Goal: Task Accomplishment & Management: Use online tool/utility

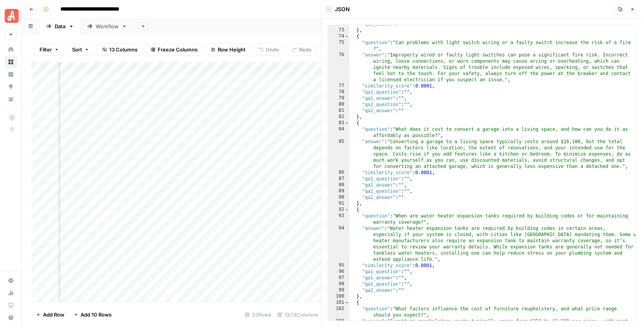
scroll to position [692, 0]
click at [632, 7] on button "Close" at bounding box center [632, 9] width 10 height 10
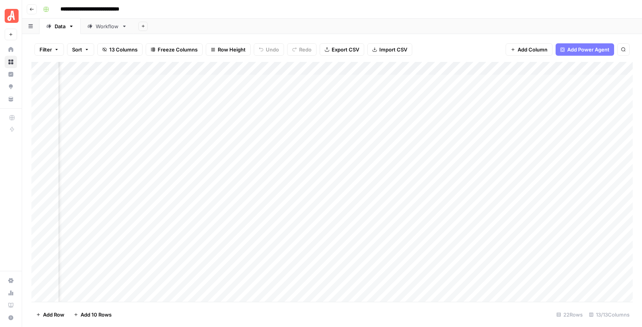
scroll to position [0, 380]
click at [514, 69] on div "Add Column" at bounding box center [331, 182] width 601 height 240
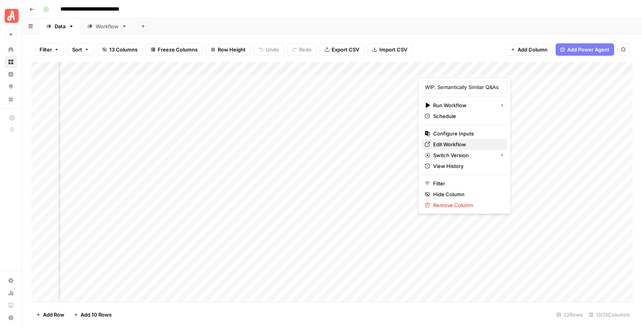
click at [450, 141] on span "Edit Workflow" at bounding box center [467, 145] width 68 height 8
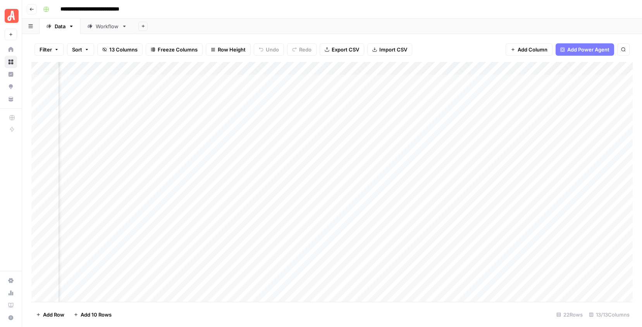
click at [516, 65] on div "Add Column" at bounding box center [331, 182] width 601 height 240
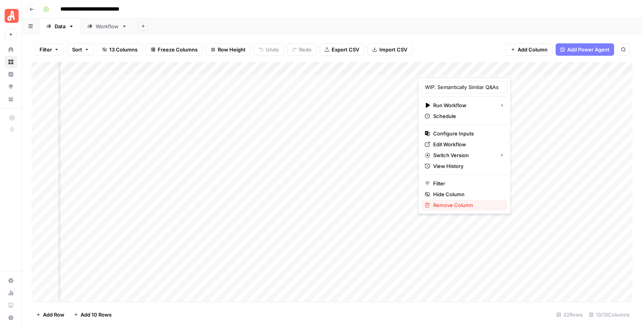
click at [442, 201] on span "Remove Column" at bounding box center [467, 205] width 68 height 8
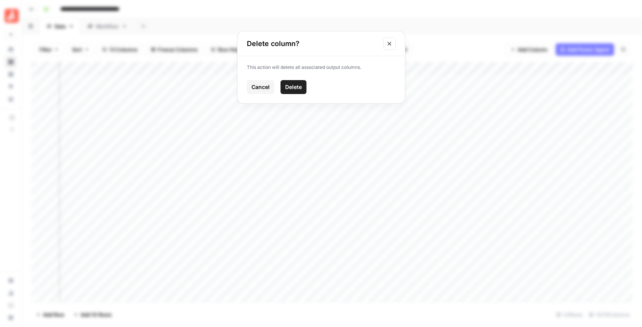
click at [302, 85] on button "Delete" at bounding box center [293, 87] width 26 height 14
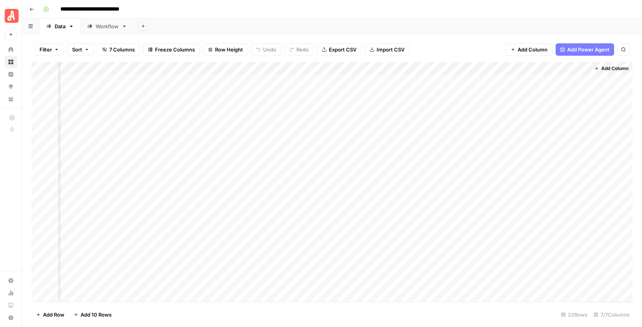
scroll to position [0, 208]
click at [614, 68] on span "Add Column" at bounding box center [614, 68] width 27 height 7
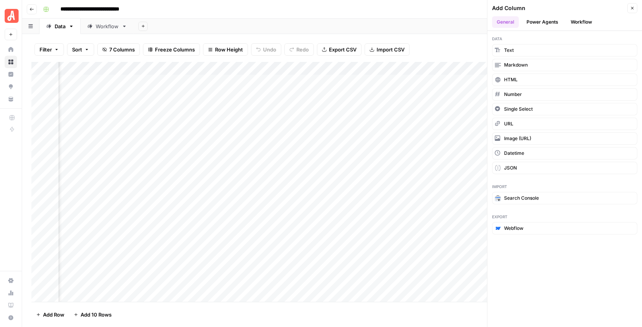
click at [580, 21] on button "Workflow" at bounding box center [581, 22] width 31 height 12
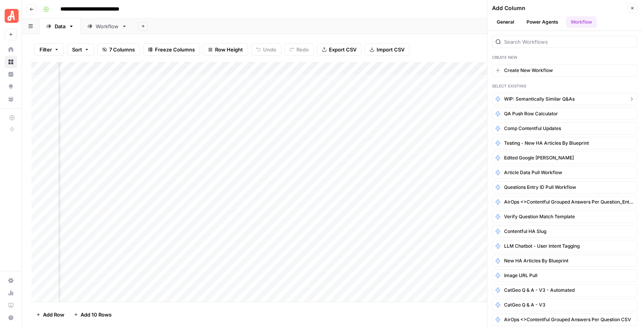
click at [533, 98] on span "WIP: Semantically Similar Q&As" at bounding box center [539, 99] width 70 height 7
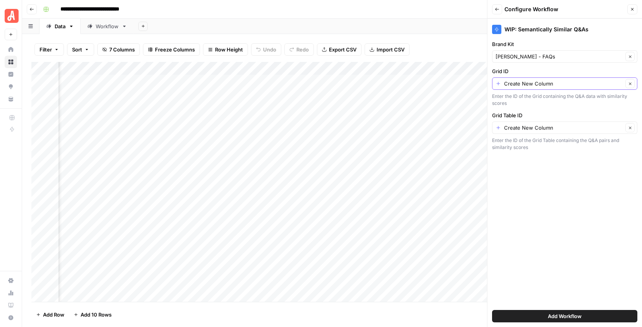
click at [631, 82] on icon "button" at bounding box center [630, 84] width 4 height 4
click at [632, 9] on icon "button" at bounding box center [632, 9] width 5 height 5
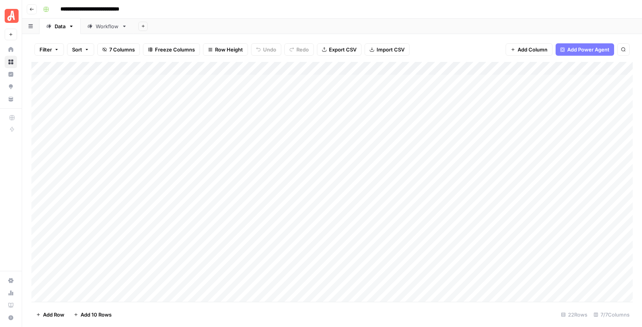
scroll to position [0, 0]
click at [86, 65] on div "Add Column" at bounding box center [331, 182] width 601 height 240
click at [86, 65] on div at bounding box center [93, 69] width 70 height 15
click at [84, 87] on input "similarity_score" at bounding box center [104, 87] width 79 height 8
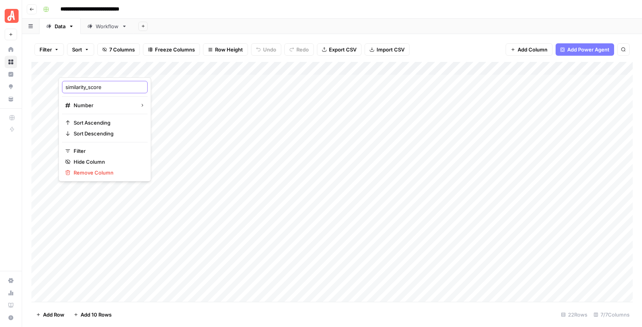
click at [85, 87] on input "similarity_score" at bounding box center [104, 87] width 79 height 8
click at [158, 65] on div "Add Column" at bounding box center [331, 182] width 601 height 240
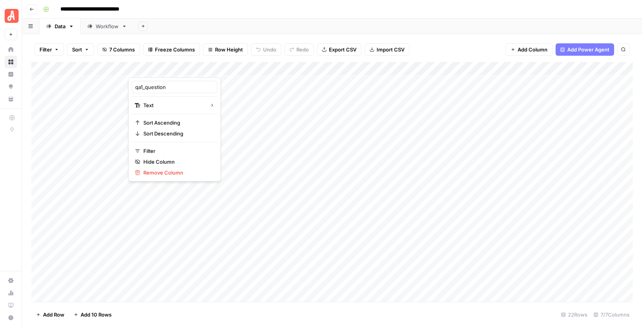
click at [158, 65] on div at bounding box center [184, 69] width 112 height 15
click at [152, 86] on input "qa1_question" at bounding box center [174, 87] width 79 height 8
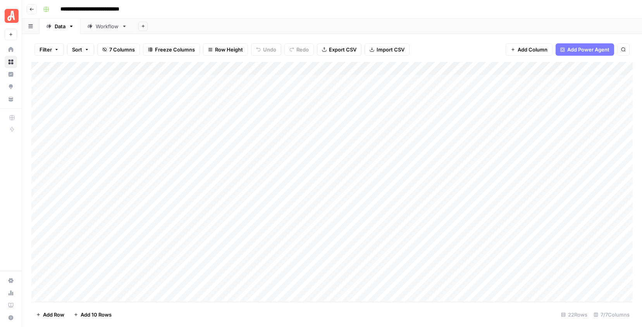
click at [258, 69] on div "Add Column" at bounding box center [331, 182] width 601 height 240
click at [261, 84] on input "qa2_question" at bounding box center [286, 87] width 79 height 8
click at [491, 69] on div "Add Column" at bounding box center [331, 182] width 601 height 240
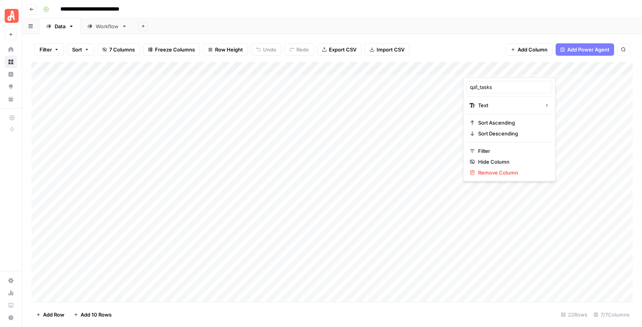
click at [491, 69] on div at bounding box center [519, 69] width 112 height 15
click at [560, 137] on div "Add Column" at bounding box center [331, 182] width 601 height 240
click at [391, 69] on div "Add Column" at bounding box center [331, 182] width 601 height 240
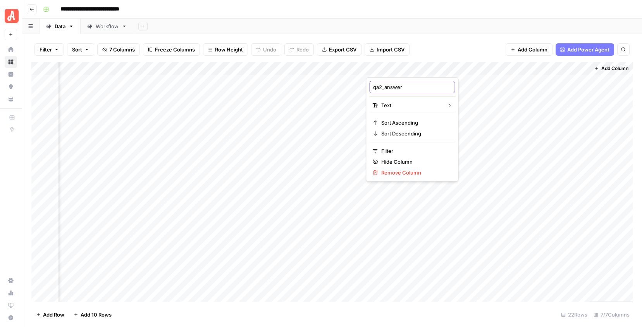
click at [388, 91] on input "qa2_answer" at bounding box center [412, 87] width 79 height 8
click at [102, 31] on link "Workflow" at bounding box center [107, 26] width 53 height 15
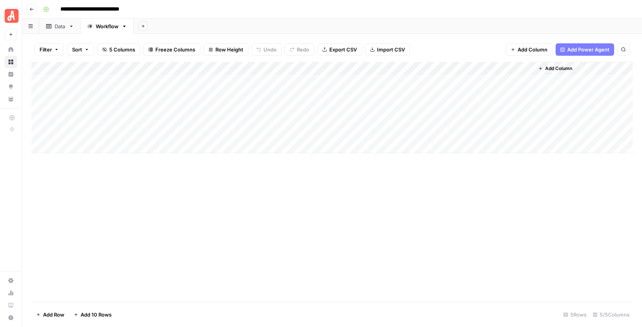
click at [66, 30] on link "Data" at bounding box center [60, 26] width 41 height 15
click at [603, 67] on span "Add Column" at bounding box center [614, 68] width 27 height 7
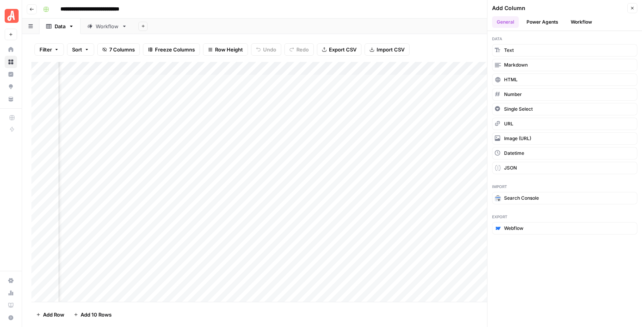
click at [582, 28] on header "Add Column Close General Power Agents Workflow" at bounding box center [564, 15] width 155 height 31
click at [584, 19] on button "Workflow" at bounding box center [581, 22] width 31 height 12
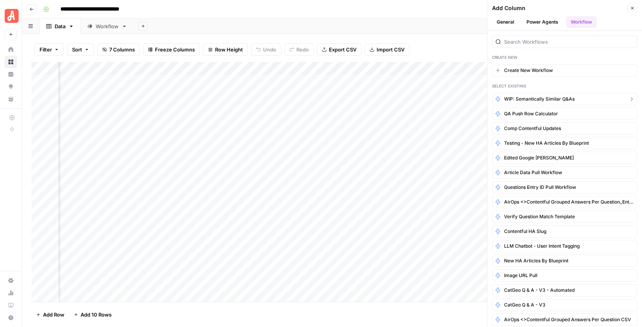
click at [558, 97] on span "WIP: Semantically Similar Q&As" at bounding box center [539, 99] width 70 height 7
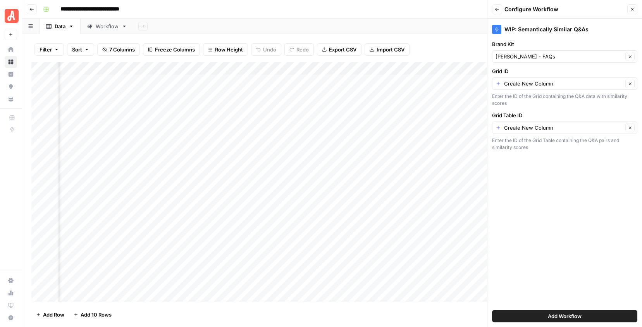
click at [630, 9] on icon "button" at bounding box center [632, 9] width 5 height 5
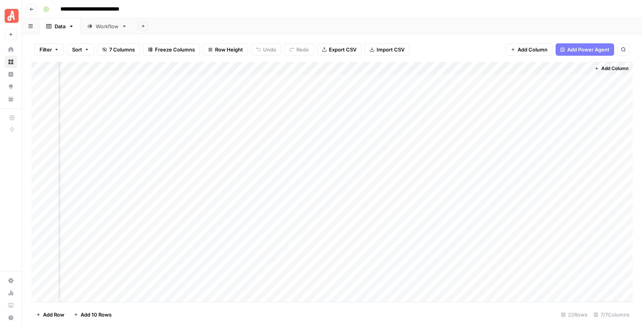
click at [426, 26] on div "Add Sheet" at bounding box center [388, 26] width 508 height 15
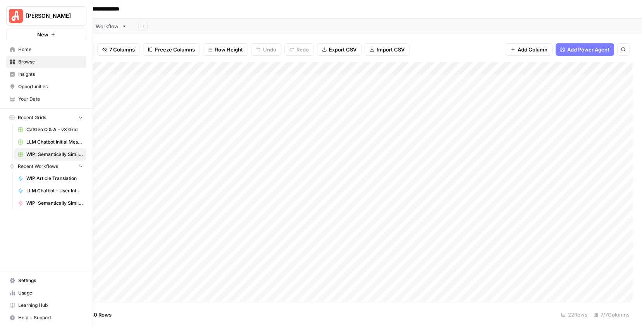
click at [14, 49] on icon at bounding box center [12, 49] width 5 height 5
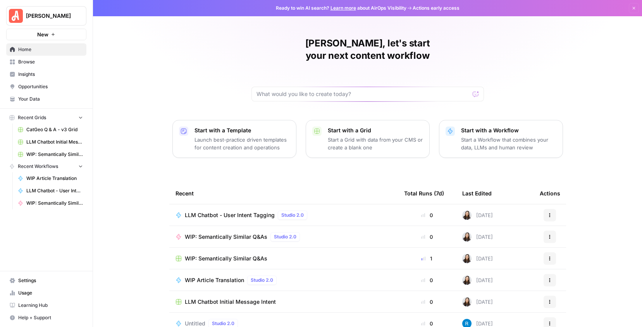
click at [233, 233] on span "WIP: Semantically Similar Q&As" at bounding box center [226, 237] width 82 height 8
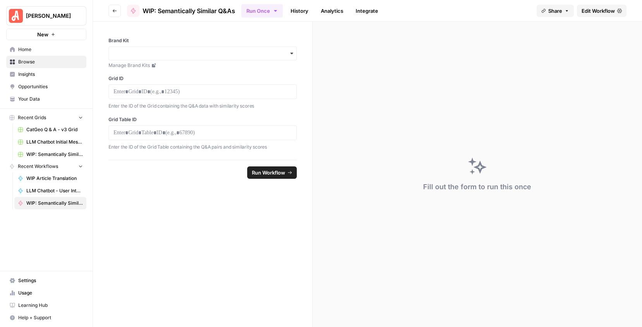
click at [589, 14] on span "Edit Workflow" at bounding box center [597, 11] width 33 height 8
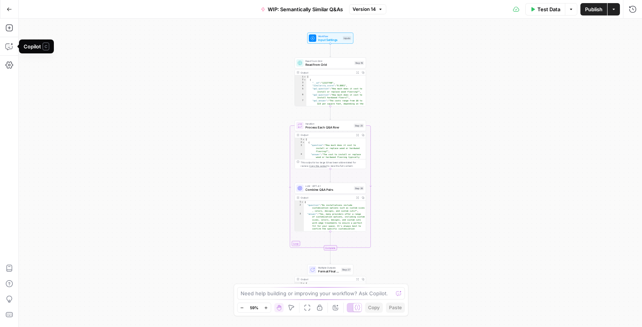
click at [245, 85] on div "Workflow Input Settings Inputs Read from Grid Read from Grid Step 19 Output Exp…" at bounding box center [330, 173] width 623 height 309
click at [381, 94] on div "Workflow Input Settings Inputs Read from Grid Read from Grid Step 19 Output Exp…" at bounding box center [330, 173] width 623 height 309
click at [247, 96] on div "Workflow Input Settings Inputs Read from Grid Read from Grid Step 19 Output Exp…" at bounding box center [330, 173] width 623 height 309
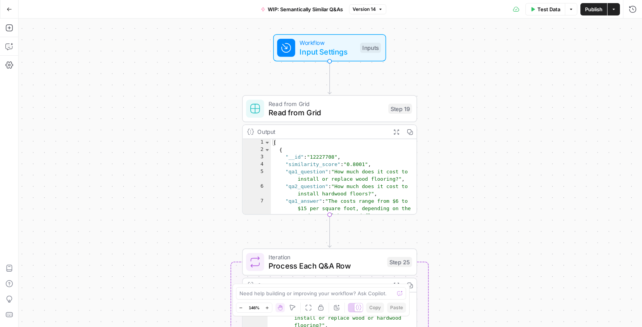
drag, startPoint x: 295, startPoint y: 82, endPoint x: 173, endPoint y: 176, distance: 153.8
click at [173, 176] on div "Workflow Input Settings Inputs Read from Grid Read from Grid Step 19 Output Exp…" at bounding box center [330, 173] width 623 height 309
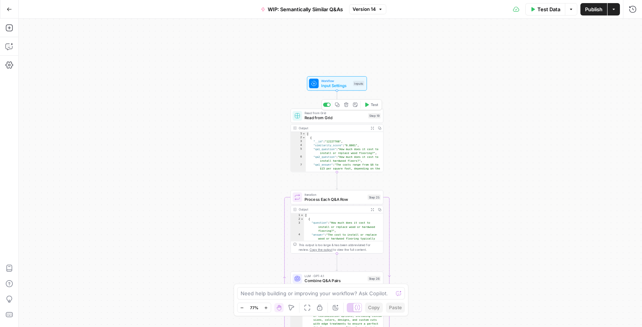
click at [347, 104] on icon "button" at bounding box center [346, 104] width 5 height 5
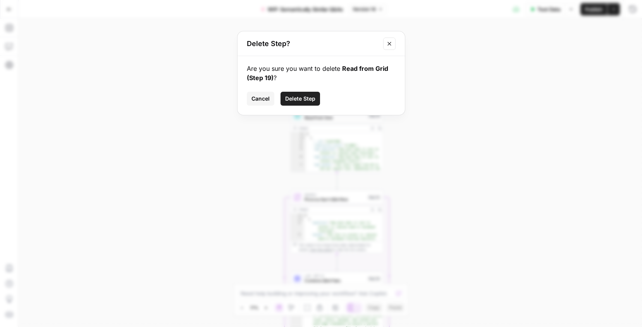
click at [306, 101] on span "Delete Step" at bounding box center [300, 99] width 30 height 8
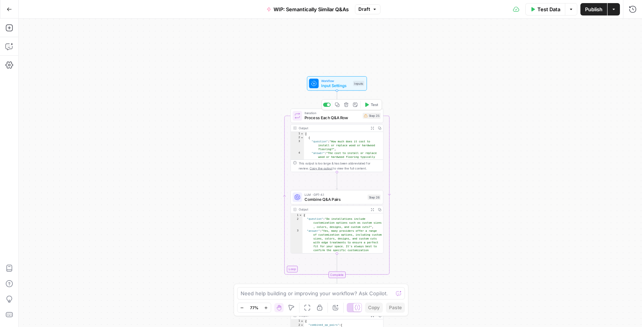
click at [346, 108] on button "Delete step" at bounding box center [346, 105] width 8 height 8
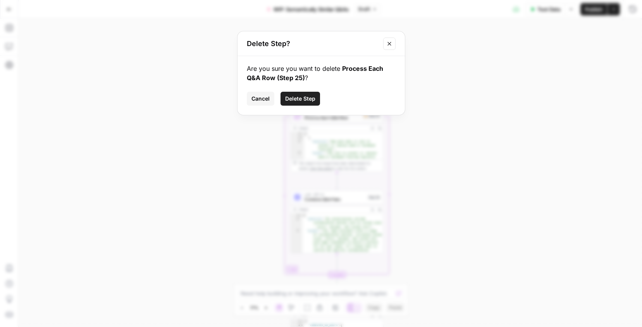
click at [313, 95] on span "Delete Step" at bounding box center [300, 99] width 30 height 8
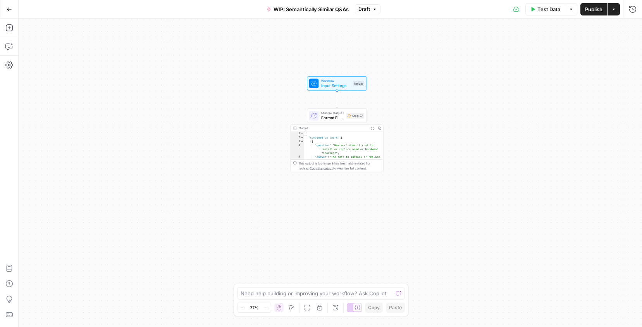
click at [344, 129] on div "Output" at bounding box center [333, 128] width 68 height 5
click at [340, 113] on span "Multiple Outputs" at bounding box center [332, 113] width 23 height 5
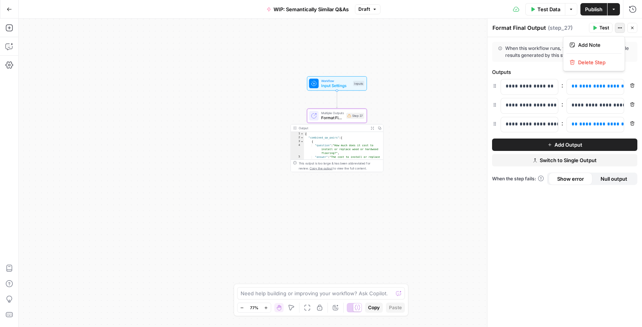
click at [619, 28] on icon "button" at bounding box center [619, 28] width 5 height 5
click at [605, 60] on span "Delete Step" at bounding box center [596, 62] width 37 height 8
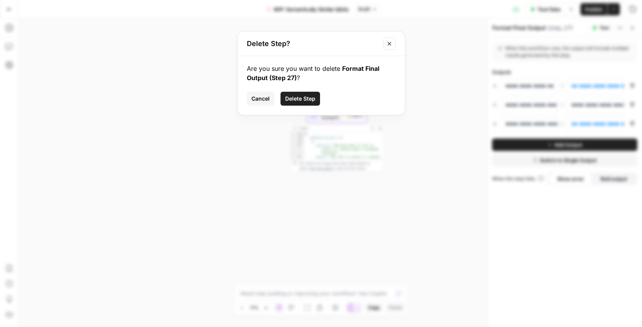
click at [320, 92] on div "Cancel Delete Step" at bounding box center [321, 99] width 149 height 14
click at [308, 99] on span "Delete Step" at bounding box center [300, 99] width 30 height 8
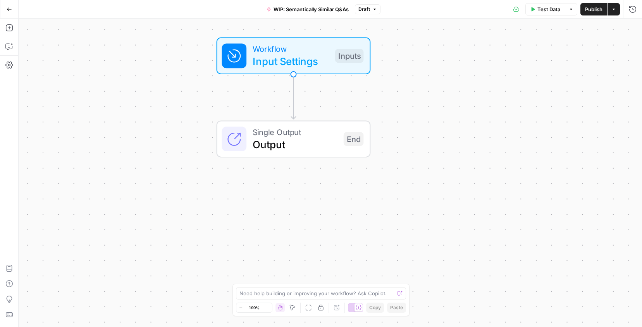
click at [315, 67] on span "Input Settings" at bounding box center [291, 60] width 76 height 15
click at [620, 81] on icon "button" at bounding box center [619, 79] width 4 height 4
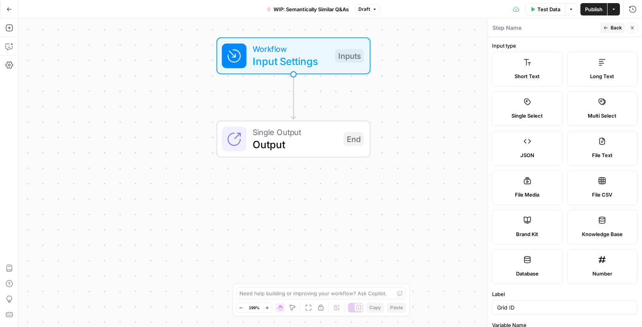
click at [634, 26] on icon "button" at bounding box center [632, 28] width 5 height 5
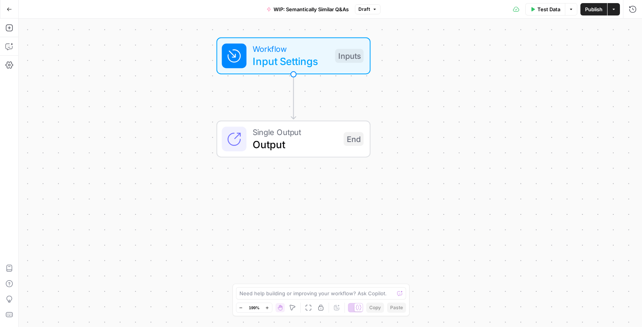
click at [426, 79] on div "Workflow Input Settings Inputs Single Output Output End" at bounding box center [330, 173] width 623 height 309
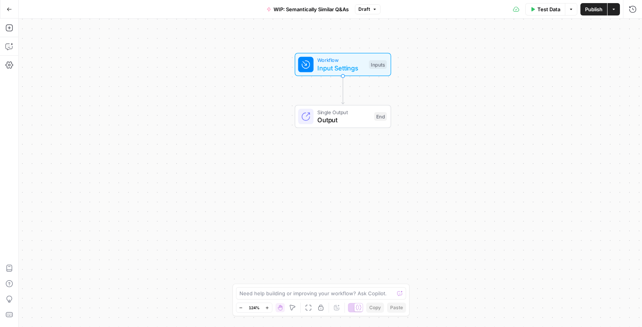
click at [365, 13] on button "Draft" at bounding box center [368, 9] width 26 height 10
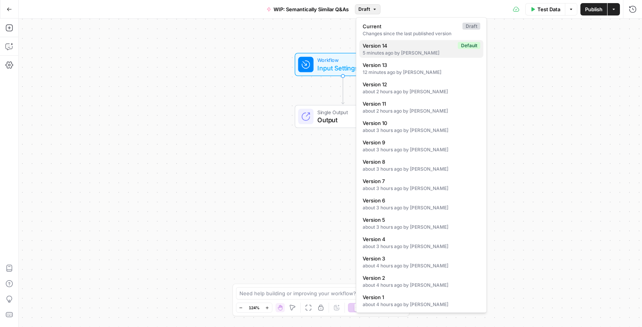
click at [369, 44] on span "Version 14" at bounding box center [409, 46] width 92 height 8
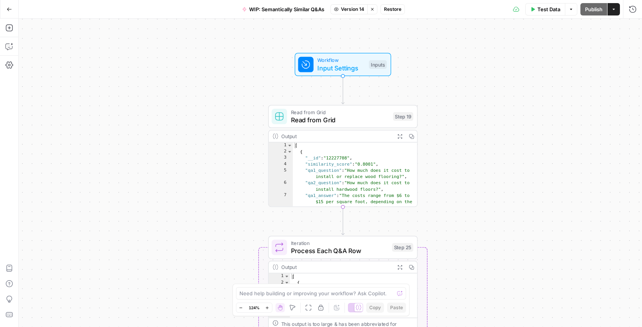
click at [393, 10] on span "Restore" at bounding box center [392, 9] width 17 height 7
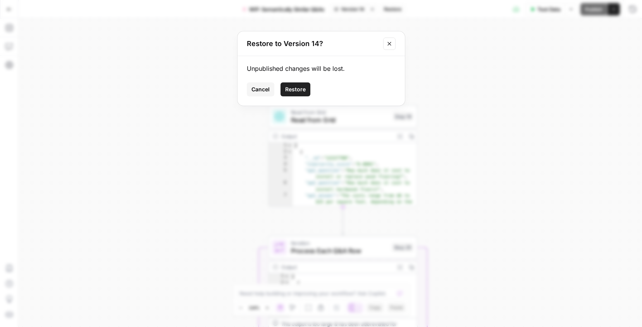
click at [302, 89] on span "Restore" at bounding box center [295, 90] width 21 height 8
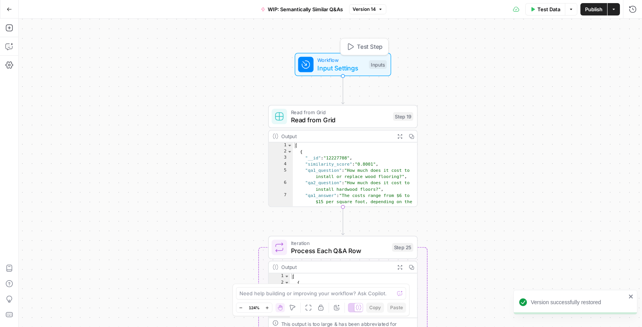
click at [346, 61] on span "Workflow" at bounding box center [341, 61] width 48 height 8
click at [632, 79] on icon "button" at bounding box center [631, 79] width 4 height 4
click at [630, 78] on icon "button" at bounding box center [631, 79] width 4 height 4
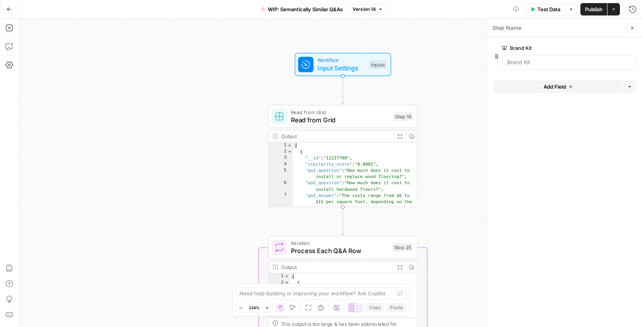
click at [547, 66] on div at bounding box center [569, 62] width 134 height 15
click at [618, 49] on icon "button" at bounding box center [619, 48] width 4 height 4
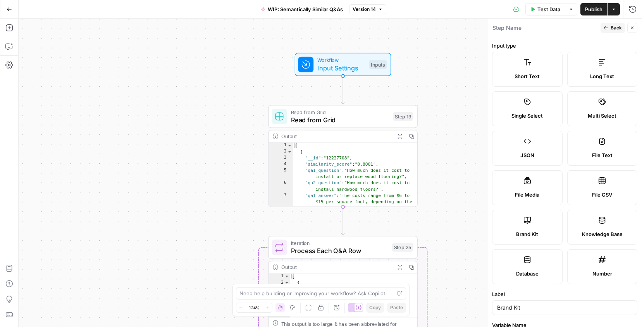
click at [611, 27] on span "Back" at bounding box center [615, 27] width 11 height 7
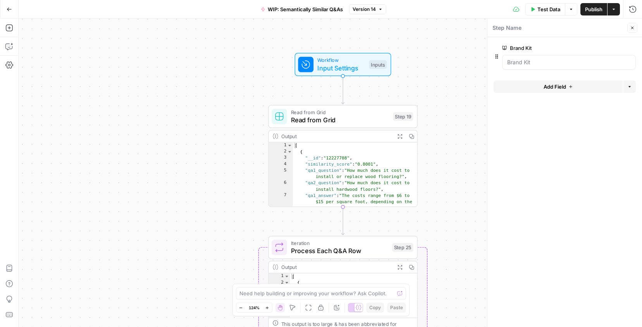
click at [549, 92] on button "Add Field" at bounding box center [557, 87] width 129 height 12
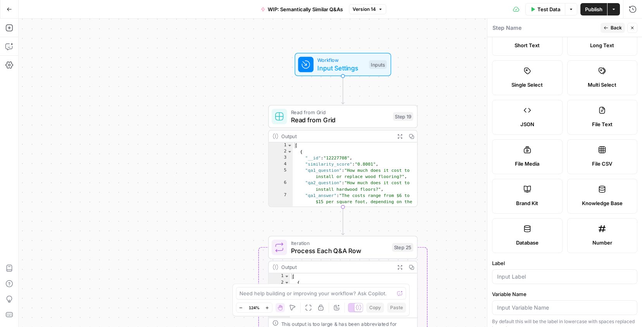
scroll to position [2, 0]
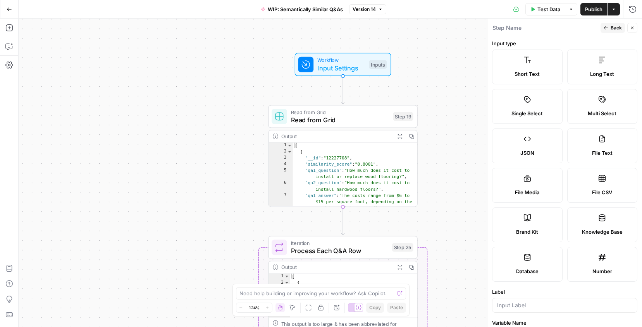
click at [602, 70] on span "Long Text" at bounding box center [602, 74] width 24 height 8
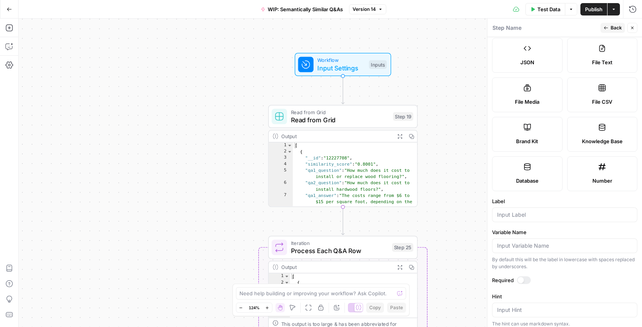
scroll to position [95, 0]
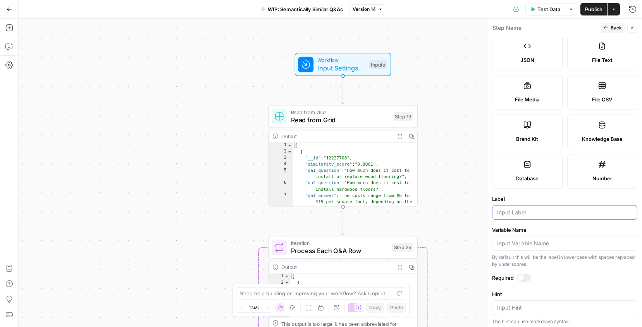
click at [532, 213] on input "Label" at bounding box center [564, 213] width 135 height 8
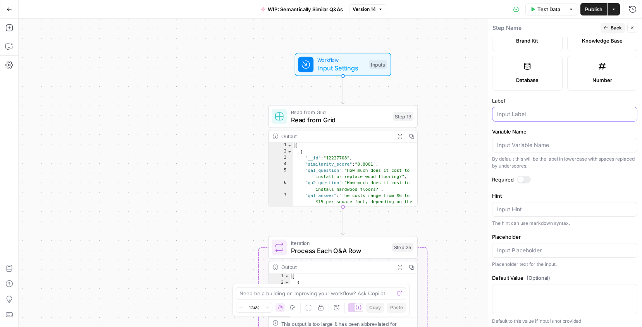
scroll to position [196, 0]
paste input "qa1_question"
type input "qa1_question"
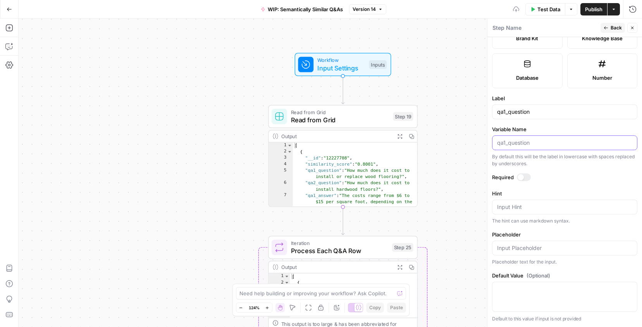
click at [530, 144] on input "Variable Name" at bounding box center [564, 143] width 135 height 8
click at [563, 193] on label "Hint" at bounding box center [564, 194] width 145 height 8
click at [563, 203] on textarea "Hint" at bounding box center [564, 207] width 135 height 8
click at [522, 149] on div at bounding box center [564, 143] width 145 height 15
paste input "qa1_question"
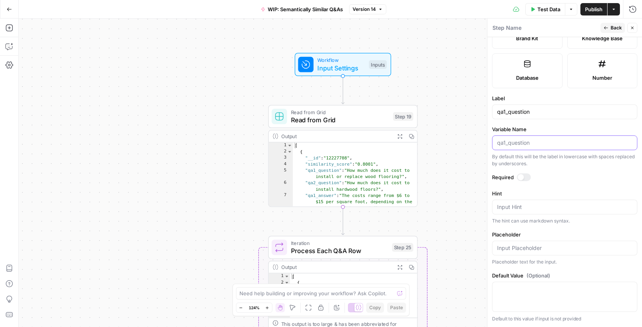
type input "qa1_question"
click at [606, 26] on icon "button" at bounding box center [605, 28] width 5 height 5
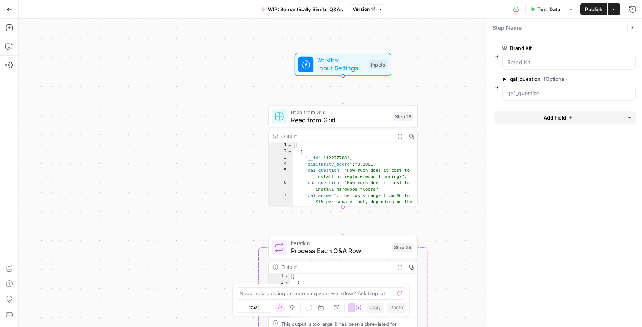
click at [552, 119] on span "Add Field" at bounding box center [554, 118] width 22 height 8
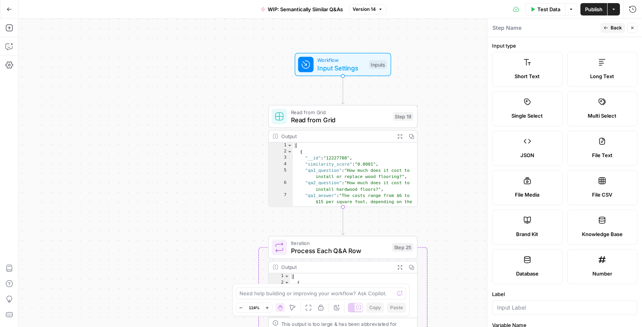
click at [538, 76] on span "Short Text" at bounding box center [526, 76] width 25 height 8
click at [608, 65] on label "Long Text" at bounding box center [602, 69] width 70 height 35
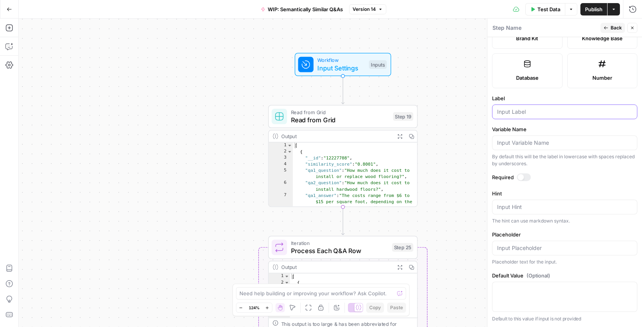
click at [528, 113] on input "Label" at bounding box center [564, 112] width 135 height 8
paste input "qa1_question"
click at [503, 111] on input "qa1_question" at bounding box center [564, 112] width 135 height 8
type input "qa2_question"
click at [617, 26] on span "Back" at bounding box center [615, 27] width 11 height 7
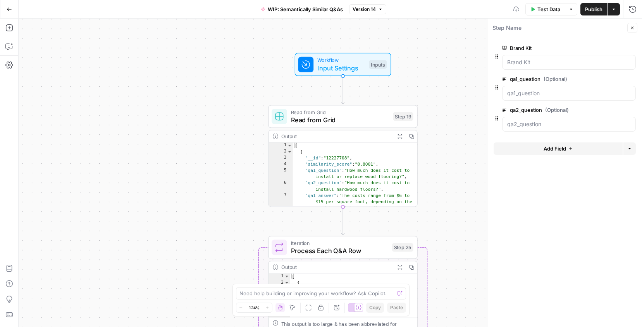
click at [533, 150] on button "Add Field" at bounding box center [557, 149] width 129 height 12
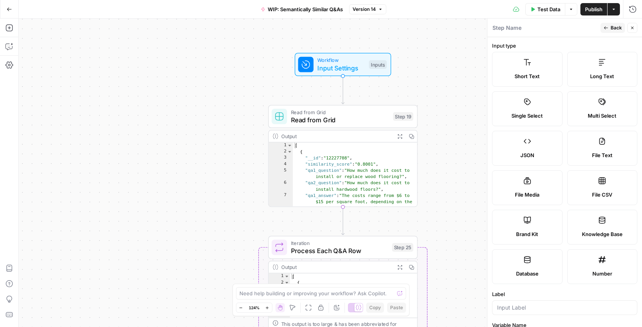
click at [585, 76] on div "Long Text" at bounding box center [602, 76] width 57 height 8
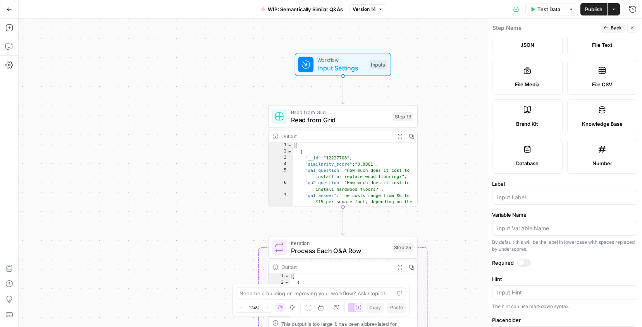
scroll to position [117, 0]
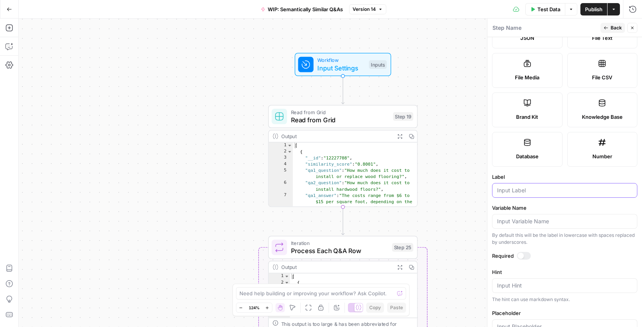
click at [520, 192] on input "Label" at bounding box center [564, 191] width 135 height 8
paste input "qa1_answer"
type input "qa1_answer"
click at [611, 29] on span "Back" at bounding box center [615, 27] width 11 height 7
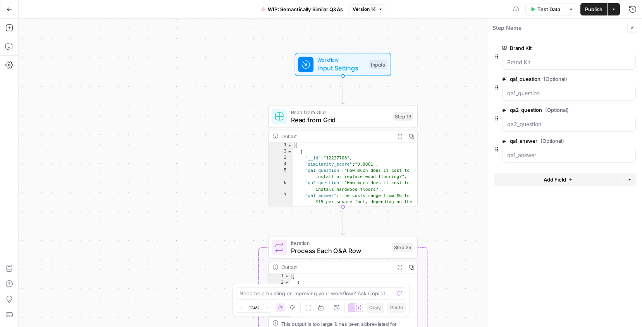
click at [548, 182] on span "Add Field" at bounding box center [554, 180] width 22 height 8
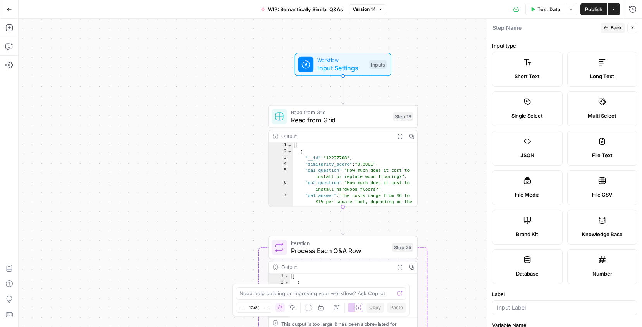
click at [595, 84] on label "Long Text" at bounding box center [602, 69] width 70 height 35
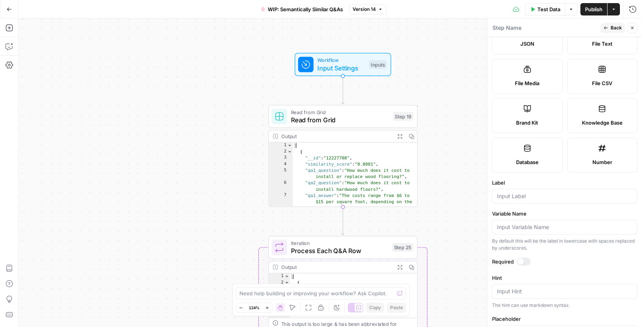
scroll to position [119, 0]
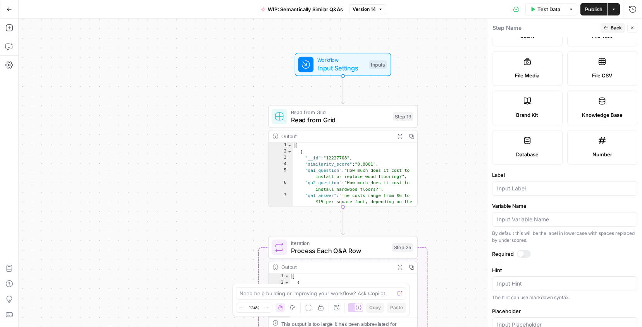
click at [531, 183] on div at bounding box center [564, 188] width 145 height 15
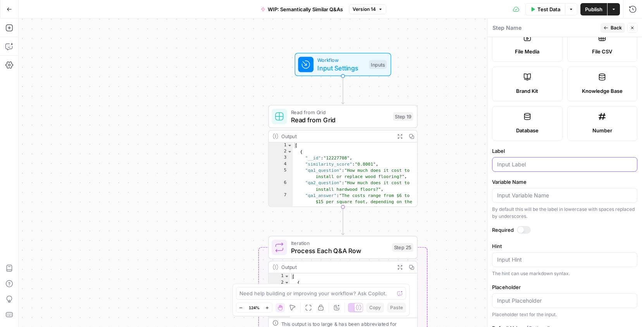
scroll to position [154, 0]
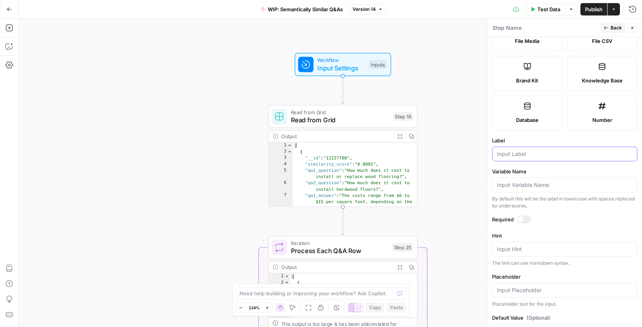
paste input "qa1_answer"
click at [506, 153] on input "qa1_answer" at bounding box center [564, 154] width 135 height 8
type input "qa2_answer"
click at [591, 222] on label "Required" at bounding box center [564, 220] width 145 height 8
click at [606, 29] on icon "button" at bounding box center [605, 28] width 5 height 5
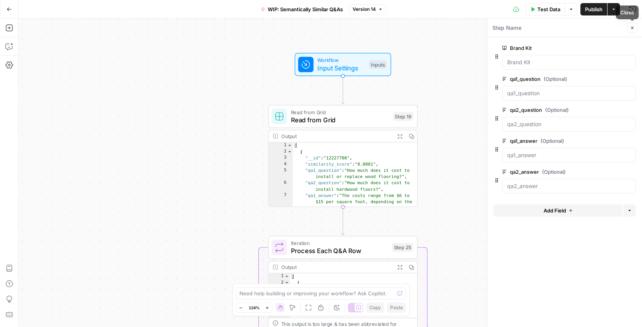
click at [633, 29] on icon "button" at bounding box center [632, 28] width 5 height 5
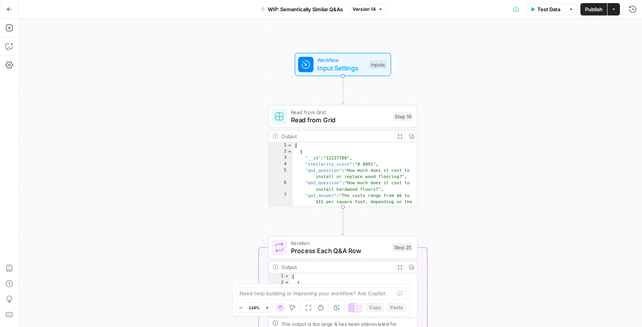
click at [546, 13] on button "Test Data" at bounding box center [545, 9] width 40 height 12
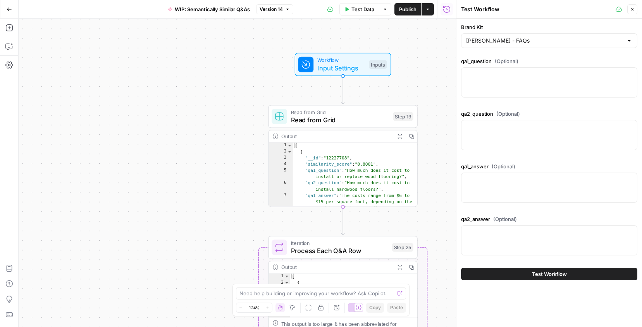
click at [530, 272] on button "Test Workflow" at bounding box center [549, 274] width 176 height 12
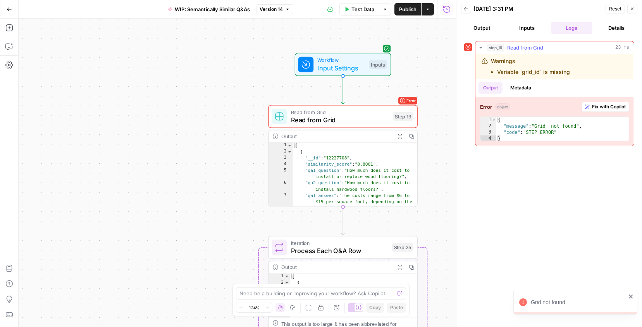
click at [606, 105] on span "Fix with Copilot" at bounding box center [609, 106] width 34 height 7
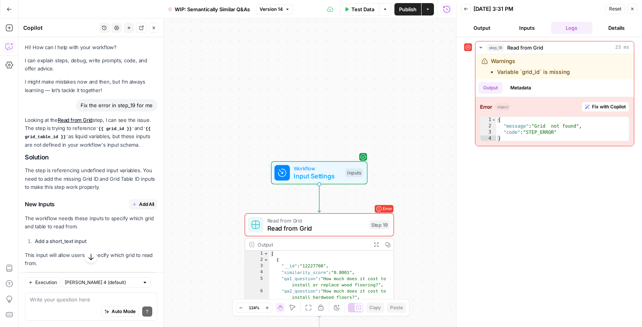
click at [74, 299] on textarea at bounding box center [91, 300] width 122 height 8
drag, startPoint x: 132, startPoint y: 129, endPoint x: 98, endPoint y: 129, distance: 34.1
click at [98, 129] on code "{{ grid_id }}" at bounding box center [115, 129] width 38 height 5
copy code "{{ grid_id }}"
click at [137, 299] on textarea "Is there another solution where we remove" at bounding box center [91, 300] width 122 height 8
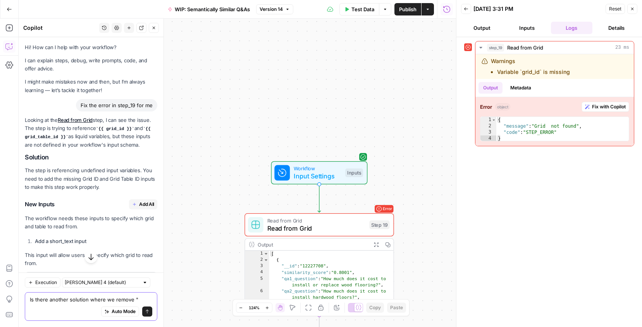
paste textarea "{{ grid_id }}"
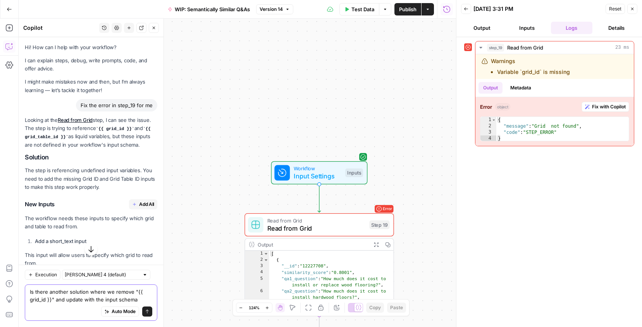
type textarea "Is there another solution where we remove "{{ grid_id }}" and update with the i…"
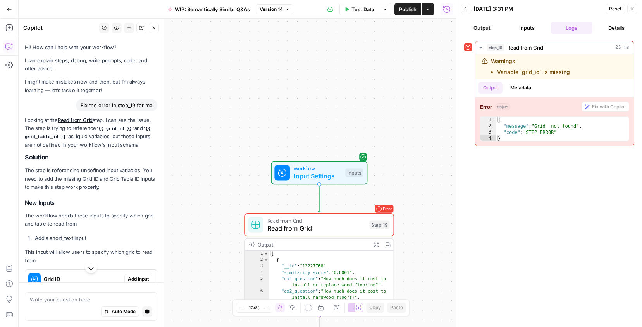
click at [94, 268] on icon "button" at bounding box center [91, 267] width 8 height 8
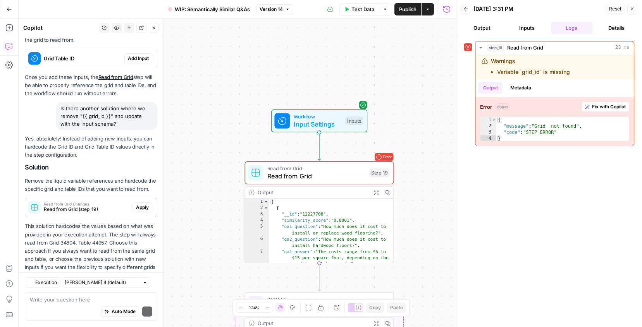
scroll to position [309, 0]
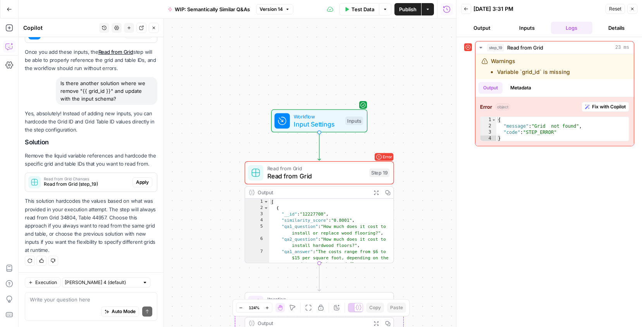
click at [194, 193] on div "Workflow Input Settings Inputs Error Read from Grid Read from Grid Step 19 Outp…" at bounding box center [237, 173] width 437 height 309
click at [335, 173] on span "Read from Grid" at bounding box center [316, 177] width 98 height 10
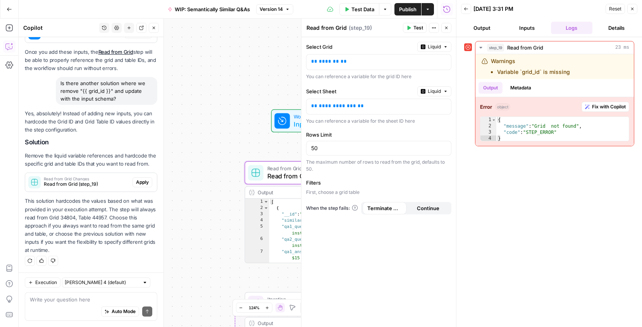
click at [445, 48] on icon "button" at bounding box center [445, 47] width 5 height 5
click at [407, 66] on span "Static" at bounding box center [416, 63] width 49 height 8
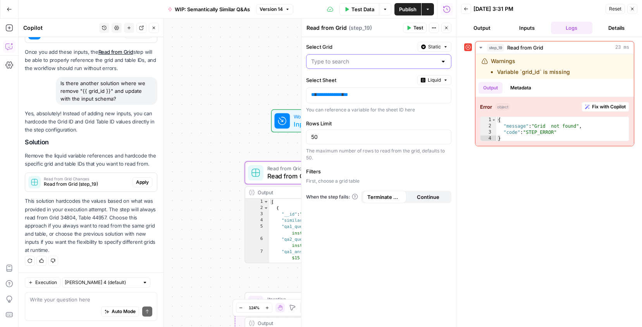
click at [402, 65] on input "Select Grid" at bounding box center [374, 62] width 126 height 8
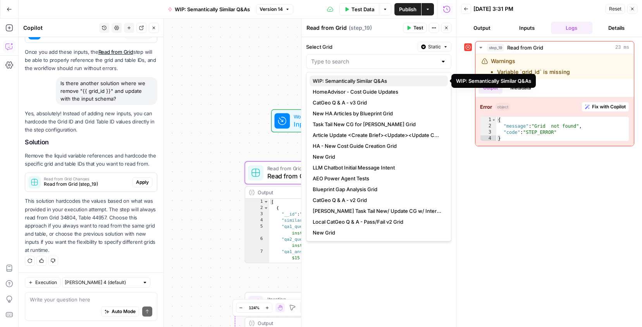
click at [393, 81] on span "WIP: Semantically Similar Q&As" at bounding box center [377, 81] width 129 height 8
type input "WIP: Semantically Similar Q&As"
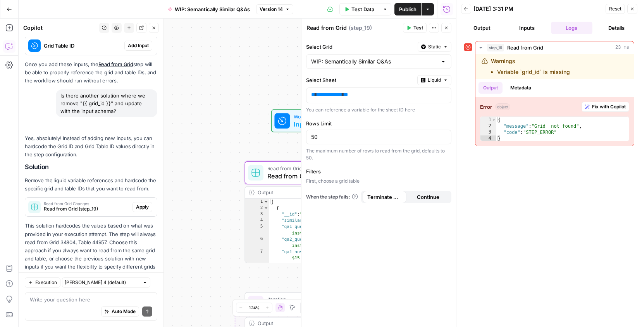
scroll to position [334, 0]
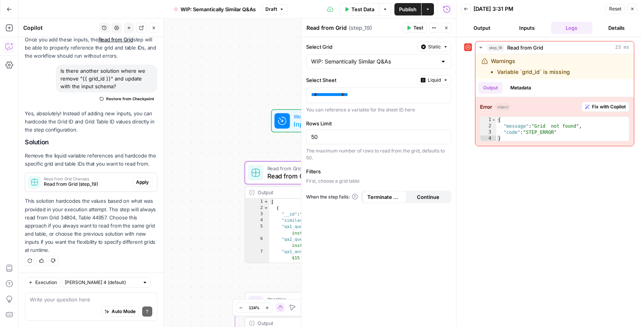
click at [632, 7] on icon "button" at bounding box center [632, 9] width 5 height 5
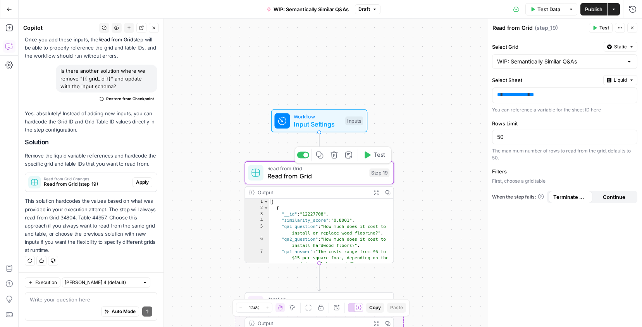
click at [334, 159] on button "Delete step" at bounding box center [334, 155] width 12 height 12
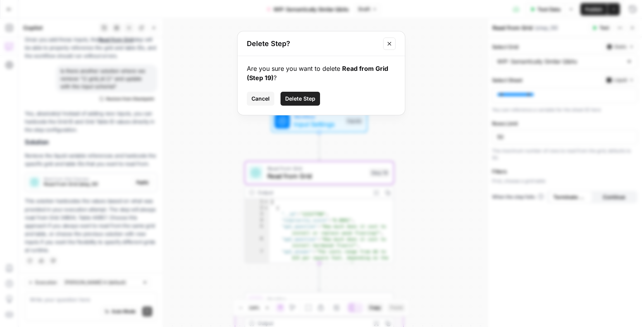
click at [308, 98] on span "Delete Step" at bounding box center [300, 99] width 30 height 8
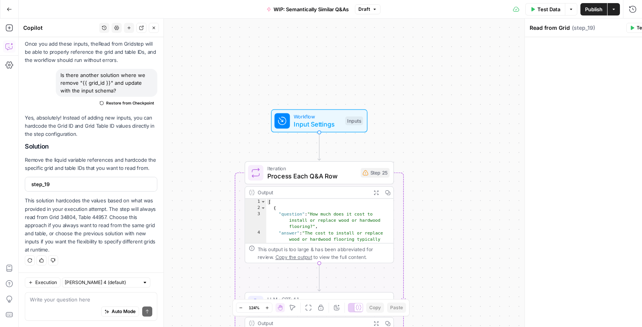
scroll to position [330, 0]
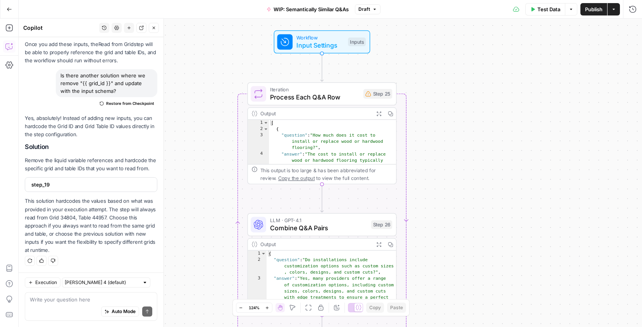
drag, startPoint x: 440, startPoint y: 191, endPoint x: 443, endPoint y: 107, distance: 83.7
click at [443, 107] on div "Workflow Input Settings Inputs Loop Iteration Process Each Q&A Row Step 25 Outp…" at bounding box center [330, 173] width 623 height 309
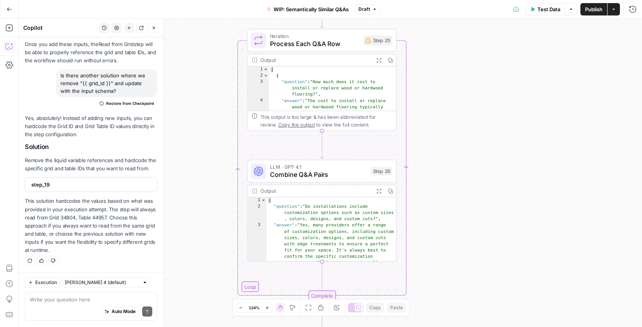
drag, startPoint x: 438, startPoint y: 158, endPoint x: 438, endPoint y: 108, distance: 49.2
click at [438, 109] on div "Workflow Input Settings Inputs Loop Iteration Process Each Q&A Row Step 25 Outp…" at bounding box center [330, 173] width 623 height 309
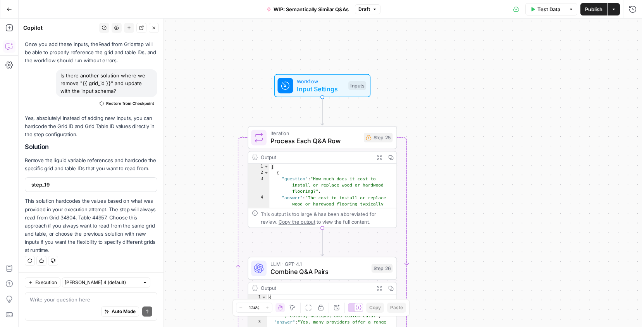
drag, startPoint x: 448, startPoint y: 77, endPoint x: 448, endPoint y: 173, distance: 96.4
click at [448, 174] on div "Workflow Input Settings Inputs Loop Iteration Process Each Q&A Row Step 25 Outp…" at bounding box center [330, 173] width 623 height 309
click at [544, 9] on span "Test Data" at bounding box center [548, 9] width 23 height 8
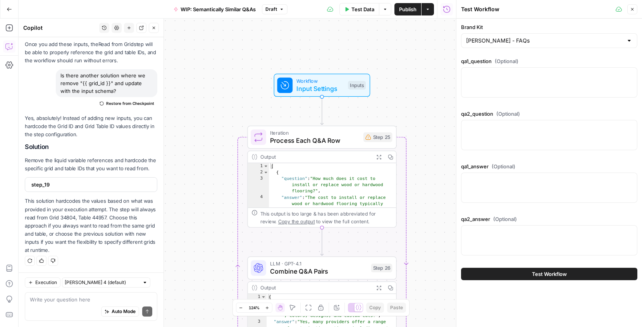
click at [512, 84] on div at bounding box center [549, 82] width 176 height 30
click at [515, 271] on button "Test Workflow" at bounding box center [549, 274] width 176 height 12
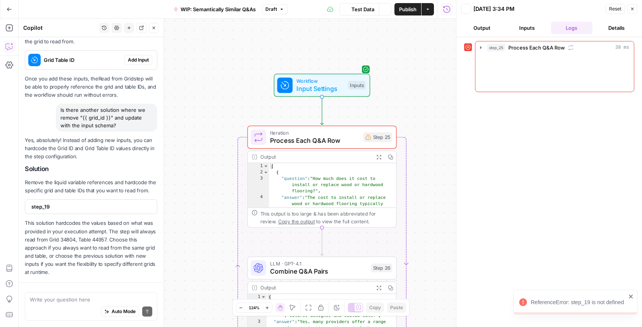
scroll to position [330, 0]
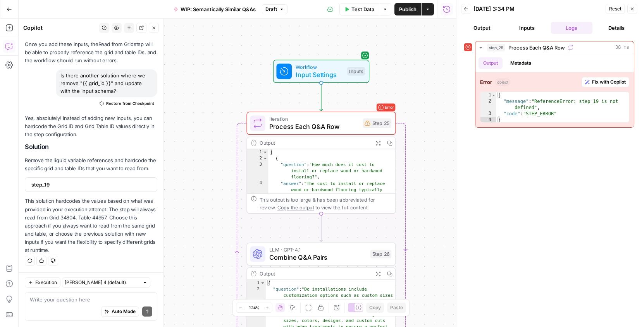
drag, startPoint x: 420, startPoint y: 186, endPoint x: 419, endPoint y: 171, distance: 15.1
click at [419, 171] on div "Workflow Input Settings Inputs Loop Error Iteration Process Each Q&A Row Step 2…" at bounding box center [237, 173] width 437 height 309
click at [632, 7] on icon "button" at bounding box center [632, 9] width 5 height 5
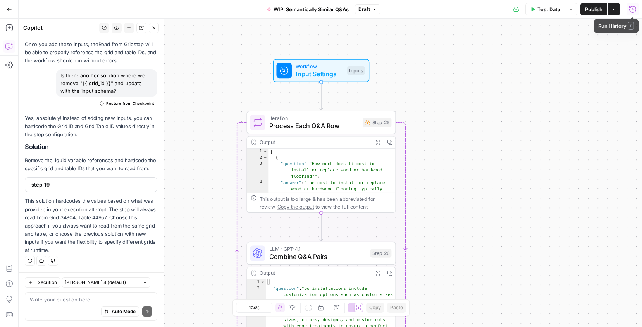
click at [456, 158] on div "Workflow Input Settings Inputs Loop Iteration Process Each Q&A Row Step 25 Outp…" at bounding box center [330, 173] width 623 height 309
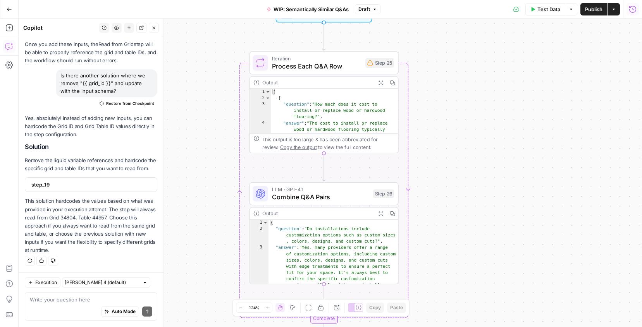
drag, startPoint x: 436, startPoint y: 200, endPoint x: 439, endPoint y: 141, distance: 59.7
click at [439, 141] on div "Workflow Input Settings Inputs Loop Iteration Process Each Q&A Row Step 25 Outp…" at bounding box center [330, 173] width 623 height 309
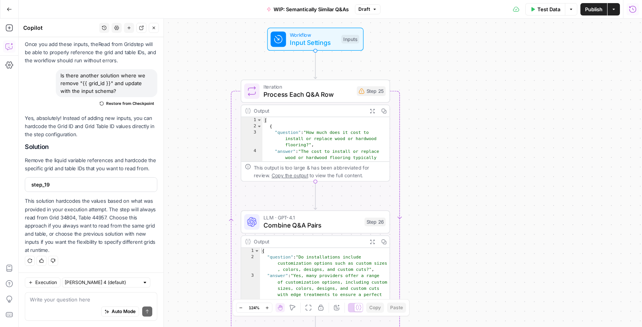
drag, startPoint x: 433, startPoint y: 199, endPoint x: 424, endPoint y: 227, distance: 29.5
click at [424, 227] on div "Workflow Input Settings Inputs Loop Iteration Process Each Q&A Row Step 25 Outp…" at bounding box center [330, 173] width 623 height 309
click at [337, 22] on span "Test Step" at bounding box center [342, 21] width 26 height 9
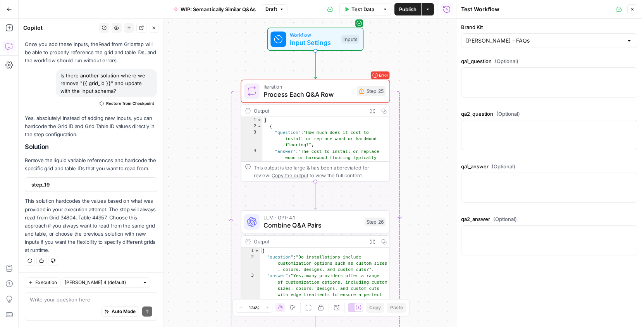
click at [634, 12] on button "Close" at bounding box center [632, 9] width 10 height 10
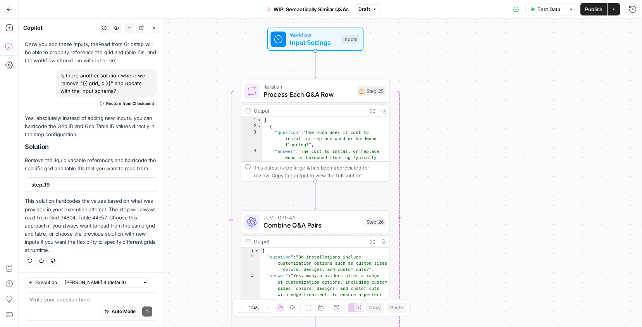
click at [341, 34] on div "Workflow Input Settings Inputs Test Step" at bounding box center [314, 39] width 89 height 16
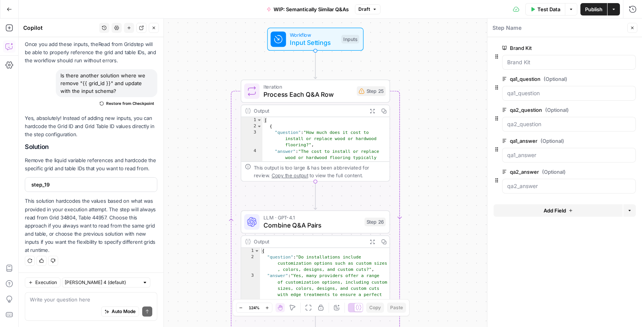
click at [612, 77] on span "edit field" at bounding box center [606, 79] width 17 height 6
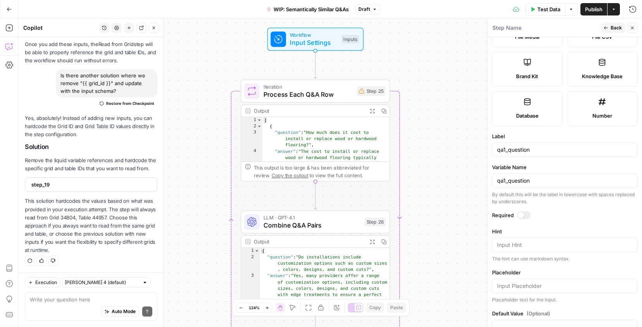
scroll to position [196, 0]
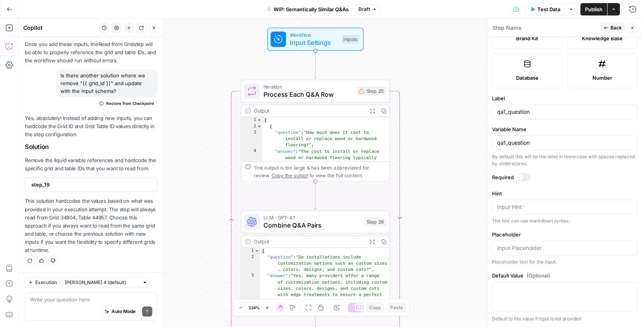
click at [515, 176] on label "Required" at bounding box center [564, 178] width 145 height 8
click at [520, 177] on div at bounding box center [520, 177] width 6 height 6
click at [610, 25] on button "Back" at bounding box center [612, 28] width 24 height 10
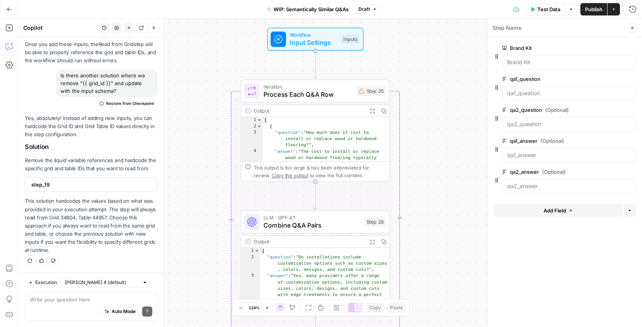
click at [604, 111] on span "edit field" at bounding box center [606, 110] width 17 height 6
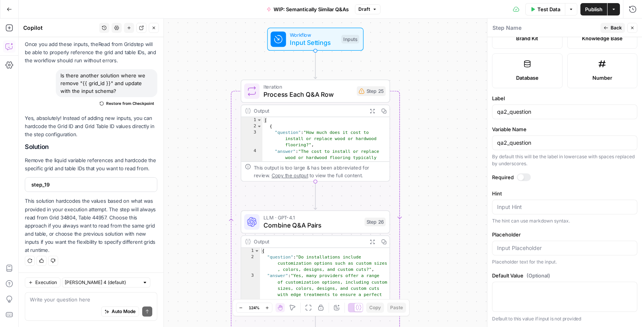
click at [522, 177] on div at bounding box center [520, 177] width 6 height 6
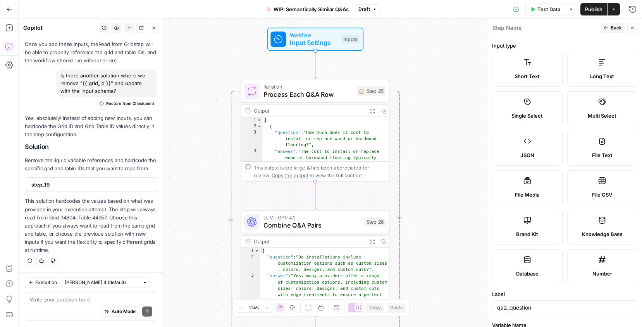
click at [607, 27] on icon "button" at bounding box center [605, 28] width 5 height 5
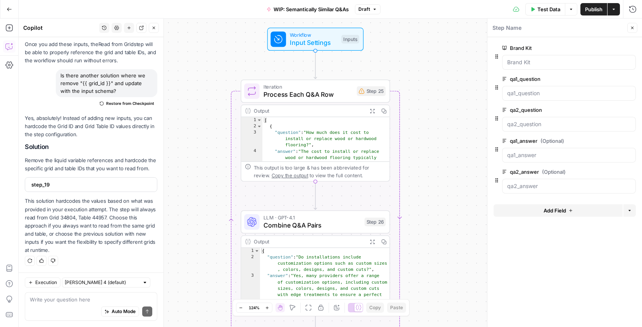
click at [607, 141] on span "edit field" at bounding box center [606, 141] width 17 height 6
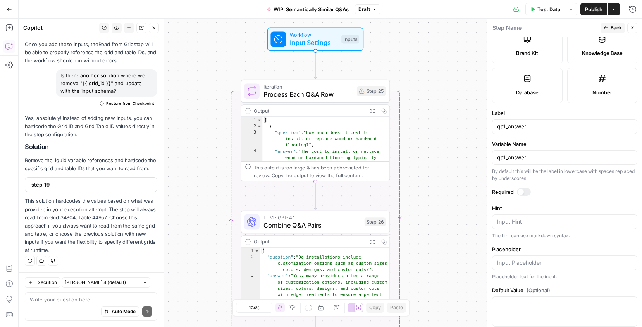
scroll to position [196, 0]
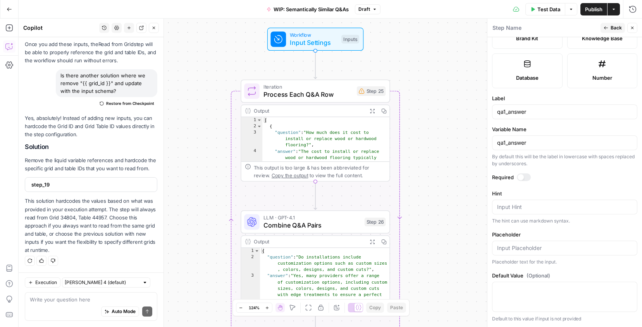
click at [524, 174] on div at bounding box center [524, 178] width 14 height 8
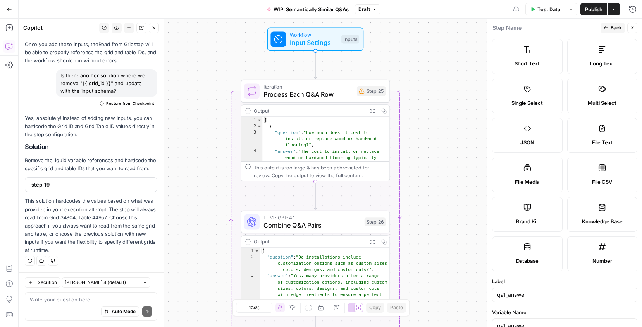
scroll to position [0, 0]
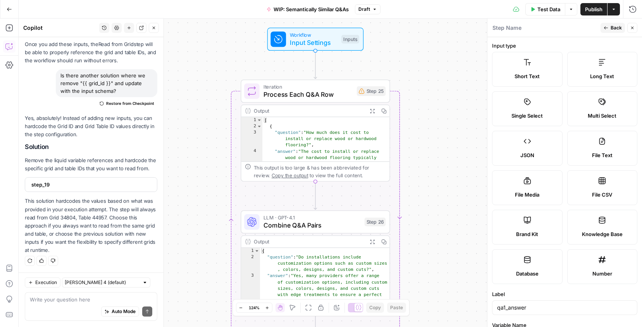
click at [612, 25] on span "Back" at bounding box center [615, 27] width 11 height 7
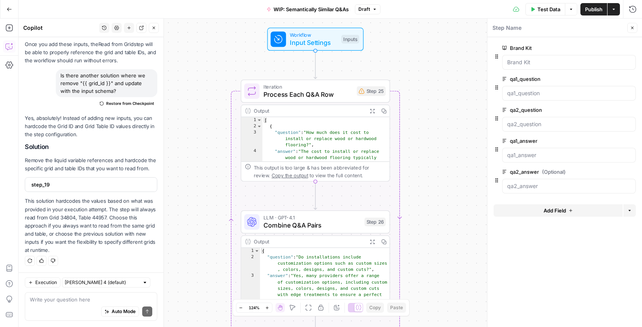
click at [609, 174] on span "edit field" at bounding box center [606, 172] width 17 height 6
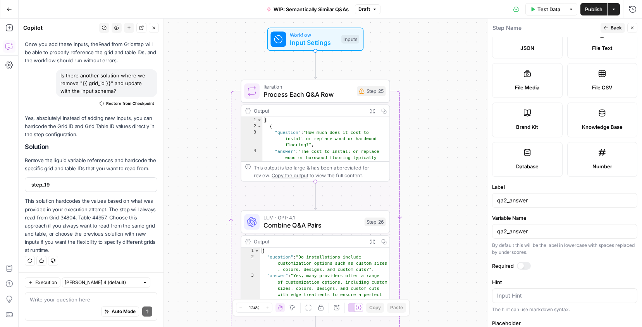
scroll to position [196, 0]
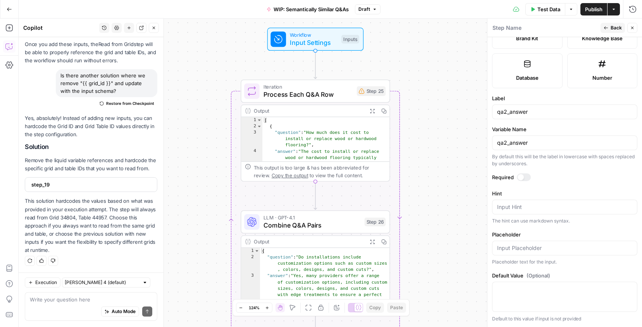
click at [519, 177] on div at bounding box center [520, 177] width 6 height 6
click at [609, 26] on button "Back" at bounding box center [612, 28] width 24 height 10
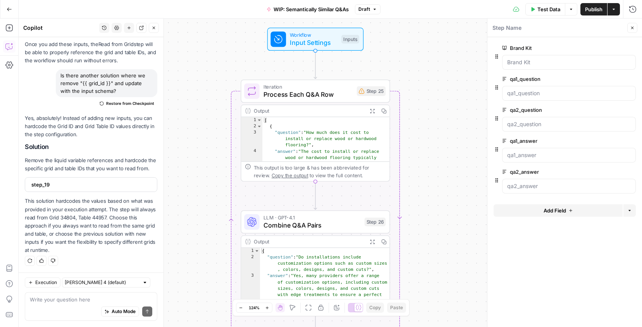
click at [548, 10] on span "Test Data" at bounding box center [548, 9] width 23 height 8
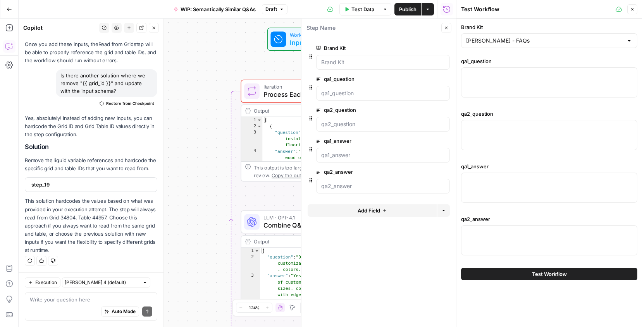
click at [524, 277] on button "Test Workflow" at bounding box center [549, 274] width 176 height 12
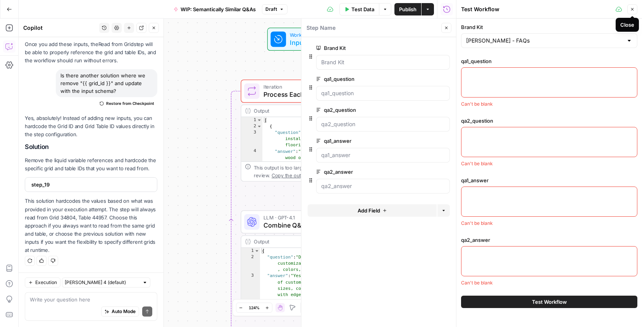
click at [634, 10] on button "Close" at bounding box center [632, 9] width 10 height 10
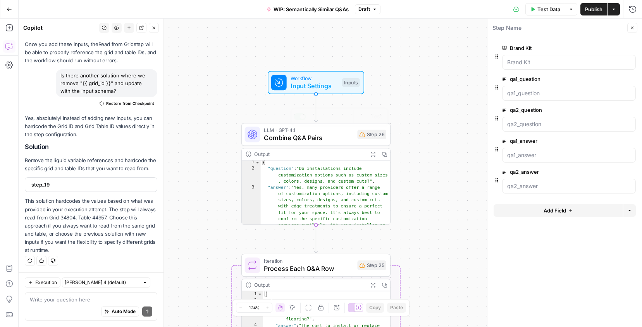
scroll to position [23, 0]
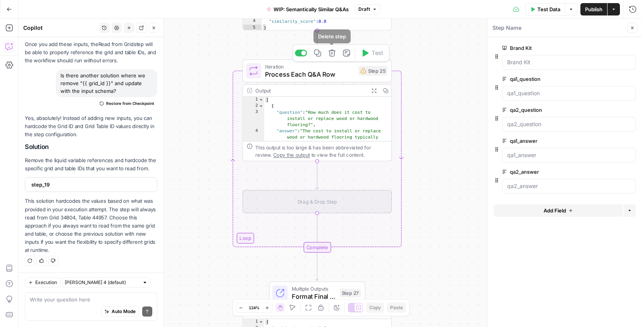
click at [330, 56] on icon "button" at bounding box center [331, 53] width 7 height 7
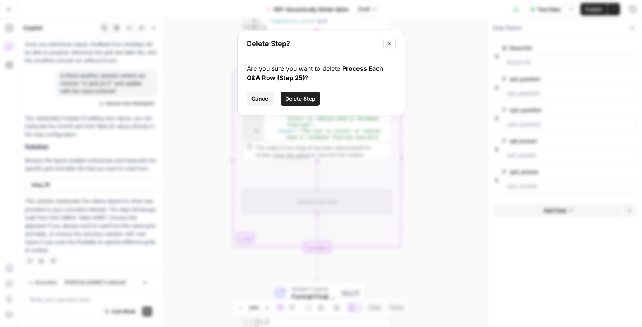
click at [310, 100] on span "Delete Step" at bounding box center [300, 99] width 30 height 8
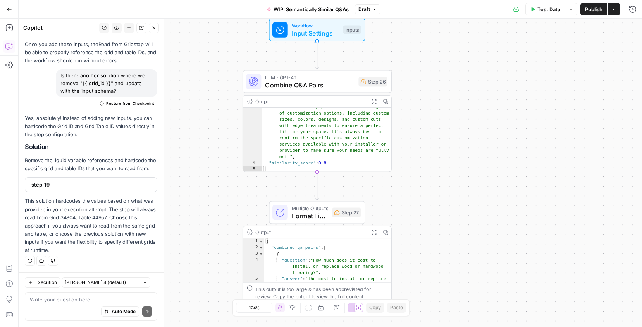
drag, startPoint x: 410, startPoint y: 62, endPoint x: 411, endPoint y: 209, distance: 147.2
click at [411, 209] on div "Workflow Input Settings Inputs LLM · GPT-4.1 Combine Q&A Pairs Step 26 Output E…" at bounding box center [330, 173] width 623 height 309
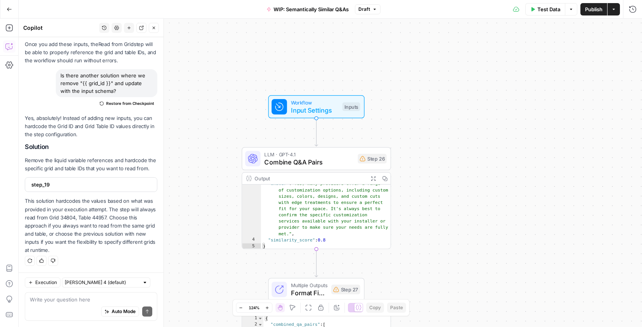
drag, startPoint x: 409, startPoint y: 130, endPoint x: 408, endPoint y: 203, distance: 73.6
click at [408, 204] on div "Workflow Input Settings Inputs LLM · GPT-4.1 Combine Q&A Pairs Step 26 Output E…" at bounding box center [330, 173] width 623 height 309
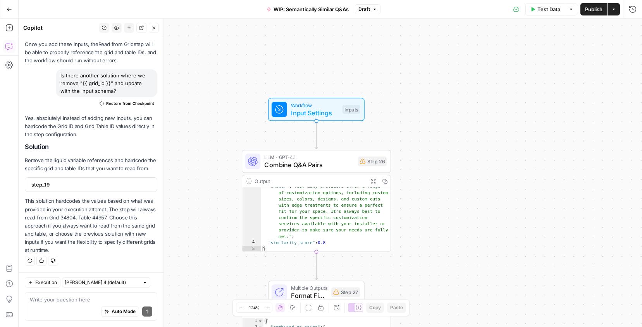
click at [328, 161] on span "Combine Q&A Pairs" at bounding box center [308, 165] width 89 height 10
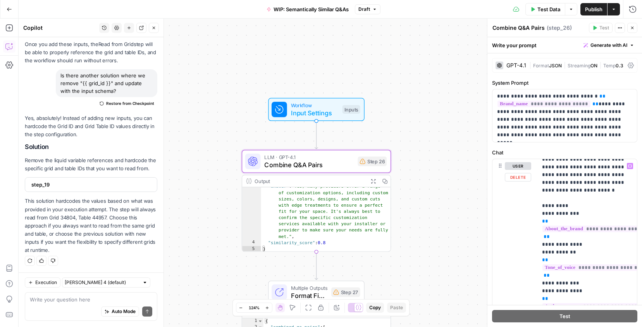
scroll to position [0, 0]
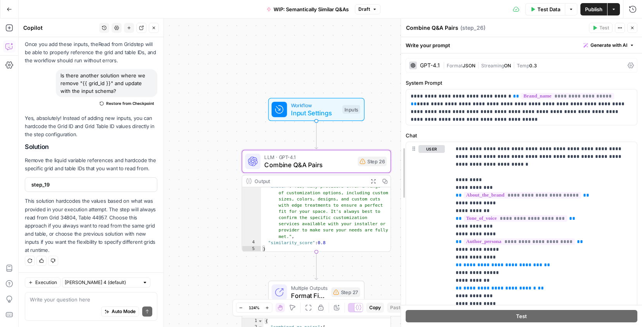
drag, startPoint x: 488, startPoint y: 173, endPoint x: 402, endPoint y: 176, distance: 86.4
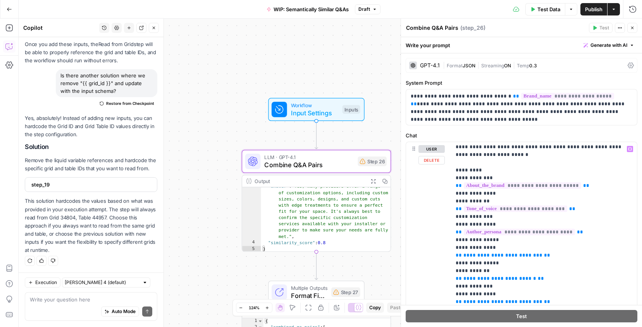
scroll to position [12, 0]
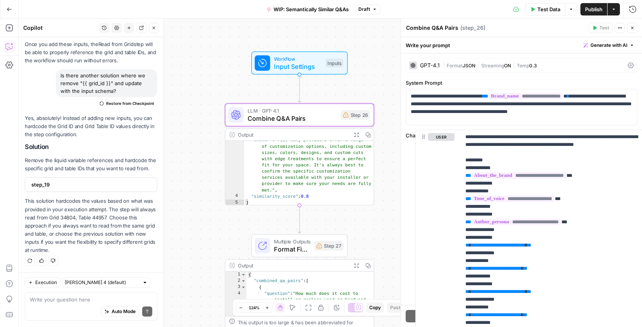
drag, startPoint x: 408, startPoint y: 199, endPoint x: 412, endPoint y: 187, distance: 12.9
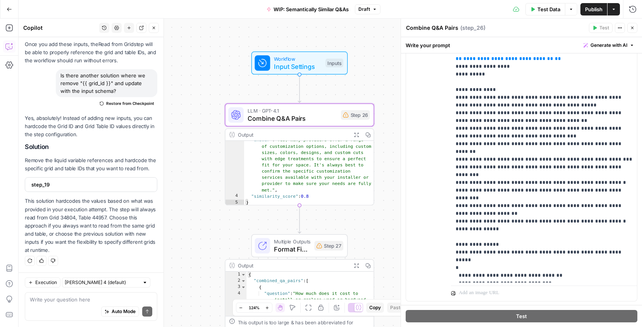
scroll to position [194, 0]
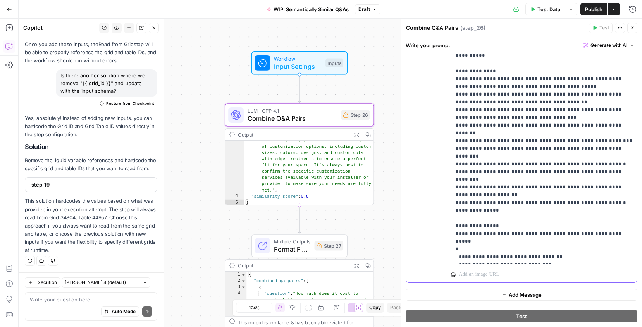
drag, startPoint x: 593, startPoint y: 241, endPoint x: 459, endPoint y: 243, distance: 133.6
click at [459, 243] on p "**********" at bounding box center [543, 44] width 177 height 434
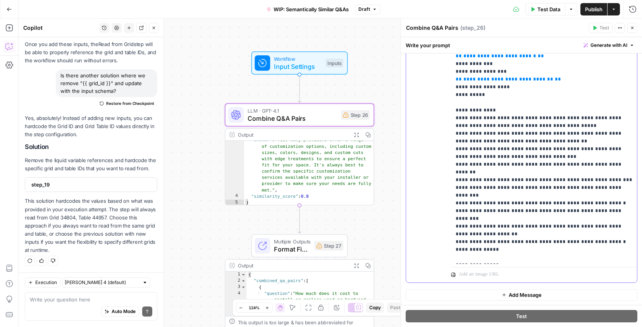
scroll to position [82, 0]
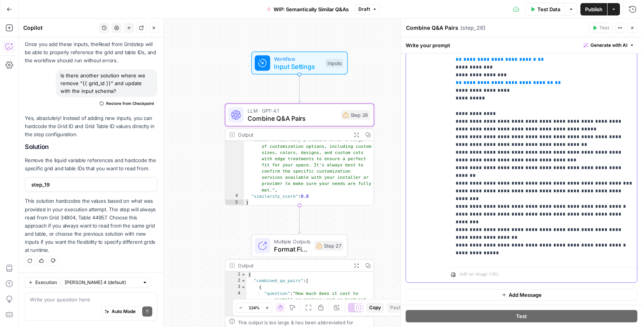
click at [601, 221] on p "**********" at bounding box center [543, 83] width 177 height 426
click at [555, 215] on p "**********" at bounding box center [543, 83] width 177 height 426
drag, startPoint x: 594, startPoint y: 222, endPoint x: 459, endPoint y: 224, distance: 135.2
click at [459, 224] on p "**********" at bounding box center [543, 83] width 177 height 426
click at [546, 129] on p "**********" at bounding box center [543, 79] width 177 height 418
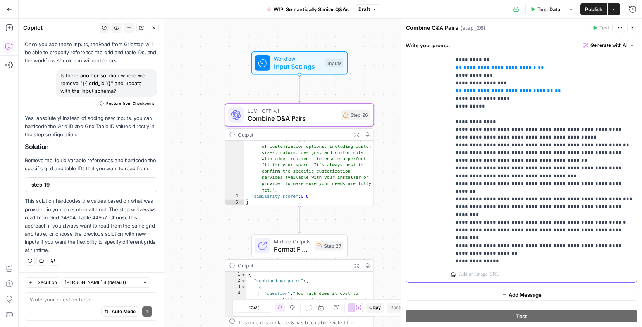
scroll to position [68, 0]
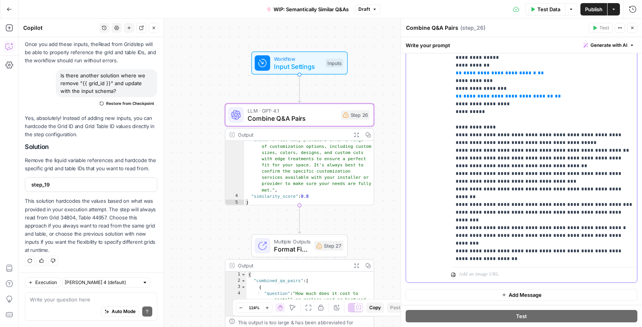
drag, startPoint x: 614, startPoint y: 151, endPoint x: 455, endPoint y: 151, distance: 159.2
click at [455, 151] on p "**********" at bounding box center [543, 96] width 177 height 426
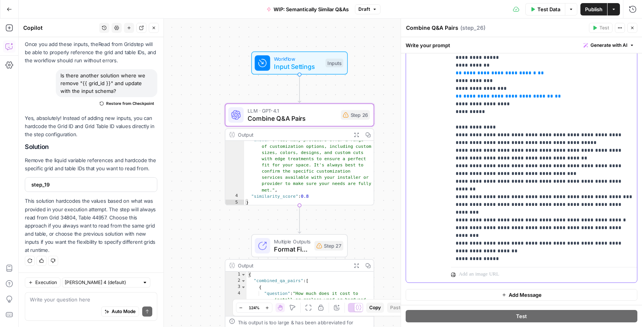
click at [560, 156] on p "**********" at bounding box center [543, 92] width 177 height 418
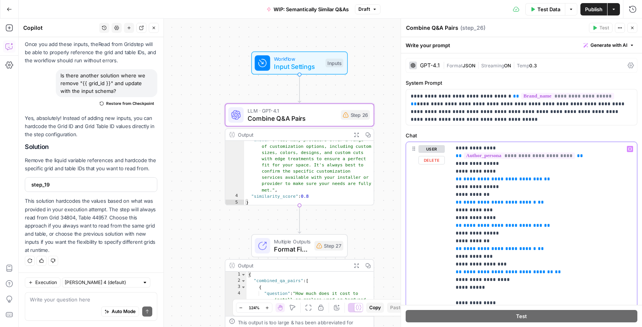
scroll to position [88, 0]
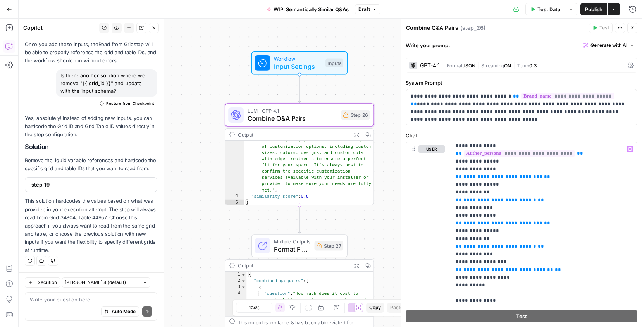
click at [540, 9] on span "Test Data" at bounding box center [548, 9] width 23 height 8
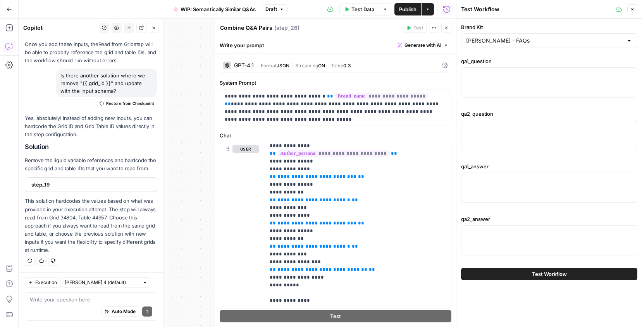
click at [529, 273] on button "Test Workflow" at bounding box center [549, 274] width 176 height 12
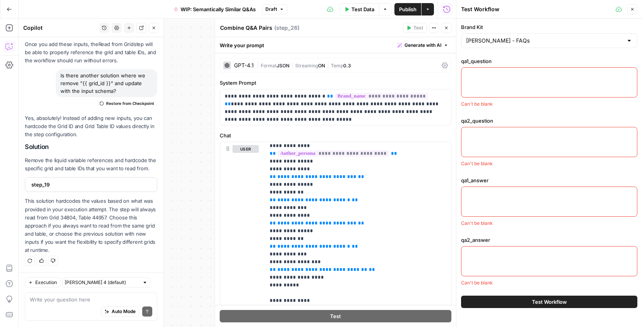
click at [515, 76] on textarea "qa1_question" at bounding box center [549, 75] width 166 height 8
click at [449, 31] on button "Close" at bounding box center [446, 28] width 10 height 10
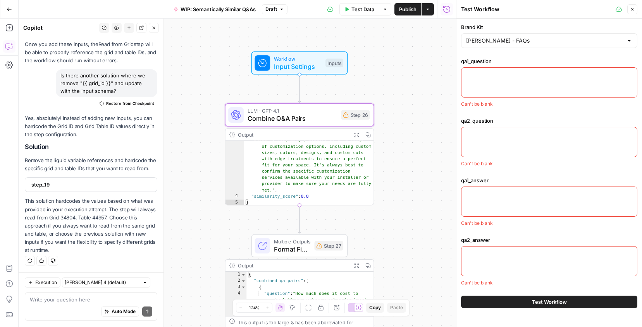
click at [505, 85] on div at bounding box center [549, 82] width 176 height 30
paste textarea "How much does it cost to install or replace wood flooring?"
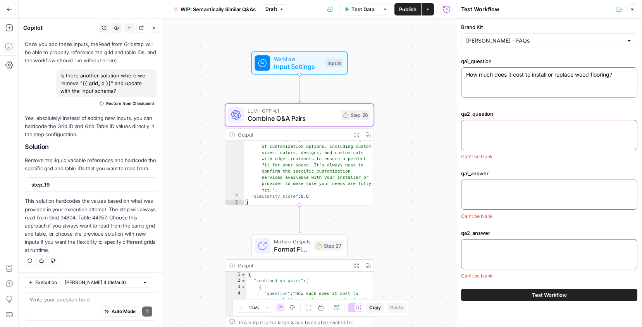
type textarea "How much does it cost to install or replace wood flooring?"
click at [482, 134] on div at bounding box center [549, 135] width 176 height 30
paste textarea "How much does it cost to install hardwood floors?"
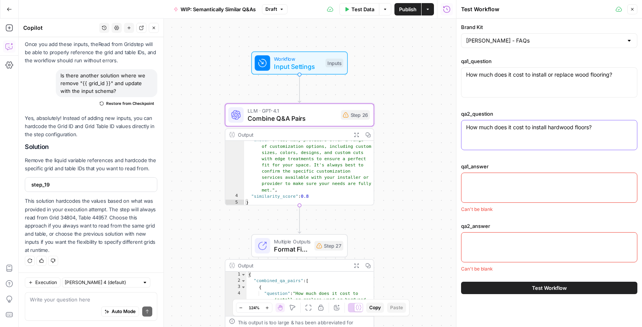
type textarea "How much does it cost to install hardwood floors?"
click at [490, 176] on textarea "qa1_answer" at bounding box center [549, 180] width 166 height 8
paste textarea "The costs range from $6 to $15 per square foot, depending on the wood type, lab…"
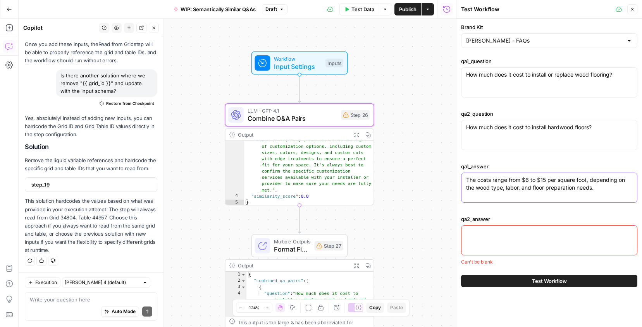
type textarea "The costs range from $6 to $15 per square foot, depending on the wood type, lab…"
click at [500, 239] on div at bounding box center [549, 240] width 176 height 30
paste textarea "The cost to install hardwood flooring is about $4,800 on average, ranging from …"
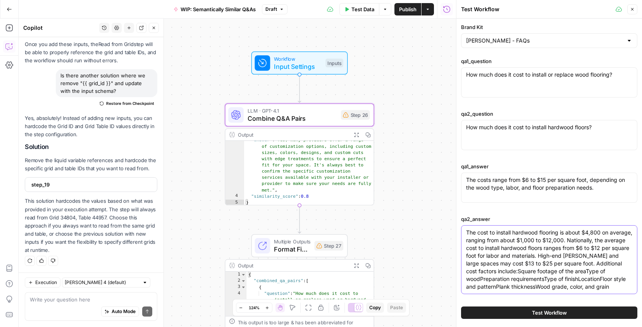
type textarea "The cost to install hardwood flooring is about $4,800 on average, ranging from …"
click at [522, 316] on button "Test Workflow" at bounding box center [549, 313] width 176 height 12
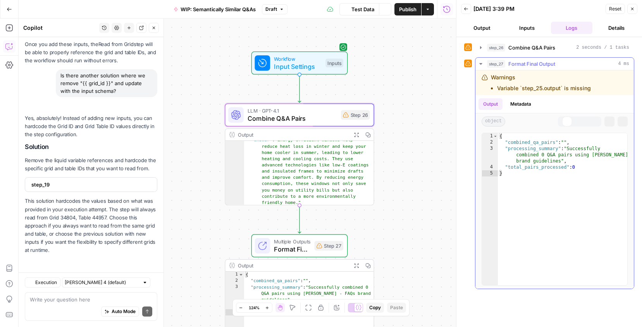
scroll to position [330, 0]
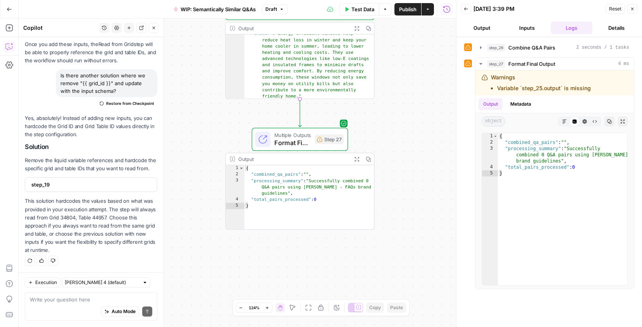
drag, startPoint x: 396, startPoint y: 256, endPoint x: 396, endPoint y: 149, distance: 106.9
click at [396, 149] on div "Workflow Input Settings Inputs LLM · GPT-4.1 Combine Q&A Pairs Step 26 Output E…" at bounding box center [237, 173] width 437 height 309
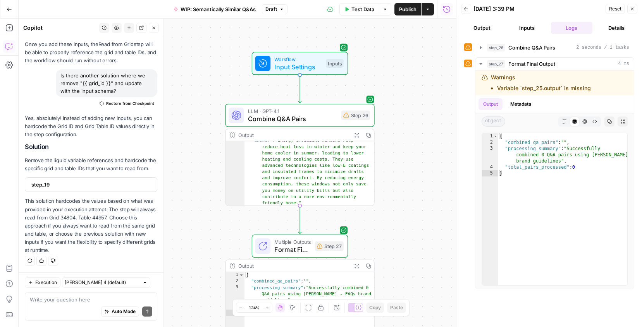
drag, startPoint x: 395, startPoint y: 124, endPoint x: 395, endPoint y: 230, distance: 105.3
click at [395, 230] on div "Workflow Input Settings Inputs LLM · GPT-4.1 Combine Q&A Pairs Step 26 Output E…" at bounding box center [237, 173] width 437 height 309
type textarea "**********"
click at [334, 145] on div ""answer" : "Energy-efficient windows help reduce heat loss in winter and keep y…" at bounding box center [309, 206] width 130 height 140
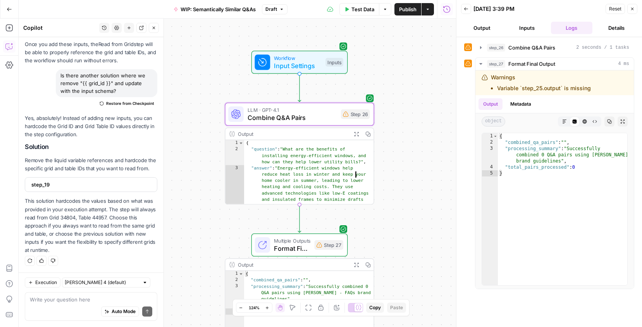
scroll to position [28, 0]
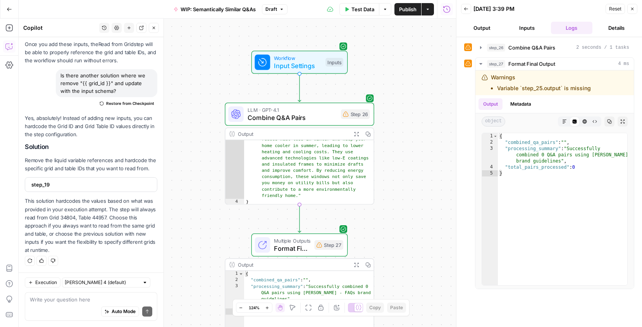
click at [76, 306] on div "Auto Mode Send" at bounding box center [91, 312] width 122 height 17
click at [481, 47] on icon "button" at bounding box center [481, 48] width 6 height 6
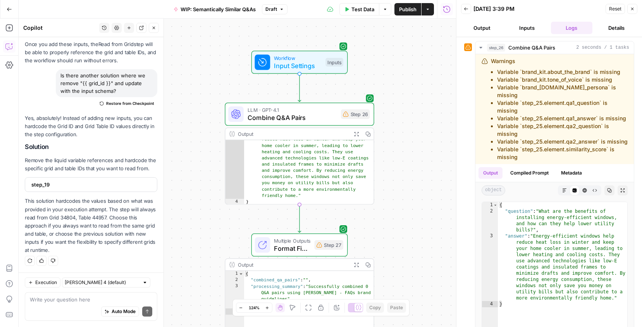
click at [469, 10] on button "Back" at bounding box center [466, 9] width 10 height 10
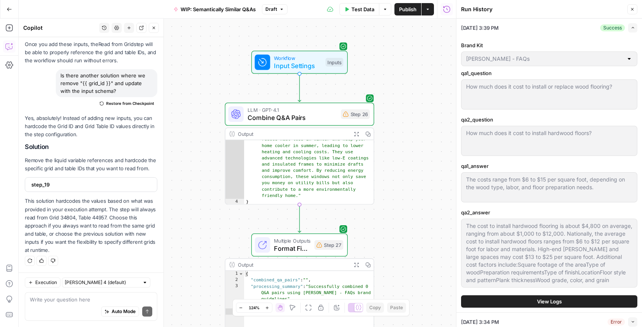
click at [499, 203] on div "qa1_answer The costs range from $6 to $15 per square foot, depending on the woo…" at bounding box center [549, 183] width 176 height 43
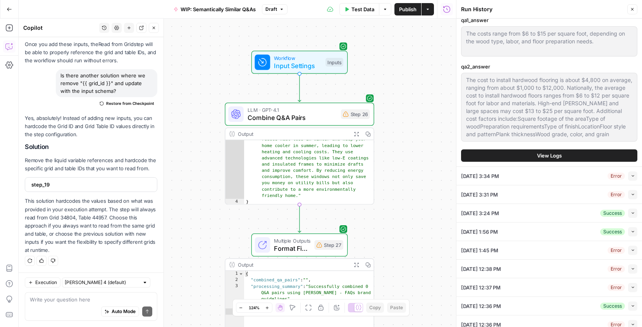
scroll to position [0, 0]
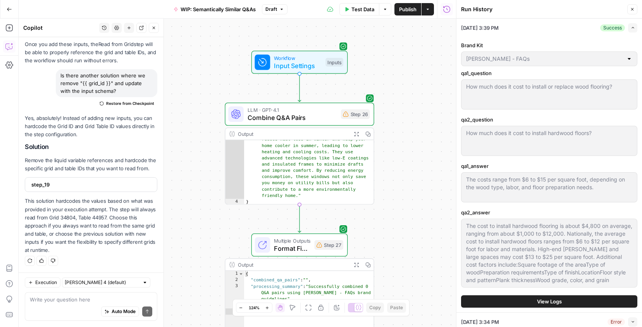
click at [570, 295] on div "Brand Kit Angi - FAQs qa1_question How much does it cost to install or replace …" at bounding box center [549, 175] width 176 height 276
click at [569, 301] on button "View Logs" at bounding box center [549, 302] width 176 height 12
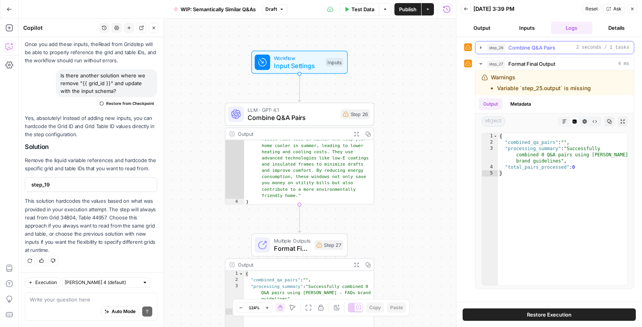
click at [478, 47] on icon "button" at bounding box center [481, 48] width 6 height 6
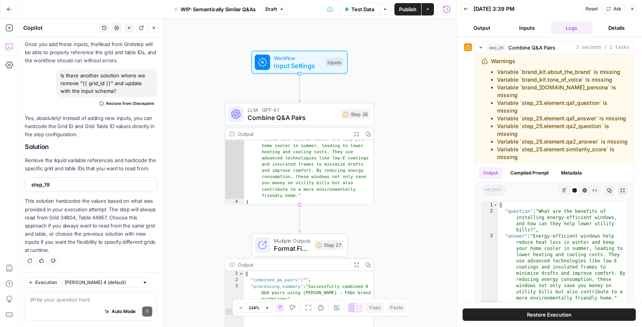
click at [614, 10] on span "Ask" at bounding box center [617, 8] width 8 height 7
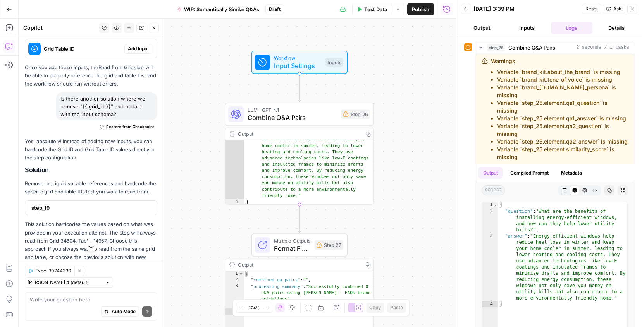
scroll to position [330, 0]
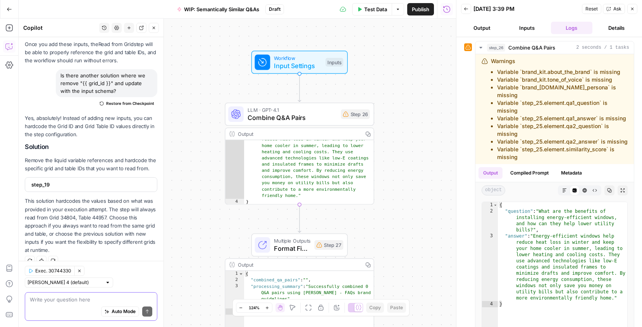
click at [69, 298] on textarea at bounding box center [91, 300] width 122 height 8
type textarea "QA this workflow"
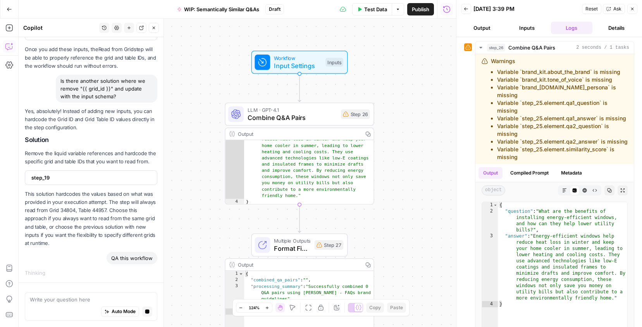
click at [468, 12] on button "Back" at bounding box center [466, 9] width 10 height 10
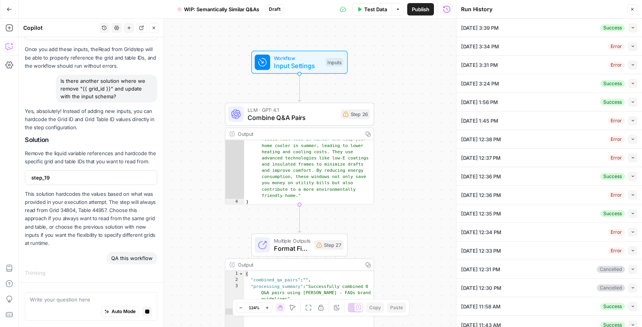
click at [632, 8] on icon "button" at bounding box center [632, 9] width 5 height 5
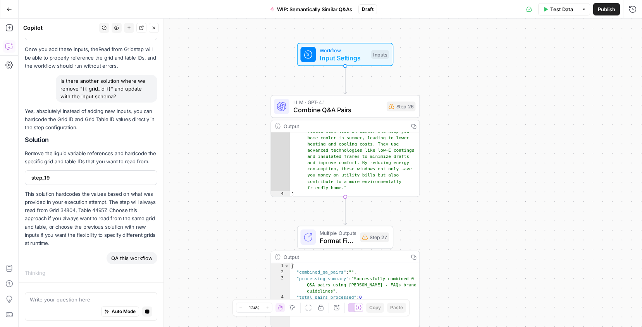
drag, startPoint x: 407, startPoint y: 188, endPoint x: 452, endPoint y: 180, distance: 46.4
click at [452, 180] on div "**********" at bounding box center [330, 173] width 623 height 309
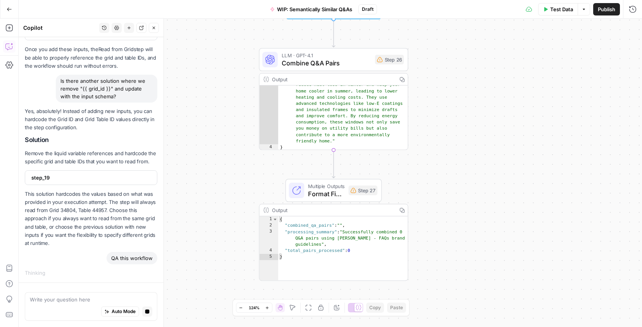
drag, startPoint x: 219, startPoint y: 234, endPoint x: 208, endPoint y: 187, distance: 48.3
click at [208, 187] on div "**********" at bounding box center [330, 173] width 623 height 309
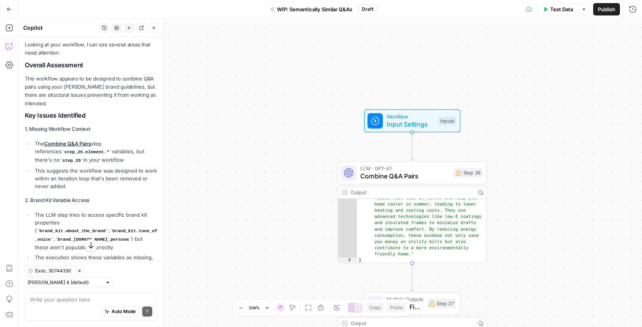
scroll to position [566, 0]
click at [65, 140] on link "Combine Q&A Pairs" at bounding box center [67, 143] width 47 height 6
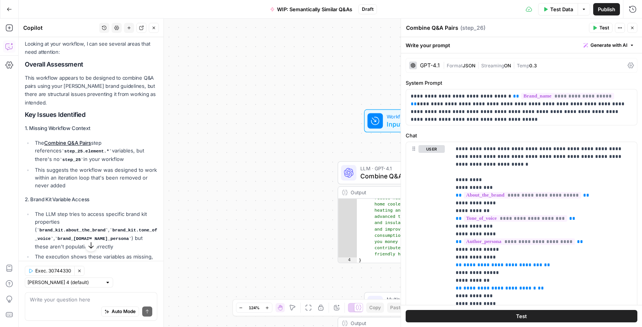
drag, startPoint x: 55, startPoint y: 150, endPoint x: 39, endPoint y: 149, distance: 15.9
click at [60, 158] on code "step_25" at bounding box center [72, 160] width 24 height 5
copy code "step_25"
click at [69, 300] on textarea at bounding box center [91, 300] width 122 height 8
type textarea """
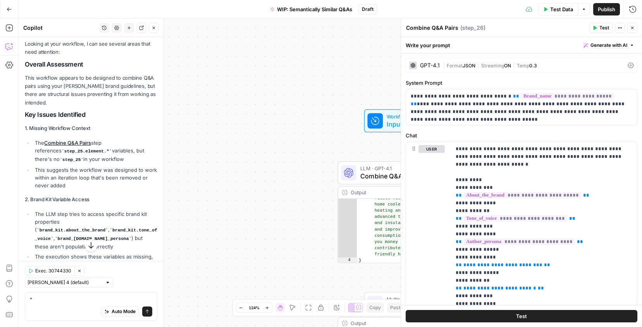
click at [91, 249] on icon "button" at bounding box center [90, 245] width 5 height 7
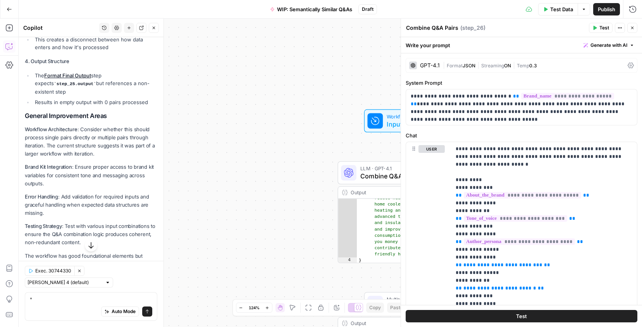
scroll to position [867, 0]
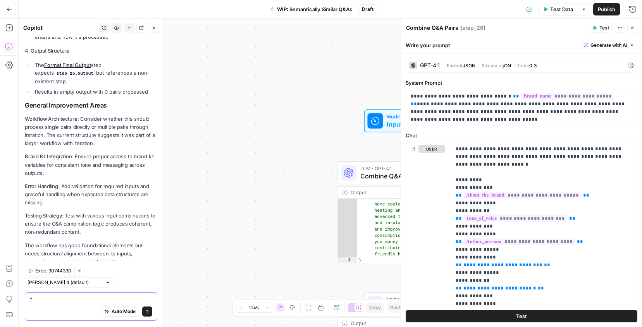
click at [57, 297] on textarea """ at bounding box center [91, 300] width 122 height 8
type textarea "Suggest"
click at [635, 26] on button "Close" at bounding box center [632, 28] width 10 height 10
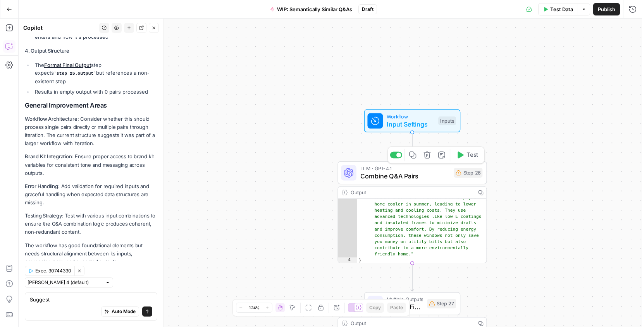
click at [414, 176] on span "Combine Q&A Pairs" at bounding box center [404, 177] width 89 height 10
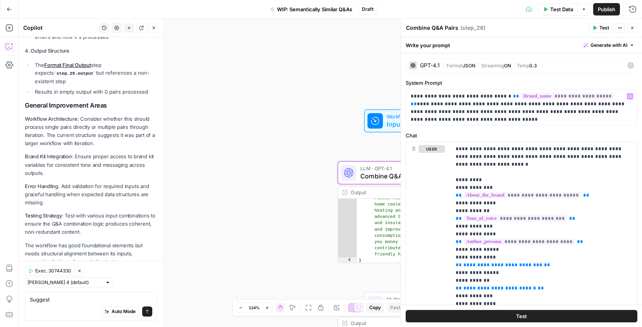
click at [382, 117] on div at bounding box center [374, 120] width 15 height 15
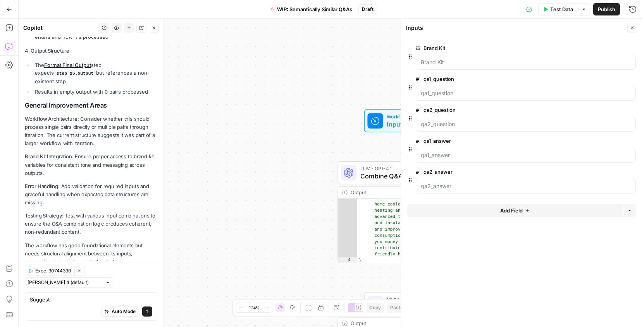
click at [608, 80] on span "edit field" at bounding box center [606, 79] width 17 height 6
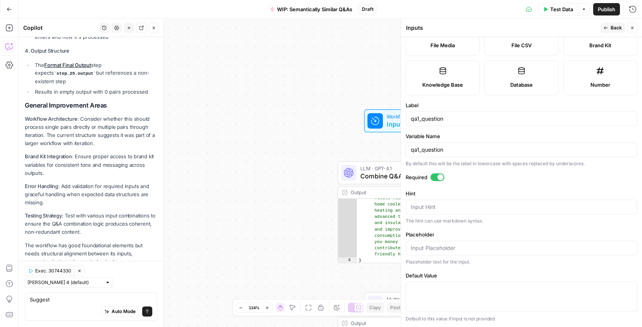
scroll to position [0, 0]
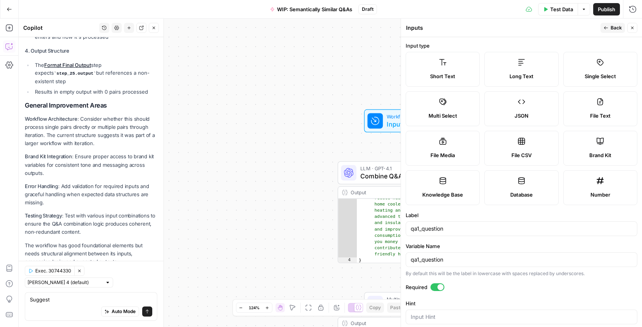
click at [609, 26] on button "Back" at bounding box center [612, 28] width 24 height 10
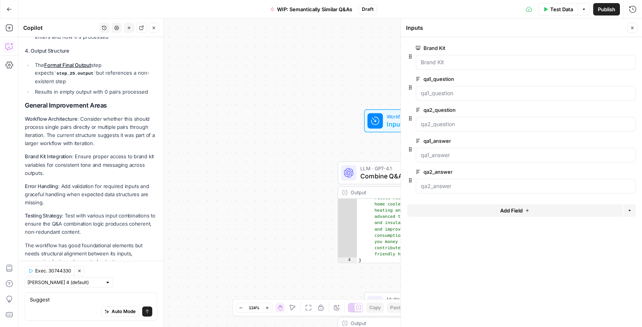
click at [610, 141] on span "edit field" at bounding box center [606, 141] width 17 height 6
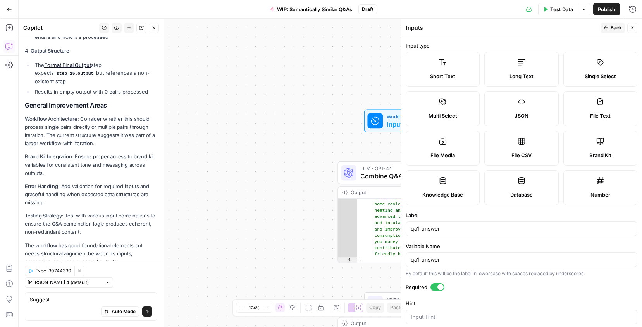
click at [609, 27] on button "Back" at bounding box center [612, 28] width 24 height 10
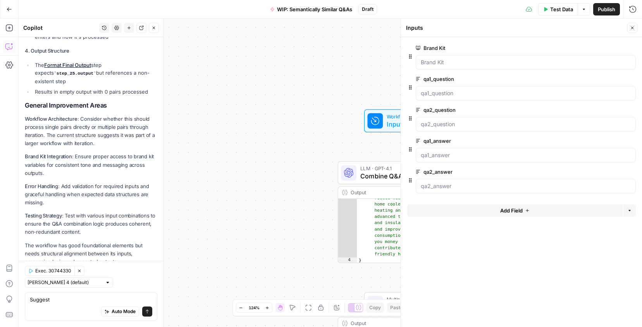
click at [605, 177] on div "qa2_answer edit field Delete group" at bounding box center [526, 180] width 220 height 26
click at [605, 173] on span "edit field" at bounding box center [606, 172] width 17 height 6
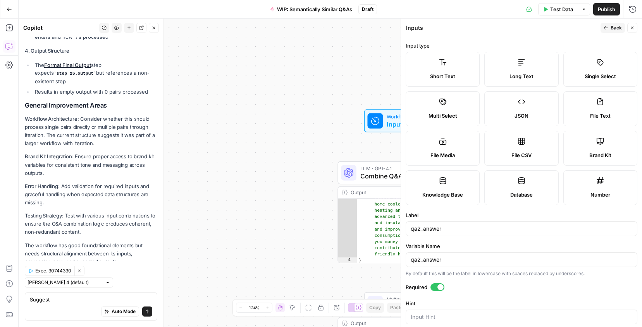
scroll to position [110, 0]
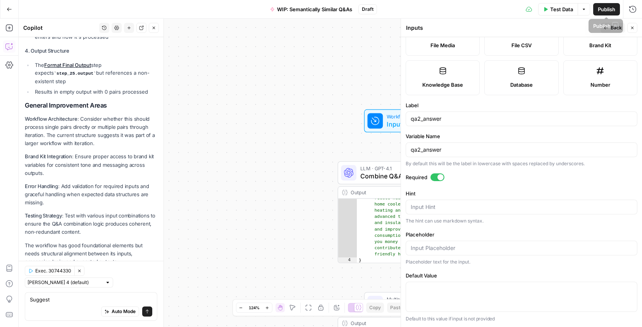
click at [607, 25] on button "Back" at bounding box center [612, 28] width 24 height 10
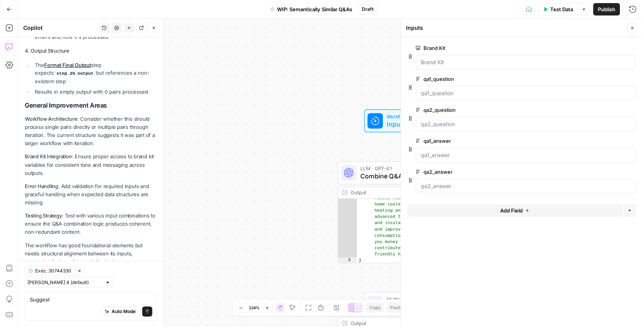
click at [630, 27] on icon "button" at bounding box center [632, 28] width 5 height 5
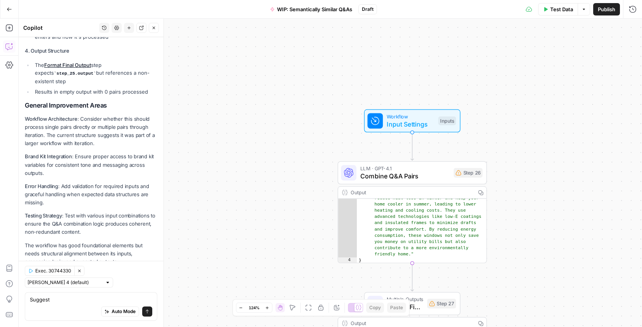
click at [65, 305] on div "Auto Mode Send" at bounding box center [91, 312] width 122 height 17
type textarea "Remove mentions of "step_25 from the workflow"
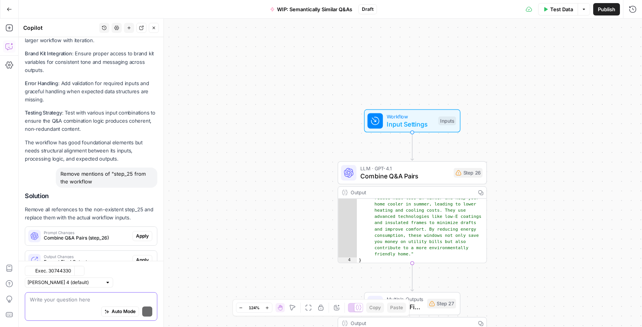
scroll to position [1020, 0]
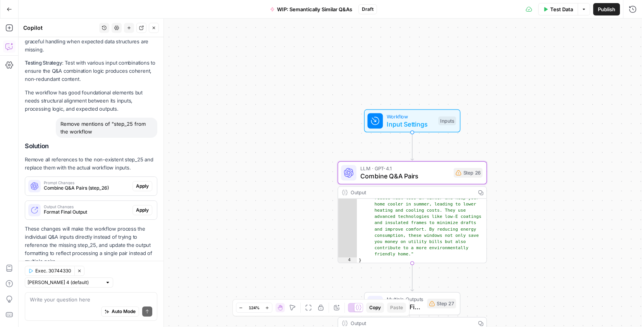
click at [148, 183] on span "Apply" at bounding box center [142, 186] width 13 height 7
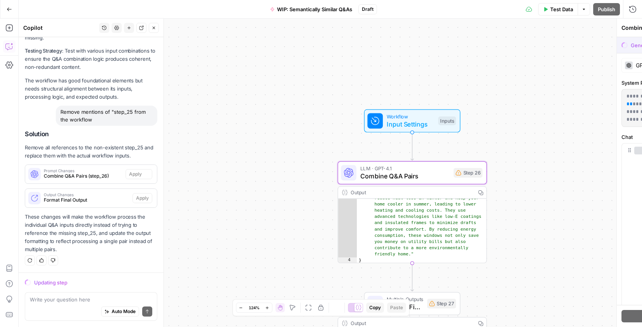
scroll to position [995, 0]
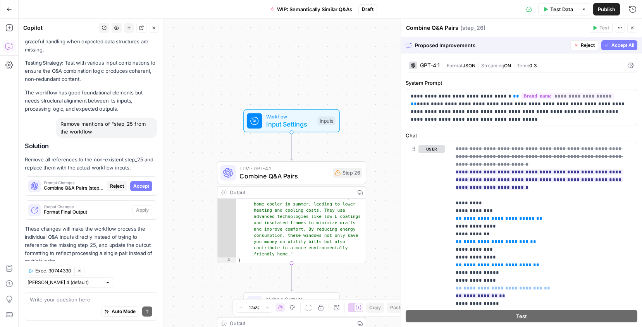
click at [631, 43] on span "Accept All" at bounding box center [622, 45] width 23 height 7
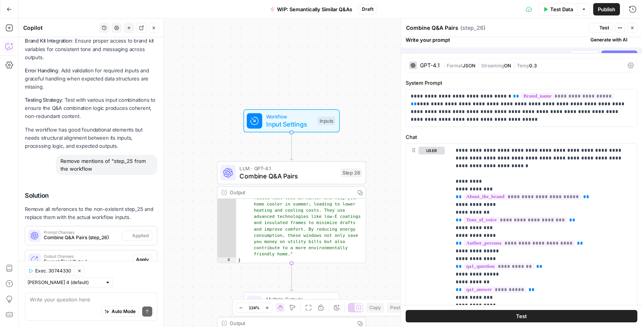
scroll to position [1045, 0]
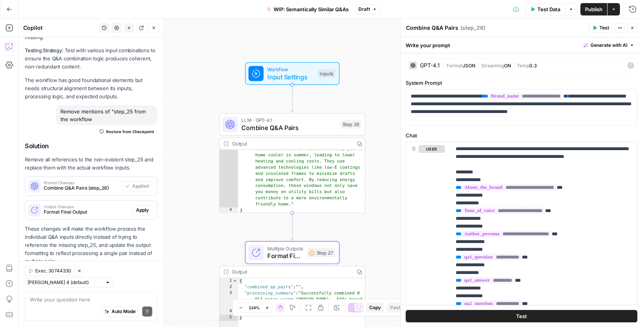
click at [137, 207] on span "Apply" at bounding box center [142, 210] width 13 height 7
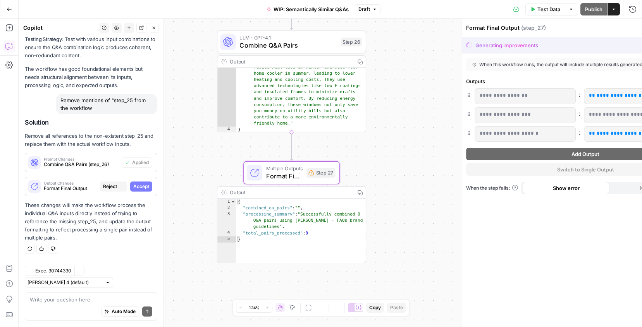
scroll to position [995, 0]
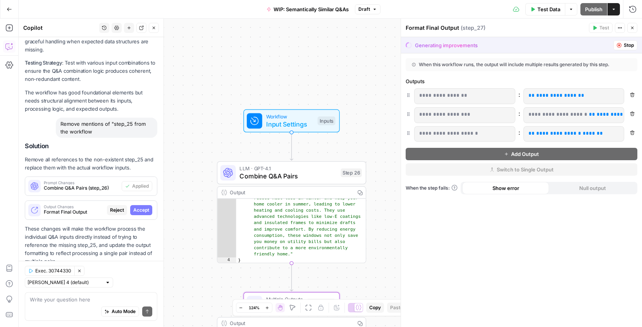
click at [139, 207] on span "Accept" at bounding box center [141, 210] width 16 height 7
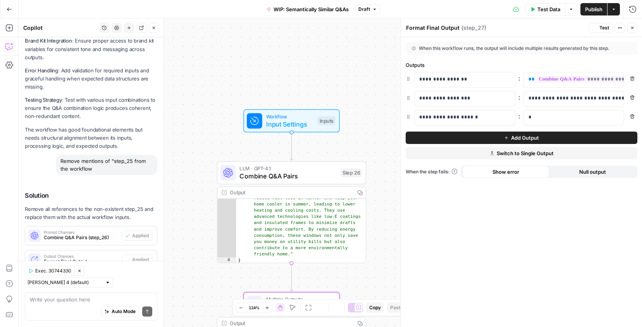
scroll to position [1045, 0]
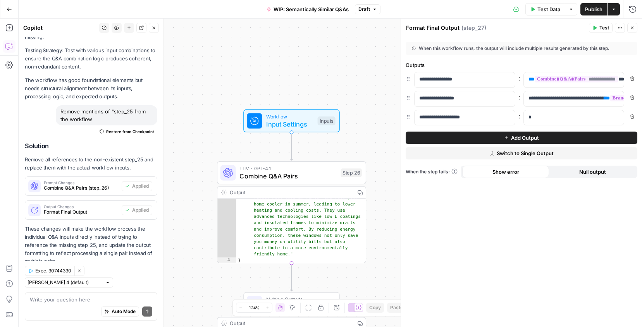
click at [634, 98] on icon "button" at bounding box center [632, 97] width 5 height 5
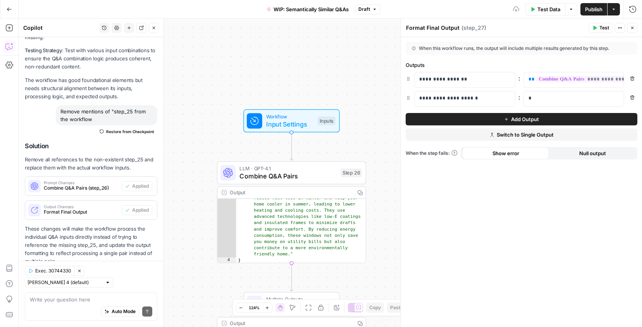
click at [633, 98] on icon "button" at bounding box center [632, 97] width 4 height 4
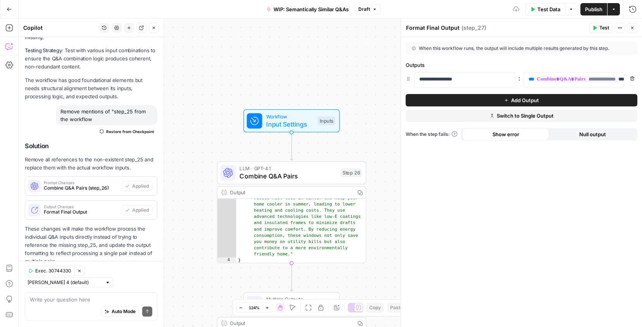
click at [564, 190] on div "**********" at bounding box center [521, 182] width 241 height 290
click at [68, 300] on textarea at bounding box center [91, 300] width 122 height 8
click at [630, 27] on icon "button" at bounding box center [632, 28] width 5 height 5
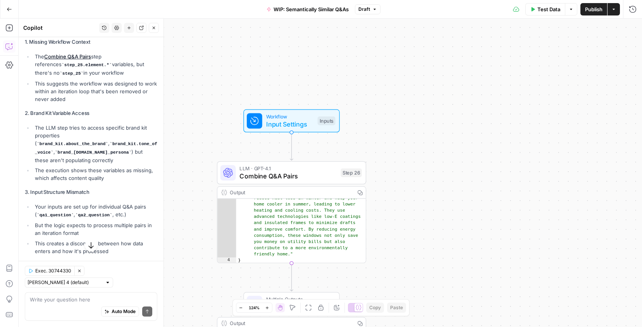
scroll to position [665, 0]
drag, startPoint x: 64, startPoint y: 125, endPoint x: 101, endPoint y: 141, distance: 40.3
click at [101, 141] on li "The LLM step tries to access specific brand kit properties ( brand_kit.about_th…" at bounding box center [95, 143] width 124 height 40
copy li "brand_kit.about_the_brand , brand_kit.tone_of_voice , brand_kit.author_persona"
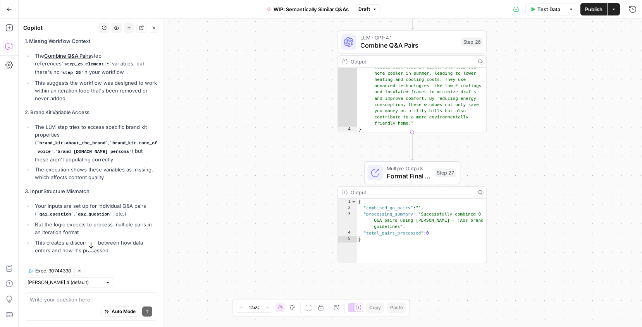
click at [82, 304] on div "Auto Mode Send" at bounding box center [91, 312] width 122 height 17
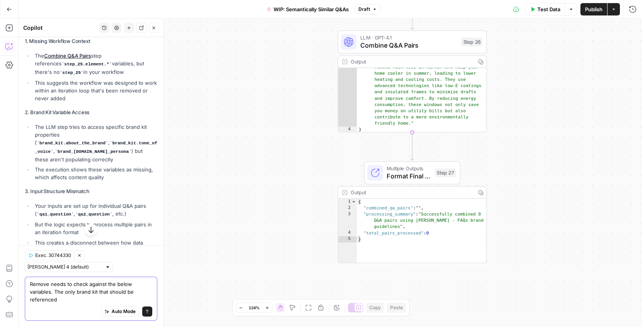
paste textarea "brand_kit.about_the_brand, brand_kit.tone_of_voice, brand_kit.author_persona"
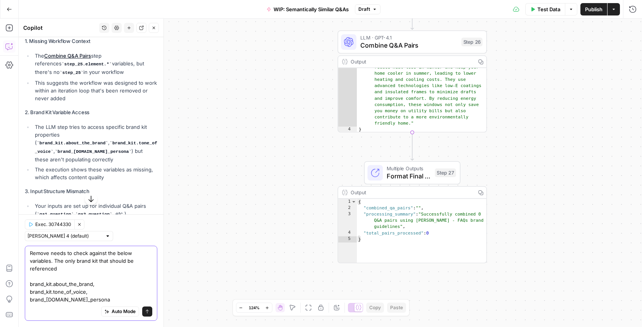
click at [95, 272] on textarea "Remove needs to check against the below variables. The only brand kit that shou…" at bounding box center [91, 276] width 122 height 54
click at [95, 274] on textarea "Remove needs to check against the below variables. The only brand kit that shou…" at bounding box center [91, 276] width 122 height 54
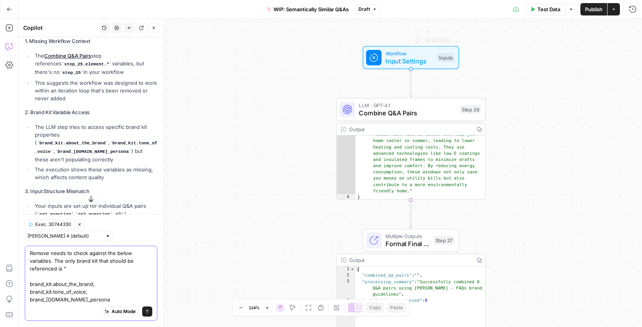
type textarea "Remove needs to check against the below variables. The only brand kit that shou…"
click at [385, 55] on span "Workflow" at bounding box center [409, 54] width 48 height 8
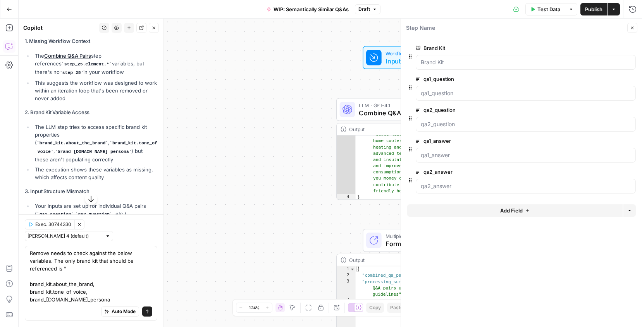
click at [428, 68] on div at bounding box center [526, 62] width 220 height 15
click at [630, 30] on button "Close" at bounding box center [632, 28] width 10 height 10
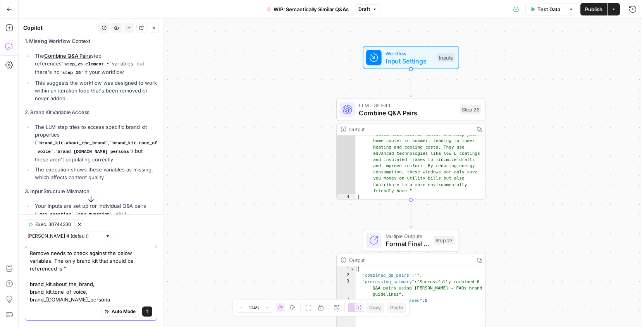
click at [89, 283] on textarea "Remove needs to check against the below variables. The only brand kit that shou…" at bounding box center [91, 276] width 122 height 54
click at [87, 277] on textarea "Remove needs to check against the below variables. The only brand kit that shou…" at bounding box center [91, 276] width 122 height 54
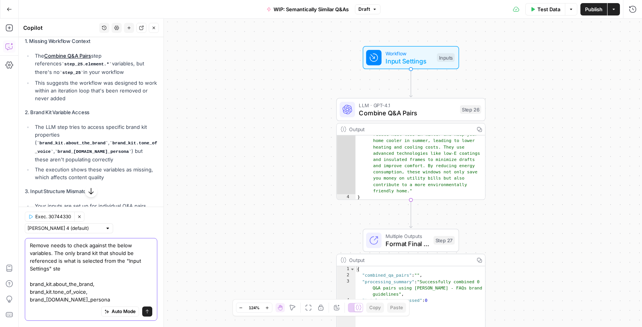
type textarea "Remove needs to check against the below variables. The only brand kit that shou…"
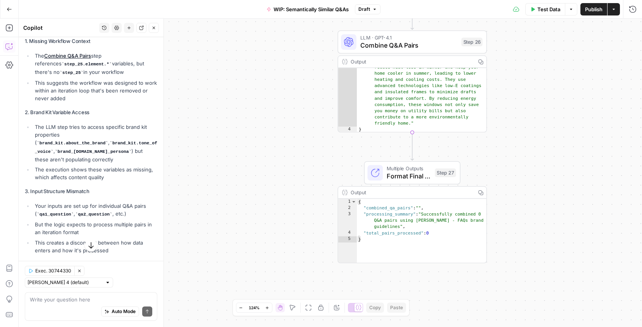
click at [88, 249] on icon "button" at bounding box center [91, 246] width 8 height 8
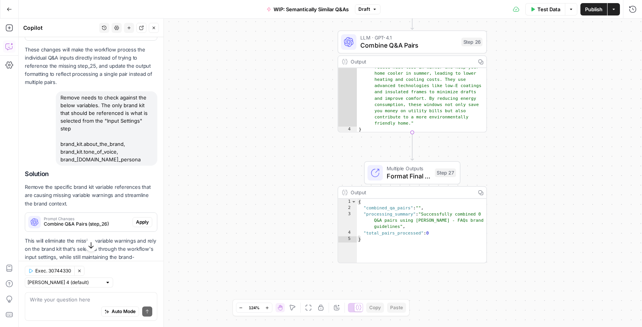
scroll to position [1236, 0]
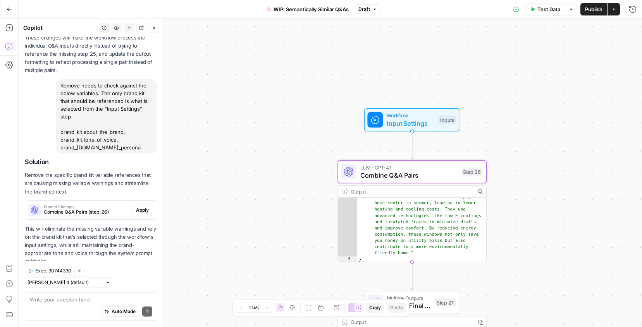
click at [143, 207] on span "Apply" at bounding box center [142, 210] width 13 height 7
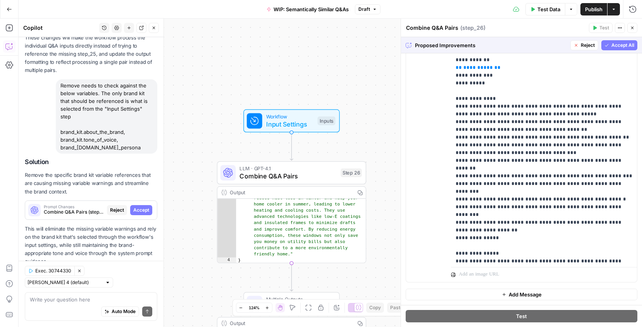
scroll to position [73, 0]
click at [622, 46] on span "Accept All" at bounding box center [622, 45] width 23 height 7
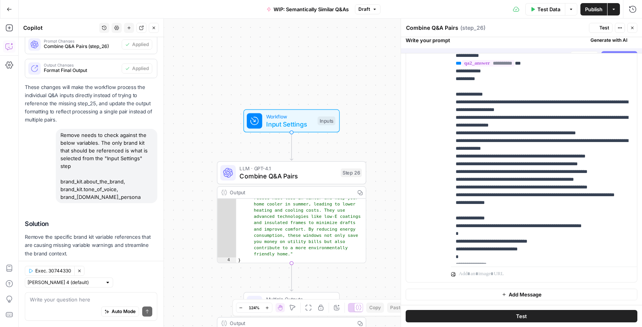
scroll to position [0, 0]
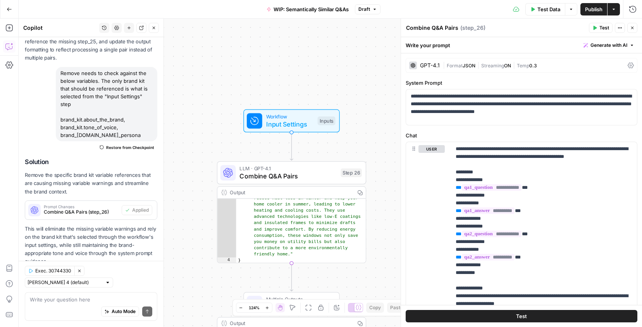
click at [631, 29] on icon "button" at bounding box center [632, 28] width 5 height 5
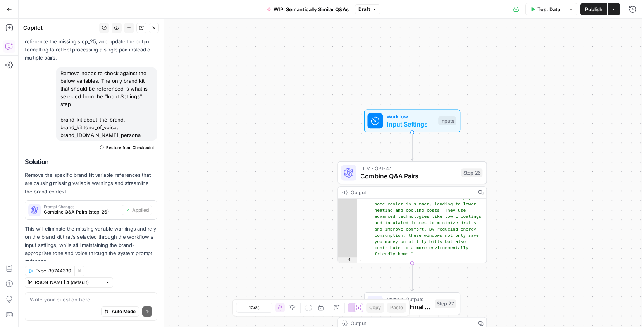
click at [545, 11] on span "Test Data" at bounding box center [548, 9] width 23 height 8
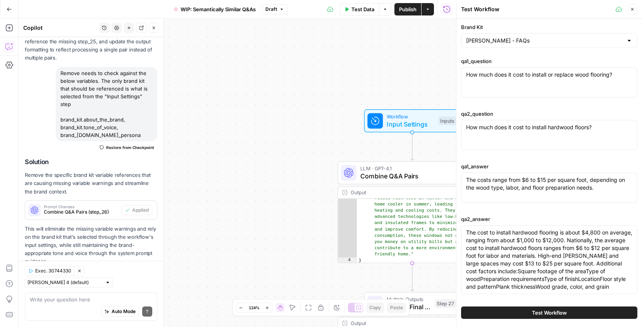
click at [540, 311] on span "Test Workflow" at bounding box center [549, 313] width 35 height 8
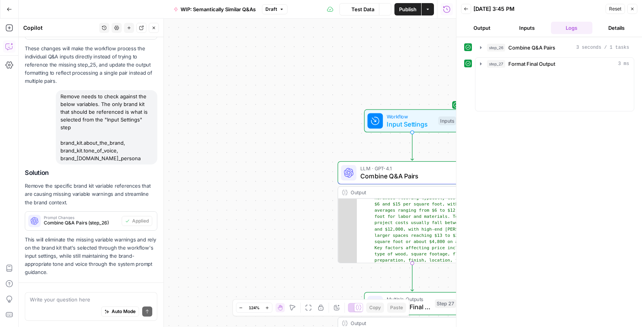
scroll to position [1248, 0]
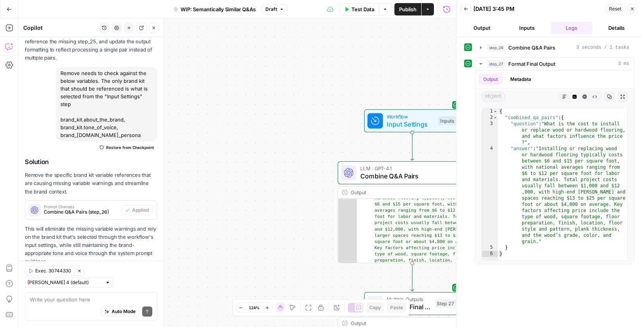
click at [395, 9] on button "Publish" at bounding box center [407, 9] width 27 height 12
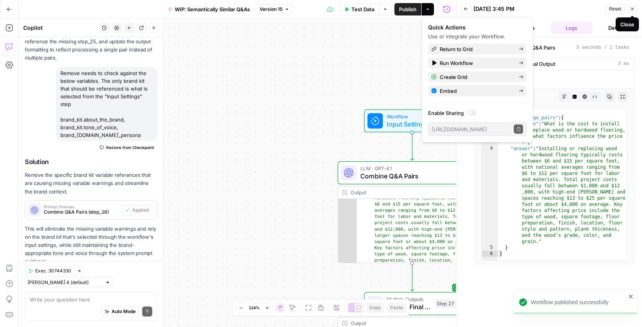
click at [634, 8] on icon "button" at bounding box center [632, 9] width 5 height 5
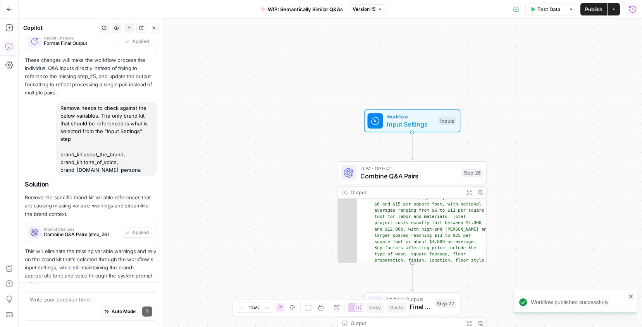
scroll to position [1248, 0]
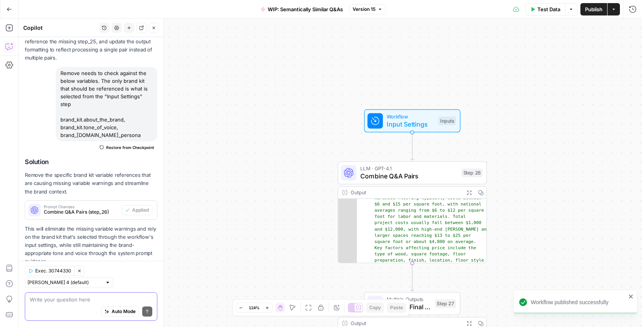
click at [77, 298] on textarea at bounding box center [91, 300] width 122 height 8
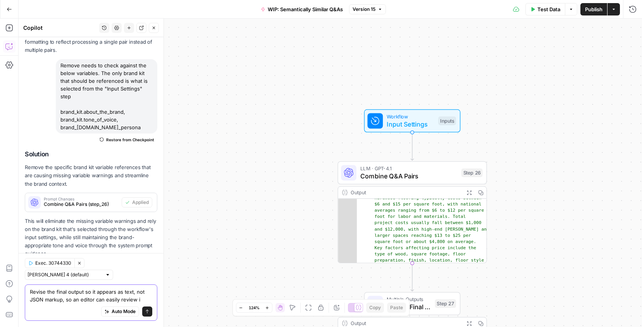
type textarea "Revise the final output so it appears as text, not JSON markup, so an editor ca…"
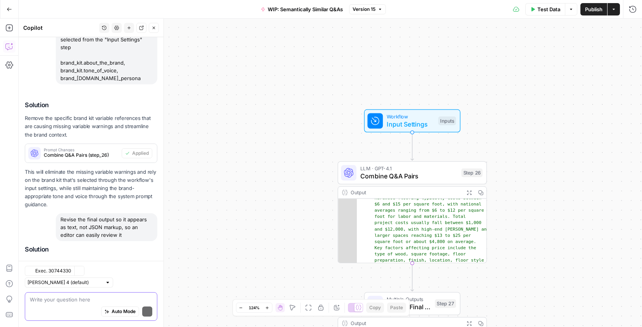
scroll to position [1392, 0]
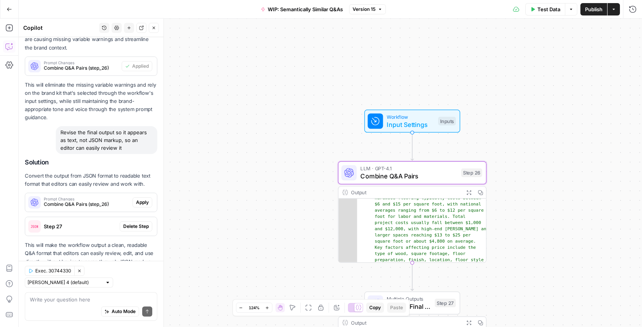
click at [139, 199] on span "Apply" at bounding box center [142, 202] width 13 height 7
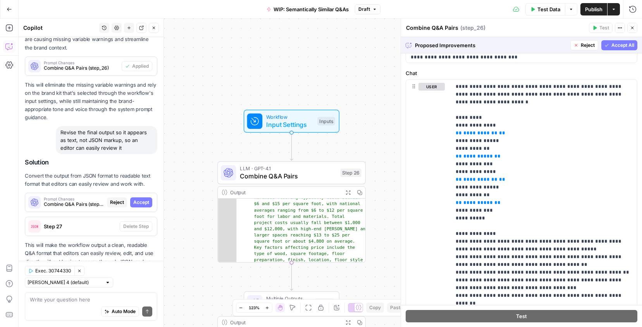
scroll to position [70, 0]
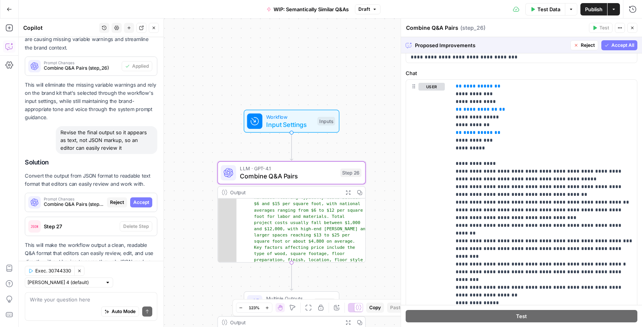
click at [139, 199] on span "Accept" at bounding box center [141, 202] width 16 height 7
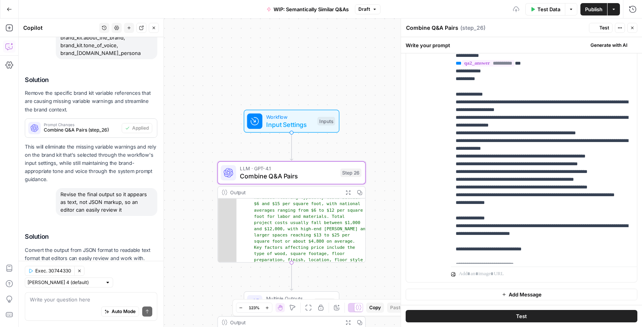
scroll to position [0, 0]
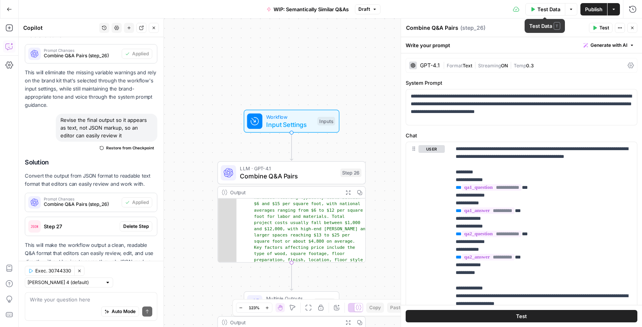
click at [532, 9] on icon "button" at bounding box center [532, 9] width 3 height 4
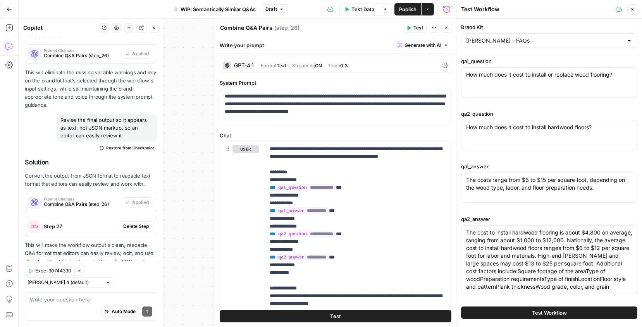
click at [447, 24] on div "Run History E" at bounding box center [446, 25] width 33 height 7
click at [447, 29] on icon "button" at bounding box center [446, 28] width 5 height 5
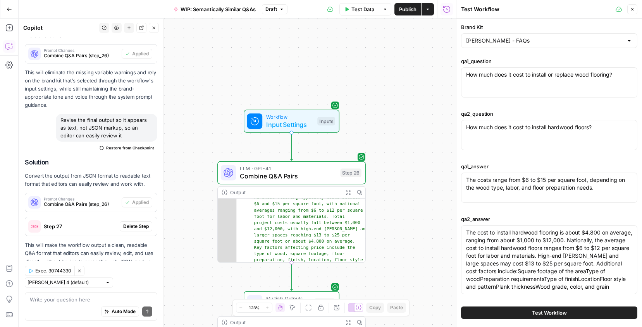
click at [554, 313] on span "Test Workflow" at bounding box center [549, 313] width 35 height 8
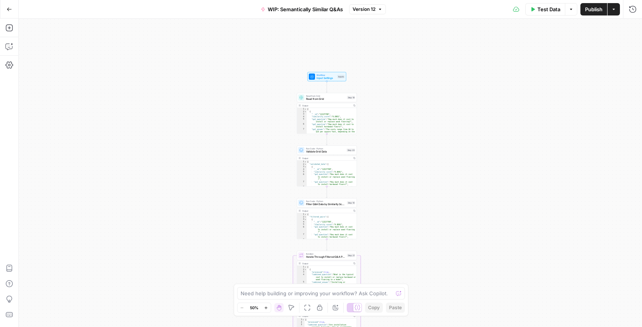
drag, startPoint x: 275, startPoint y: 76, endPoint x: 271, endPoint y: 197, distance: 120.9
click at [271, 197] on div "Workflow Input Settings Inputs Read from Grid Read from Grid Step 19 Output Cop…" at bounding box center [330, 173] width 623 height 309
click at [382, 94] on div "Workflow Input Settings Inputs Read from Grid Read from Grid Step 19 Copy step …" at bounding box center [330, 173] width 623 height 309
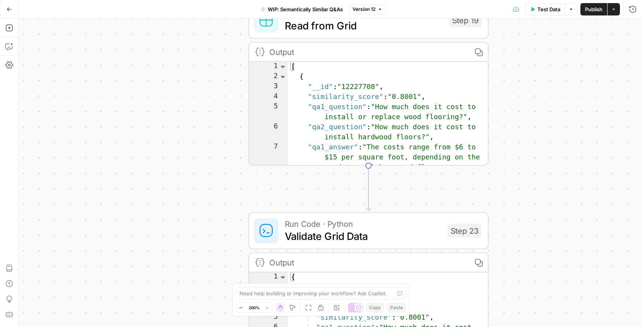
drag, startPoint x: 238, startPoint y: 224, endPoint x: 230, endPoint y: 136, distance: 89.1
click at [230, 136] on div "Workflow Input Settings Inputs Read from Grid Read from Grid Step 19 Output Cop…" at bounding box center [330, 173] width 623 height 309
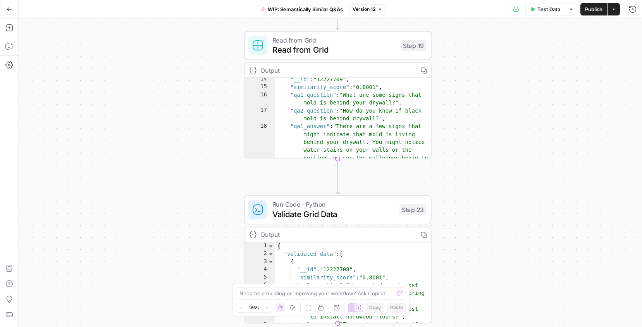
scroll to position [170, 0]
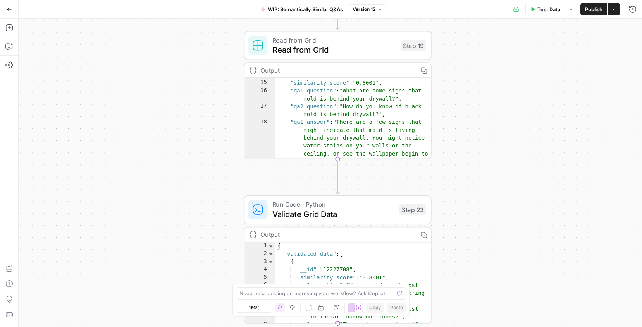
click at [497, 143] on div "Workflow Input Settings Inputs Read from Grid Read from Grid Step 19 Output Cop…" at bounding box center [330, 173] width 623 height 309
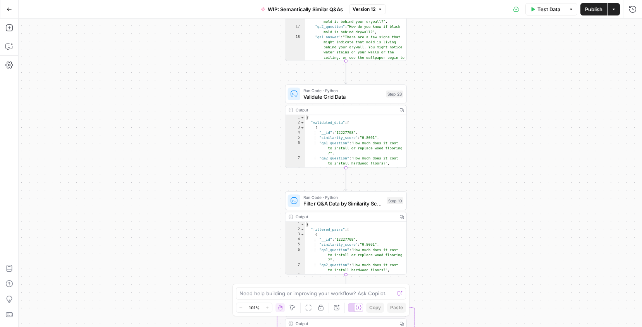
click at [595, 8] on span "Publish" at bounding box center [593, 9] width 17 height 8
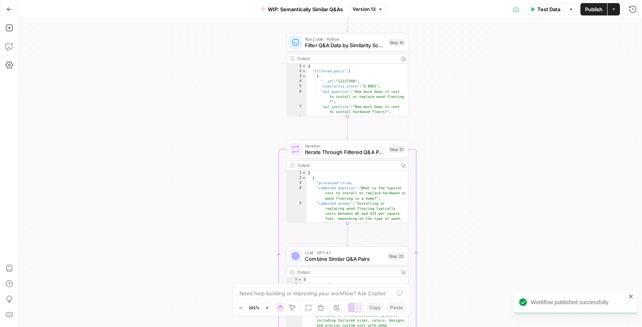
drag, startPoint x: 254, startPoint y: 225, endPoint x: 256, endPoint y: 67, distance: 158.4
click at [256, 67] on div "Workflow Input Settings Inputs Read from Grid Read from Grid Step 19 Output Cop…" at bounding box center [330, 173] width 623 height 309
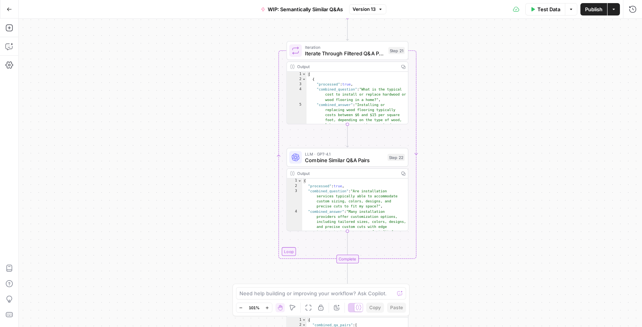
drag, startPoint x: 244, startPoint y: 197, endPoint x: 244, endPoint y: 98, distance: 98.8
click at [244, 98] on div "Workflow Input Settings Inputs Read from Grid Read from Grid Step 19 Output Cop…" at bounding box center [330, 173] width 623 height 309
click at [349, 54] on span "Iterate Through Filtered Q&A Pairs" at bounding box center [345, 54] width 80 height 8
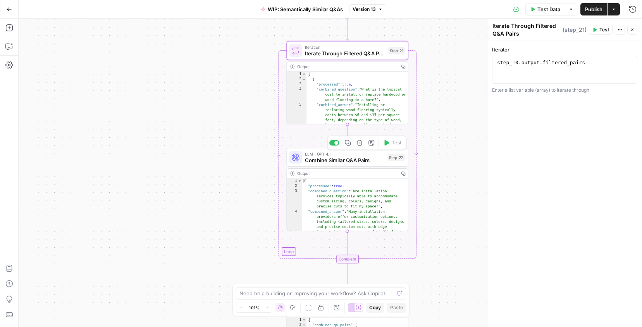
click at [339, 161] on span "Combine Similar Q&A Pairs" at bounding box center [344, 160] width 79 height 8
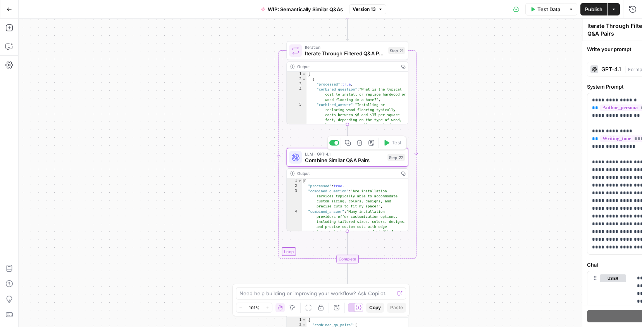
type textarea "Combine Similar Q&A Pairs"
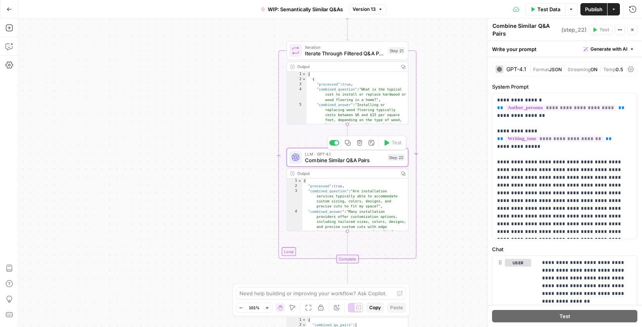
click at [210, 204] on div "Workflow Input Settings Inputs Read from Grid Read from Grid Step 19 Output Cop…" at bounding box center [330, 173] width 623 height 309
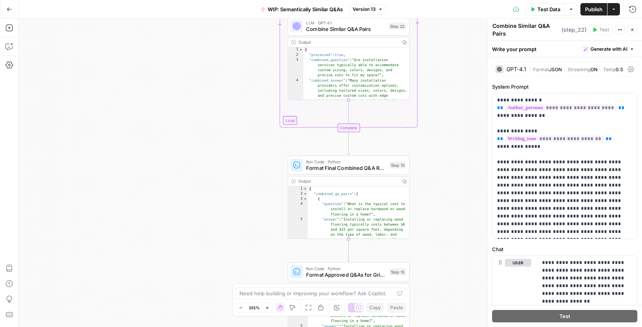
drag, startPoint x: 210, startPoint y: 204, endPoint x: 211, endPoint y: 73, distance: 131.3
click at [211, 73] on div "Workflow Input Settings Inputs Read from Grid Read from Grid Step 19 Output Cop…" at bounding box center [330, 173] width 623 height 309
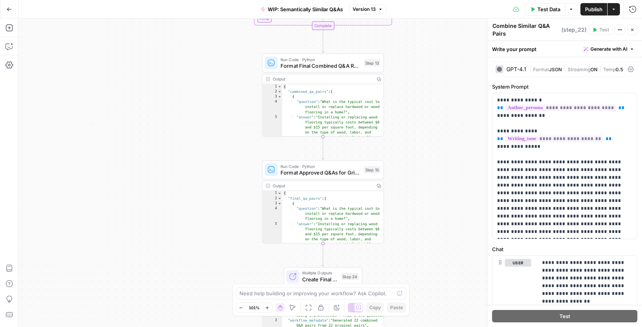
drag, startPoint x: 238, startPoint y: 222, endPoint x: 212, endPoint y: 118, distance: 106.5
click at [212, 119] on div "Workflow Input Settings Inputs Read from Grid Read from Grid Step 19 Output Cop…" at bounding box center [330, 173] width 623 height 309
click at [313, 176] on div "Run Code · Python Format Approved Q&As for Grid Output Step 15 Copy step Delete…" at bounding box center [323, 169] width 122 height 19
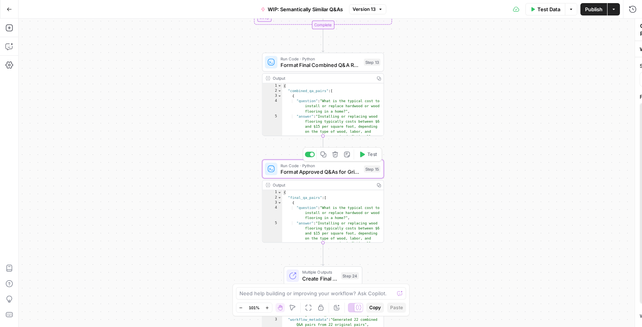
type textarea "Format Approved Q&As for Grid Output"
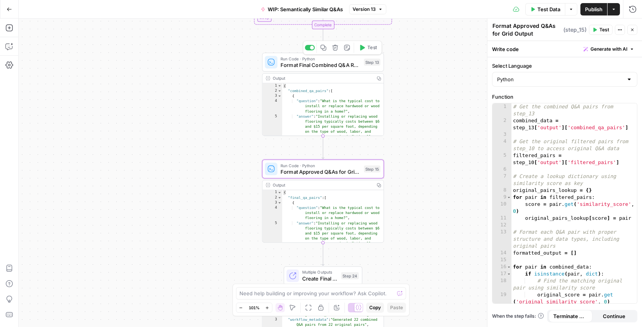
click at [312, 64] on span "Format Final Combined Q&A Results" at bounding box center [320, 65] width 80 height 8
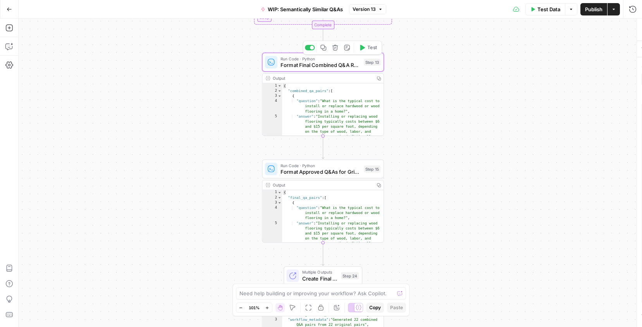
type textarea "Format Final Combined Q&A Results"
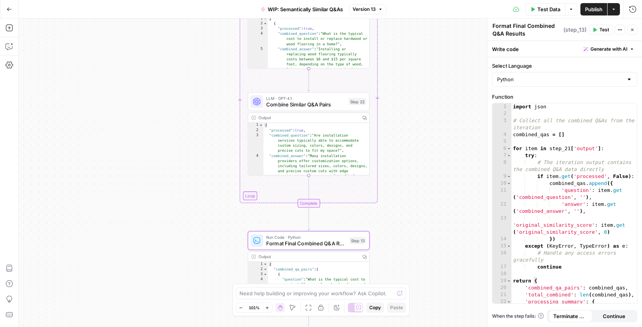
drag, startPoint x: 210, startPoint y: 90, endPoint x: 195, endPoint y: 266, distance: 177.2
click at [195, 268] on div "Workflow Input Settings Inputs Read from Grid Read from Grid Step 19 Output Cop…" at bounding box center [330, 173] width 623 height 309
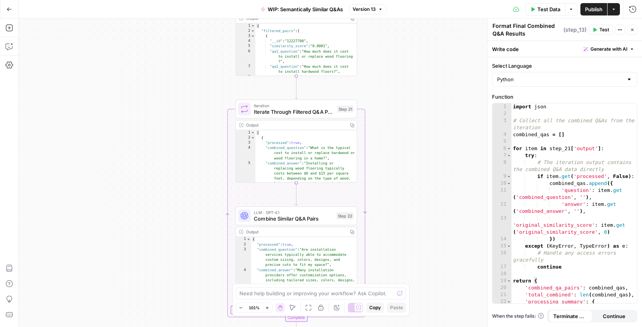
drag, startPoint x: 208, startPoint y: 113, endPoint x: 196, endPoint y: 227, distance: 113.8
click at [196, 227] on div "Workflow Input Settings Inputs Read from Grid Read from Grid Step 19 Output Cop…" at bounding box center [330, 173] width 623 height 309
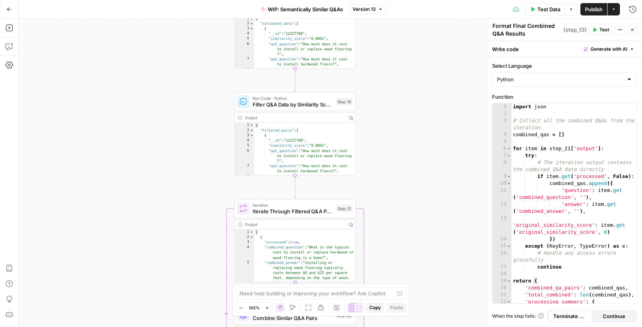
drag, startPoint x: 200, startPoint y: 162, endPoint x: 199, endPoint y: 262, distance: 99.9
click at [199, 262] on div "Workflow Input Settings Inputs Read from Grid Read from Grid Step 19 Output Cop…" at bounding box center [330, 173] width 623 height 309
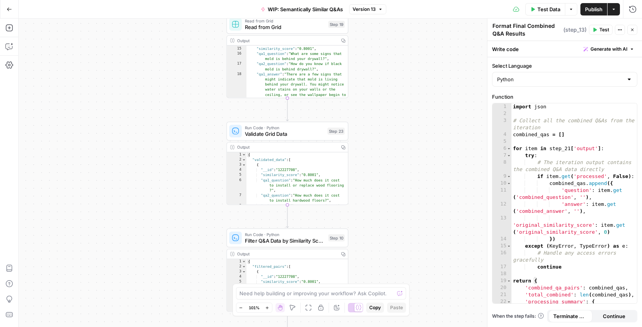
drag, startPoint x: 206, startPoint y: 190, endPoint x: 198, endPoint y: 325, distance: 135.4
click at [199, 326] on div "Workflow Input Settings Inputs Read from Grid Read from Grid Step 19 Output Cop…" at bounding box center [330, 173] width 623 height 309
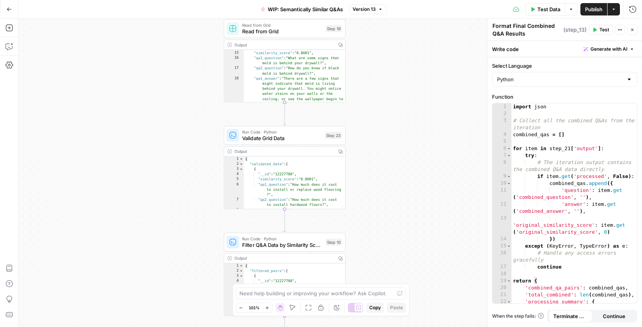
drag, startPoint x: 189, startPoint y: 175, endPoint x: 187, endPoint y: 180, distance: 5.7
click at [187, 180] on div "Workflow Input Settings Inputs Read from Grid Read from Grid Step 19 Output Cop…" at bounding box center [330, 173] width 623 height 309
click at [369, 10] on span "Version 13" at bounding box center [363, 9] width 23 height 7
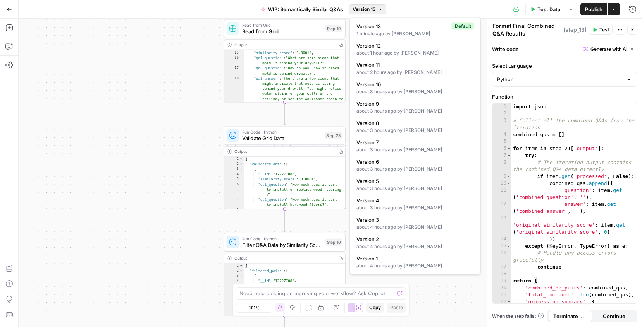
click at [149, 110] on div "Workflow Input Settings Inputs Read from Grid Read from Grid Step 19 Copy step …" at bounding box center [330, 173] width 623 height 309
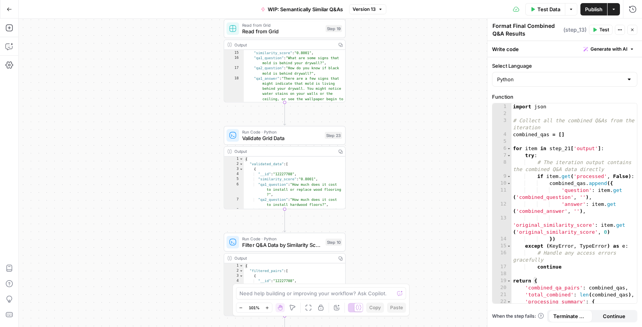
click at [186, 96] on div "Workflow Input Settings Inputs Read from Grid Read from Grid Step 19 Copy step …" at bounding box center [330, 173] width 623 height 309
click at [308, 140] on span "Validate Grid Data" at bounding box center [281, 138] width 79 height 8
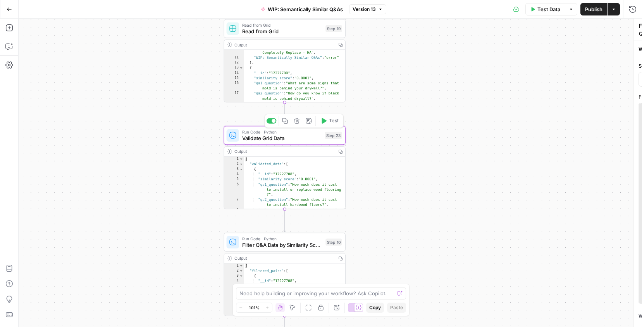
type textarea "Validate Grid Data"
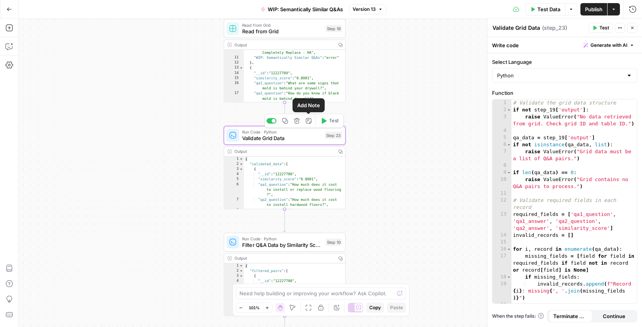
click at [296, 121] on icon "button" at bounding box center [297, 121] width 6 height 6
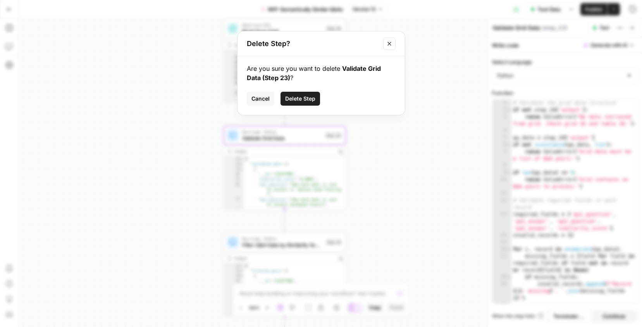
click at [301, 99] on span "Delete Step" at bounding box center [300, 99] width 30 height 8
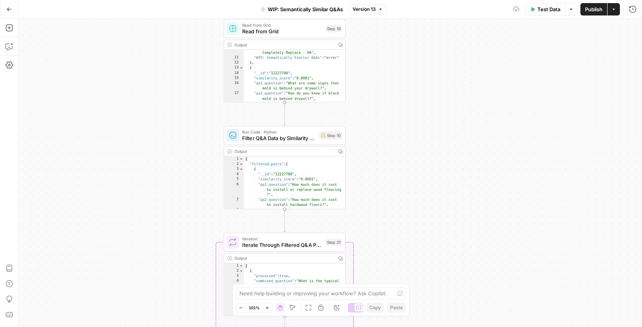
click at [295, 136] on span "Filter Q&A Data by Similarity Score" at bounding box center [279, 138] width 74 height 8
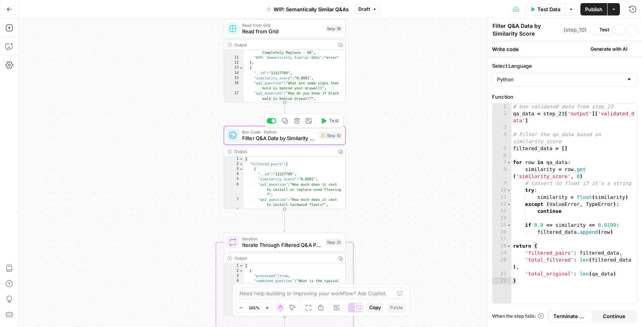
click at [296, 122] on icon "button" at bounding box center [297, 121] width 6 height 6
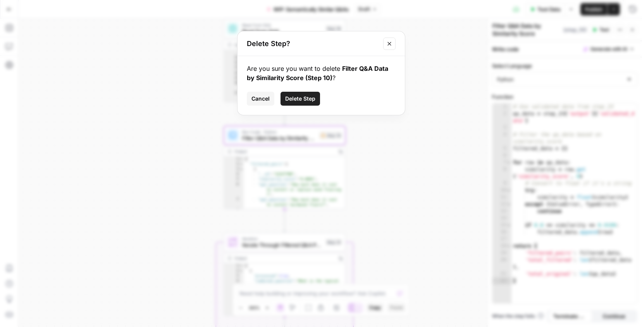
click at [301, 103] on button "Delete Step" at bounding box center [300, 99] width 40 height 14
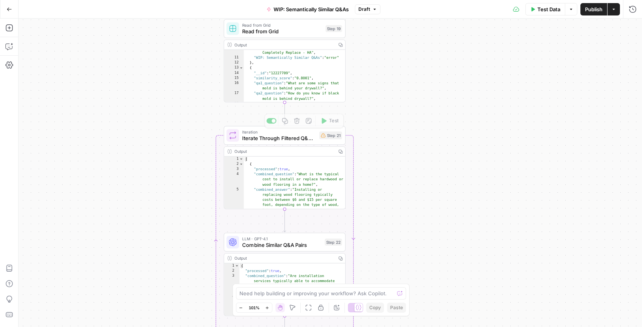
click at [293, 136] on span "Iterate Through Filtered Q&A Pairs" at bounding box center [279, 138] width 74 height 8
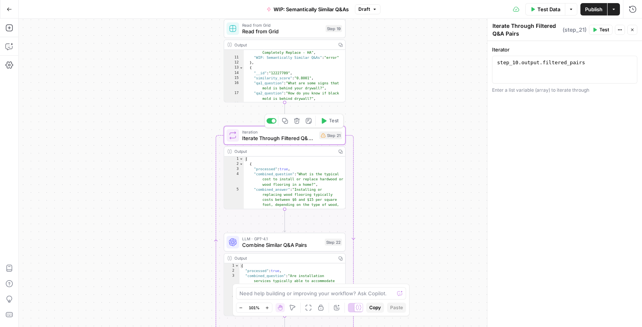
click at [300, 120] on button "Delete step" at bounding box center [297, 121] width 10 height 10
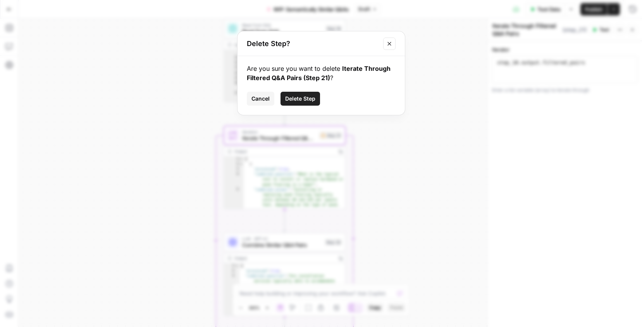
click at [307, 104] on button "Delete Step" at bounding box center [300, 99] width 40 height 14
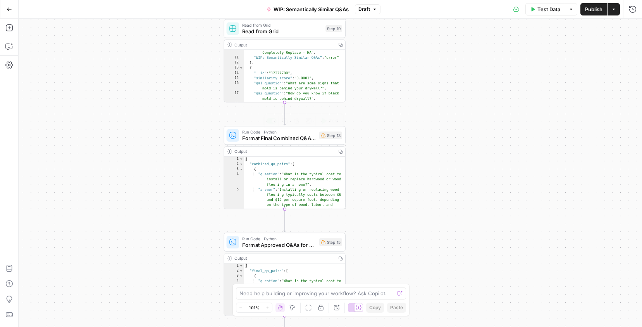
click at [299, 141] on span "Format Final Combined Q&A Results" at bounding box center [279, 138] width 74 height 8
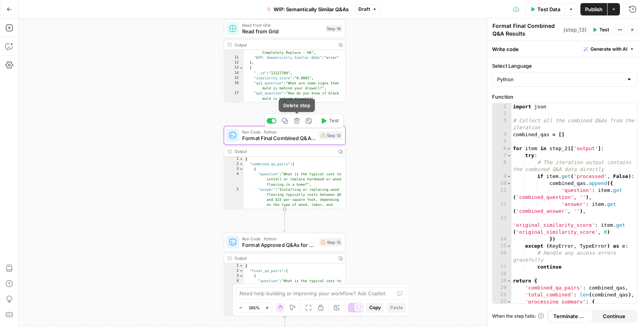
click at [297, 120] on icon "button" at bounding box center [297, 121] width 6 height 6
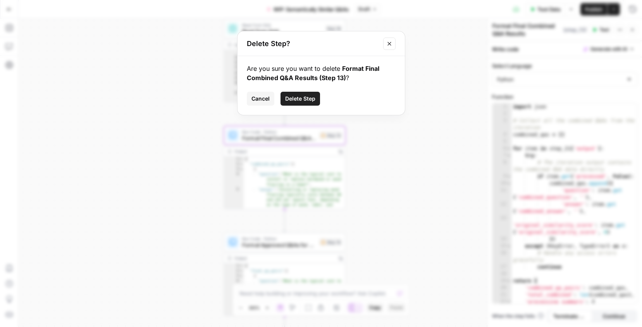
click at [307, 100] on span "Delete Step" at bounding box center [300, 99] width 30 height 8
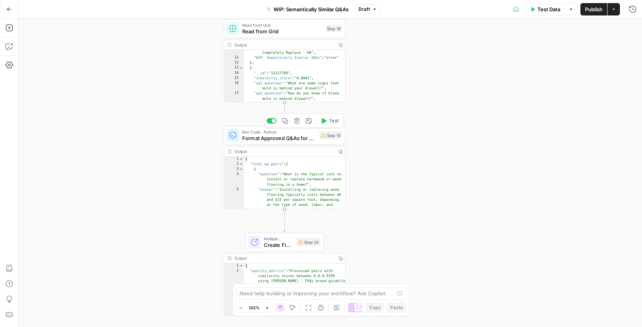
click at [306, 136] on span "Format Approved Q&As for Grid Output" at bounding box center [279, 138] width 74 height 8
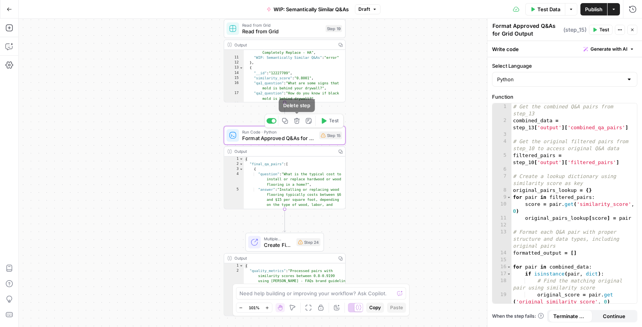
click at [297, 124] on button "Delete step" at bounding box center [297, 121] width 10 height 10
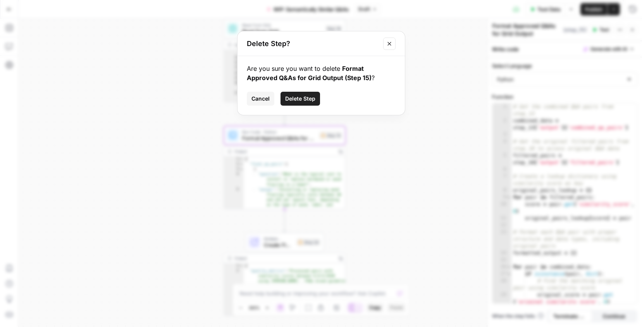
click at [306, 101] on span "Delete Step" at bounding box center [300, 99] width 30 height 8
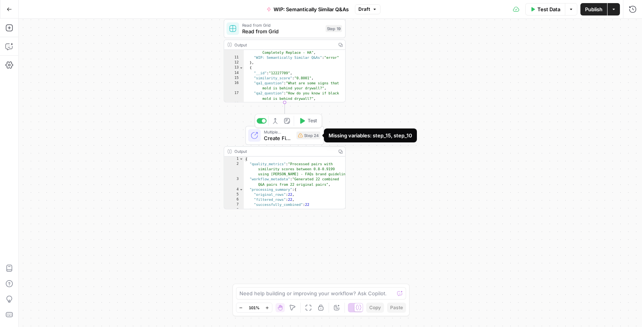
click at [287, 138] on span "Create Final Workflow Output" at bounding box center [278, 138] width 29 height 8
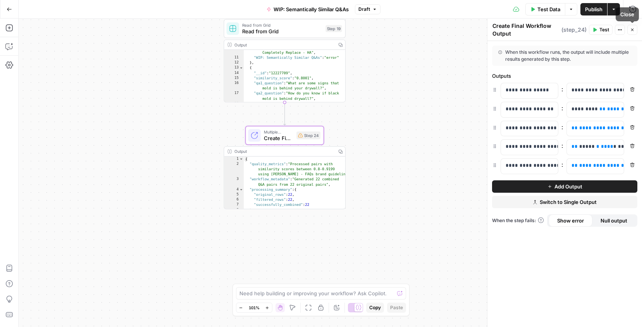
click at [619, 34] on button "Actions" at bounding box center [620, 30] width 10 height 10
click at [600, 59] on button "Delete Step" at bounding box center [593, 64] width 55 height 11
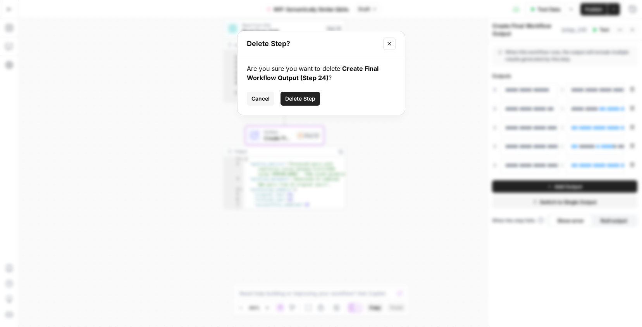
click at [306, 98] on span "Delete Step" at bounding box center [300, 99] width 30 height 8
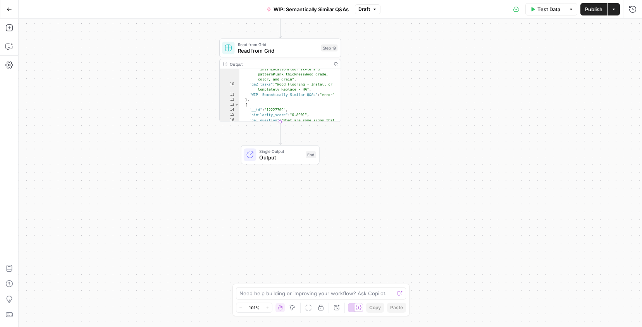
scroll to position [118, 0]
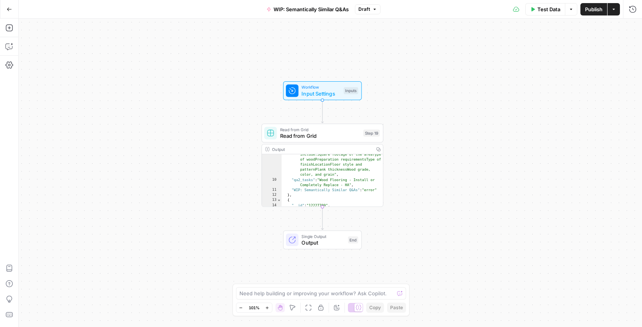
drag, startPoint x: 374, startPoint y: 98, endPoint x: 416, endPoint y: 184, distance: 95.1
click at [416, 184] on div "Workflow Input Settings Inputs Read from Grid Read from Grid Step 19 Output Cop…" at bounding box center [330, 173] width 623 height 309
click at [10, 48] on icon "button" at bounding box center [9, 47] width 8 height 8
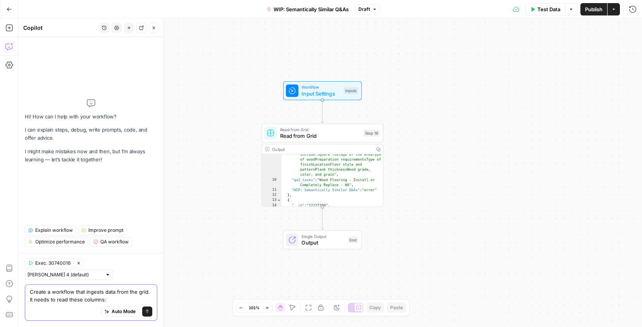
paste textarea "similarity_score"
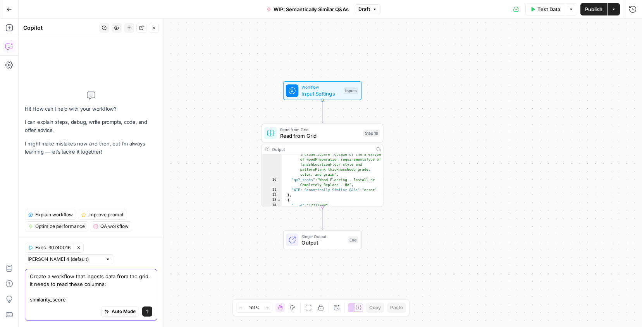
paste textarea "qa1_question"
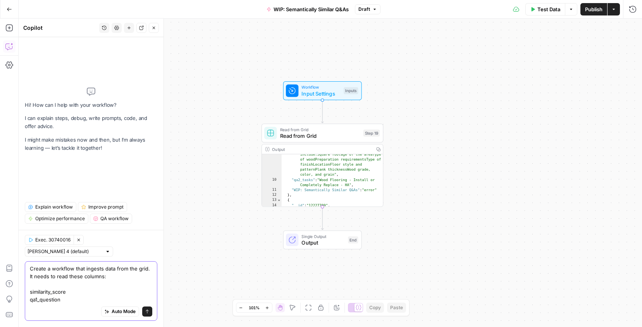
paste textarea "qa2_question"
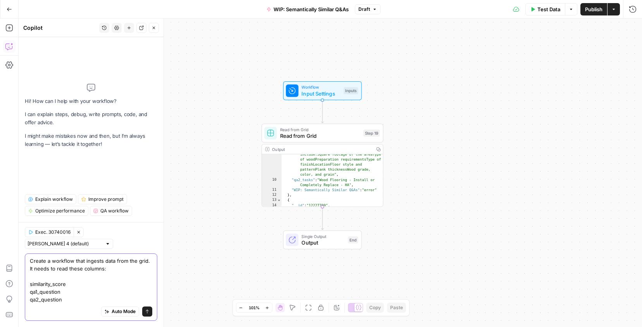
click at [77, 302] on textarea "Create a workflow that ingests data from the grid. It needs to read these colum…" at bounding box center [91, 280] width 122 height 46
paste textarea "qa2_answer"
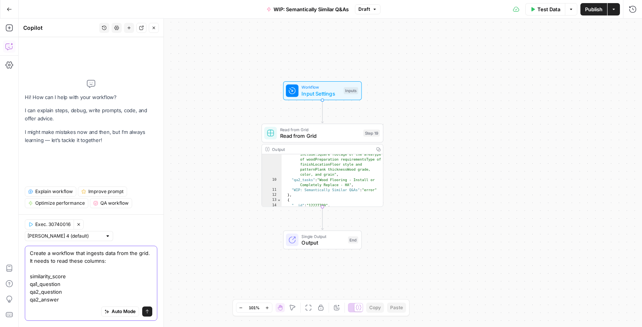
click at [65, 284] on textarea "Create a workflow that ingests data from the grid. It needs to read these colum…" at bounding box center [91, 276] width 122 height 54
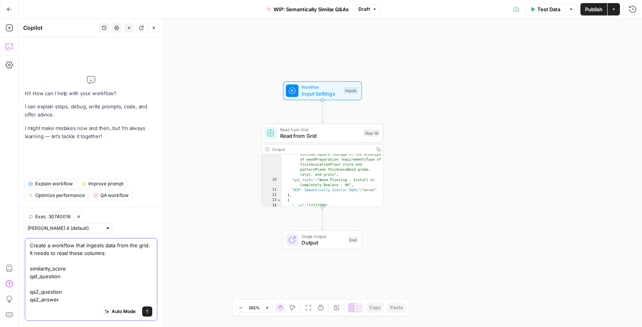
drag, startPoint x: 63, startPoint y: 278, endPoint x: 11, endPoint y: 279, distance: 51.9
click at [11, 279] on body "Angi New Home Browse Insights Opportunities Your Data Recent Grids CatGeo Q & A…" at bounding box center [321, 163] width 642 height 327
drag, startPoint x: 58, startPoint y: 298, endPoint x: 23, endPoint y: 298, distance: 35.2
click at [23, 298] on div "Exec. 30740016 Clear Selection Claude Sonnet 4 (default) Create a workflow that…" at bounding box center [91, 267] width 145 height 120
click at [38, 285] on textarea "Create a workflow that ingests data from the grid. It needs to read these colum…" at bounding box center [91, 273] width 122 height 62
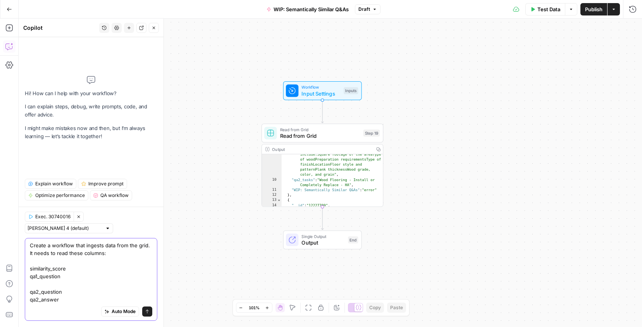
paste textarea "qa2_answer"
click at [38, 284] on textarea "Create a workflow that ingests data from the grid. It needs to read these colum…" at bounding box center [91, 273] width 122 height 62
click at [78, 299] on textarea "Create a workflow that ingests data from the grid. It needs to read these colum…" at bounding box center [91, 273] width 122 height 62
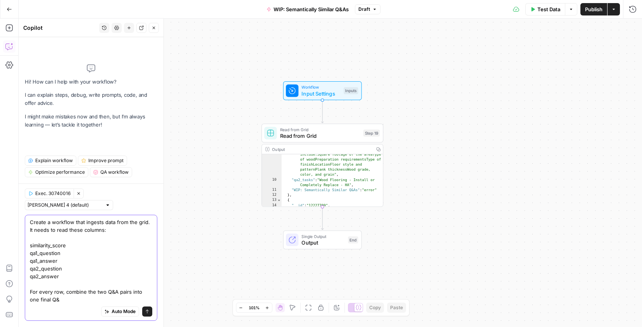
type textarea "Create a workflow that ingests data from the grid. It needs to read these colum…"
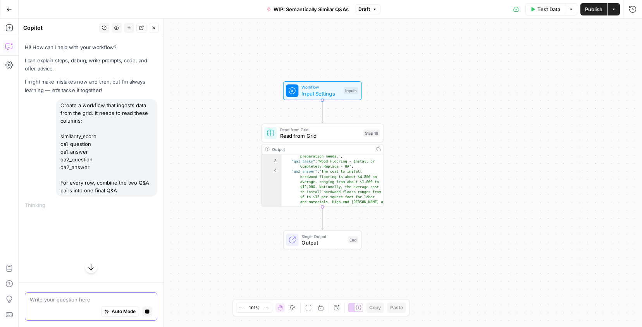
scroll to position [0, 0]
click at [313, 132] on span "Read from Grid" at bounding box center [320, 130] width 80 height 6
type input "Data"
type input "WIP: Semantically Similar Q&As"
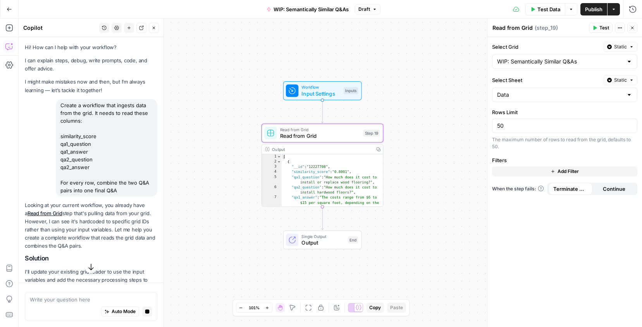
click at [533, 174] on button "Add Filter" at bounding box center [564, 172] width 145 height 10
click at [522, 175] on div at bounding box center [513, 174] width 43 height 15
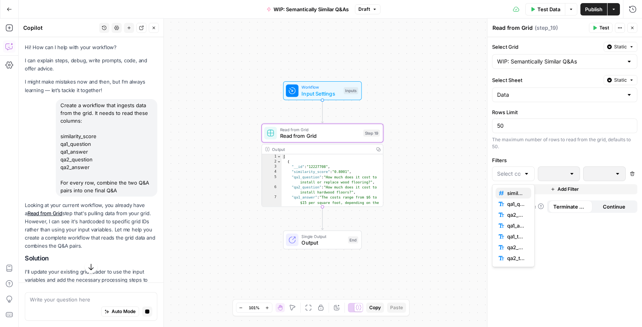
click at [518, 189] on button "similarity_score" at bounding box center [513, 193] width 36 height 11
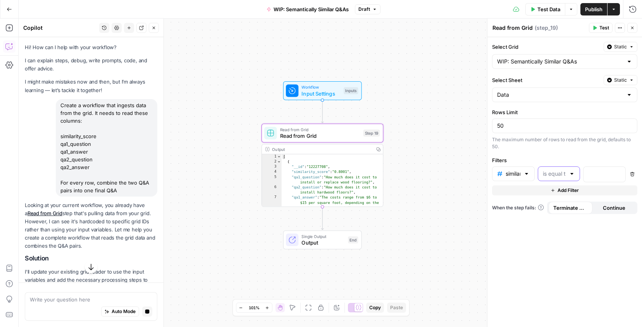
click at [553, 177] on input "text" at bounding box center [554, 174] width 23 height 8
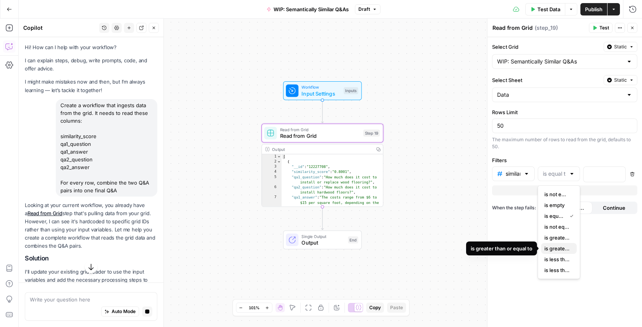
click at [555, 246] on span "is greater than or equal to" at bounding box center [557, 249] width 26 height 8
type input "is greater than or equal to"
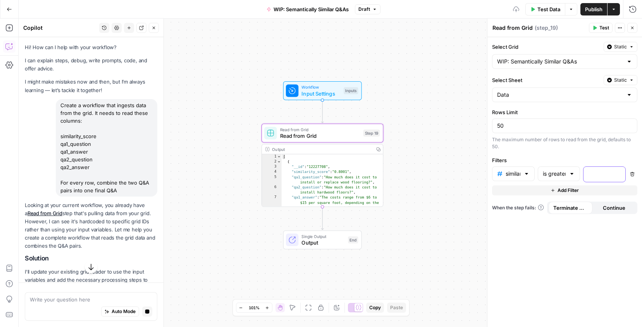
click at [592, 174] on p at bounding box center [598, 174] width 20 height 8
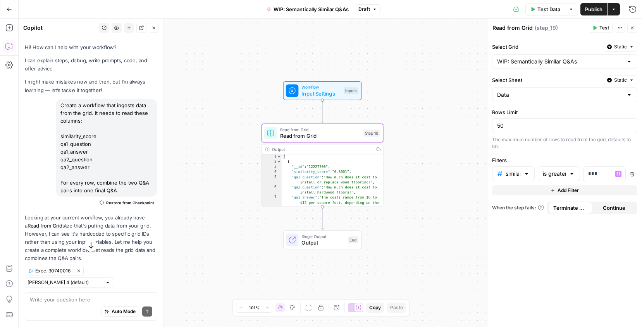
click at [562, 189] on span "Add Filter" at bounding box center [567, 190] width 21 height 7
click at [524, 195] on div at bounding box center [526, 193] width 6 height 8
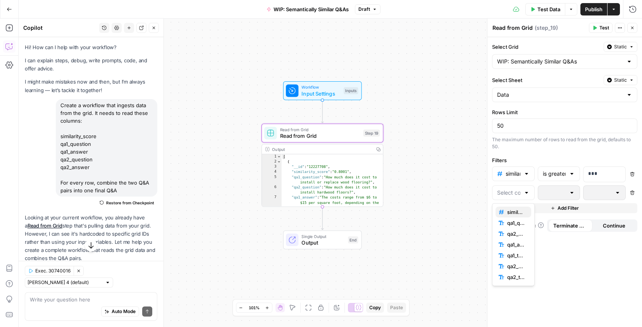
click at [515, 213] on span "similarity_score" at bounding box center [516, 212] width 18 height 8
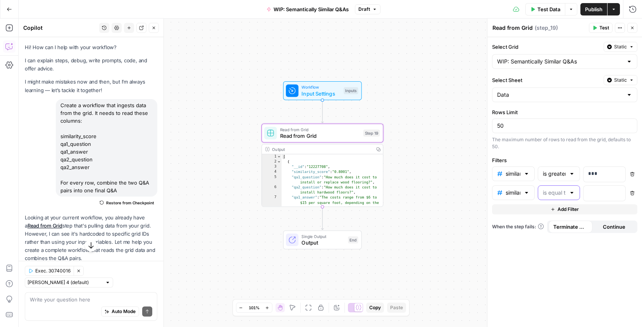
click at [554, 192] on input "text" at bounding box center [554, 193] width 23 height 8
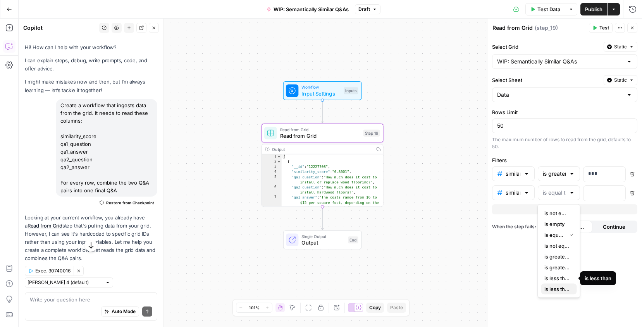
click at [558, 288] on span "is less than or equal to" at bounding box center [557, 289] width 26 height 8
type input "is less than or equal to"
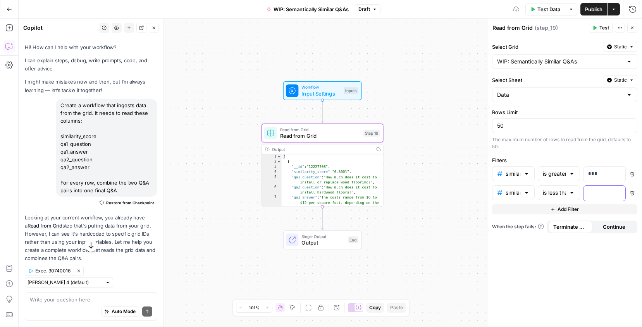
click at [591, 194] on p at bounding box center [598, 193] width 20 height 8
click at [583, 285] on div "Select Grid Static WIP: Semantically Similar Q&As Select Sheet Static Data Rows…" at bounding box center [564, 182] width 155 height 290
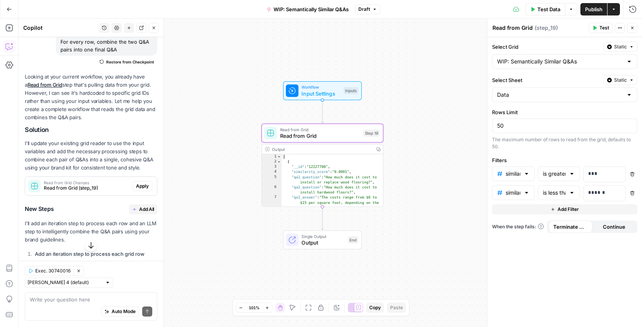
scroll to position [146, 0]
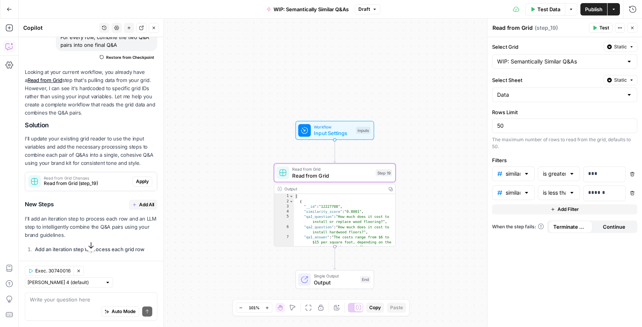
click at [147, 182] on span "Apply" at bounding box center [142, 181] width 13 height 7
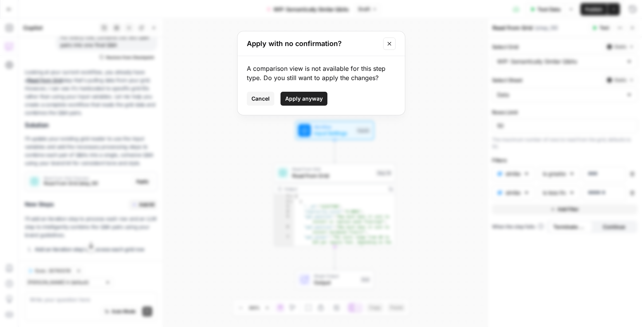
click at [387, 44] on icon "Close modal" at bounding box center [389, 44] width 6 height 6
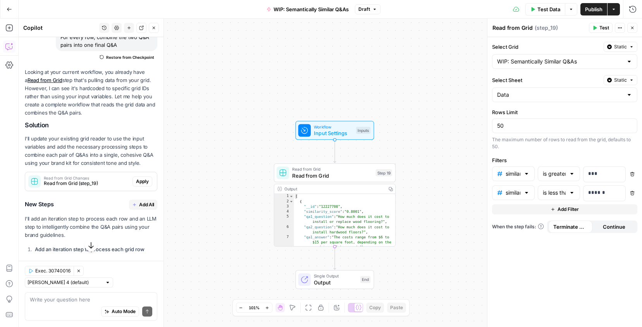
click at [631, 31] on button "Close" at bounding box center [632, 28] width 10 height 10
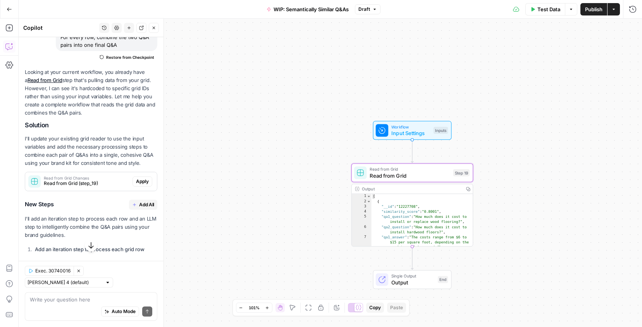
click at [140, 183] on span "Apply" at bounding box center [142, 181] width 13 height 7
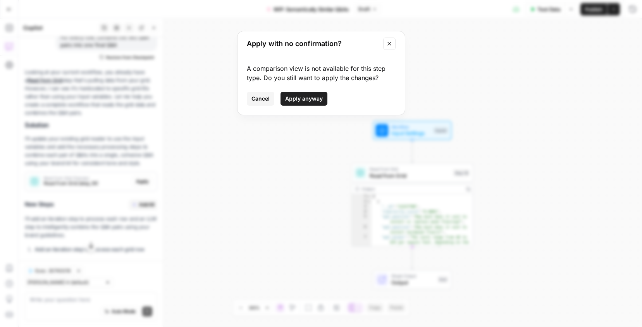
click at [299, 102] on span "Apply anyway" at bounding box center [304, 99] width 38 height 8
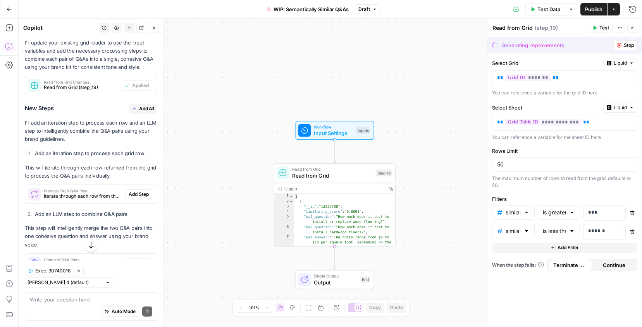
scroll to position [241, 0]
click at [141, 112] on span "Add All" at bounding box center [146, 109] width 15 height 7
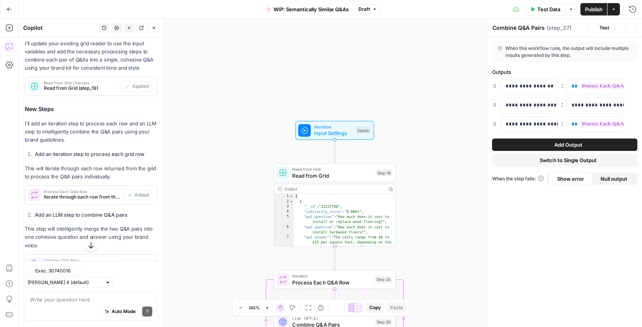
type textarea "Format Final Output"
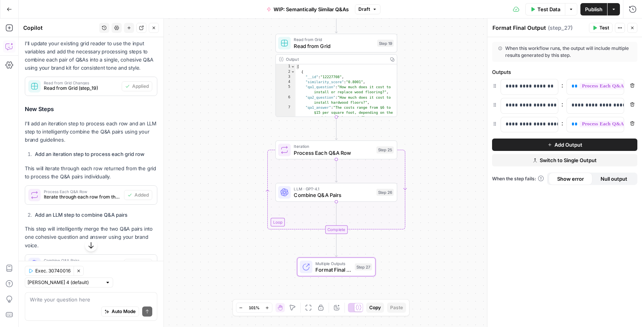
drag, startPoint x: 440, startPoint y: 205, endPoint x: 441, endPoint y: 74, distance: 131.3
click at [441, 74] on div "Workflow Input Settings Inputs Read from Grid Read from Grid Step 19 Output Cop…" at bounding box center [330, 173] width 623 height 309
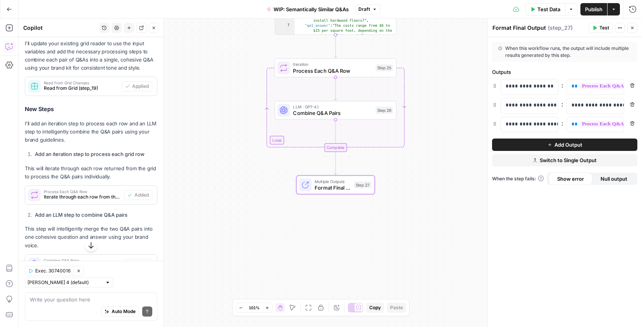
drag, startPoint x: 438, startPoint y: 229, endPoint x: 438, endPoint y: 148, distance: 80.6
click at [438, 148] on div "Workflow Input Settings Inputs Read from Grid Read from Grid Step 19 Output Cop…" at bounding box center [330, 173] width 623 height 309
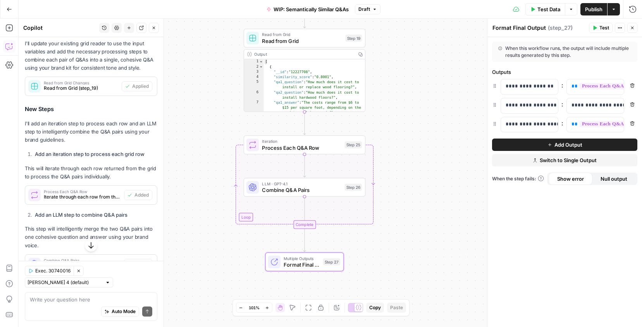
drag, startPoint x: 423, startPoint y: 170, endPoint x: 392, endPoint y: 247, distance: 83.1
click at [392, 247] on div "Workflow Input Settings Inputs Read from Grid Read from Grid Step 19 Output Cop…" at bounding box center [330, 173] width 623 height 309
click at [323, 40] on span "Read from Grid" at bounding box center [302, 41] width 80 height 8
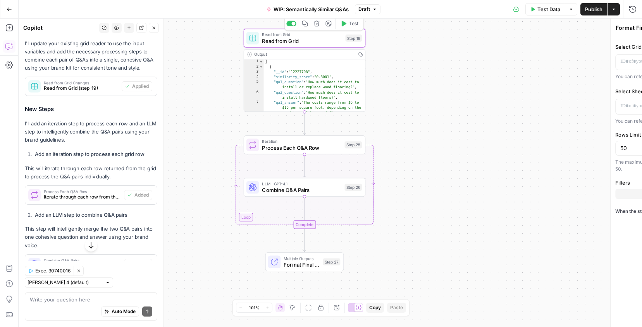
type textarea "Read from Grid"
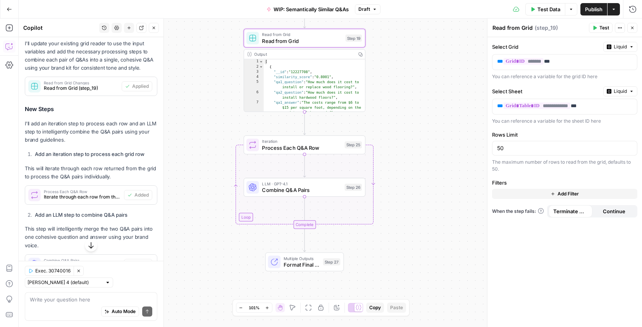
click at [515, 194] on button "Add Filter" at bounding box center [564, 194] width 145 height 10
click at [515, 197] on input "text" at bounding box center [508, 196] width 23 height 8
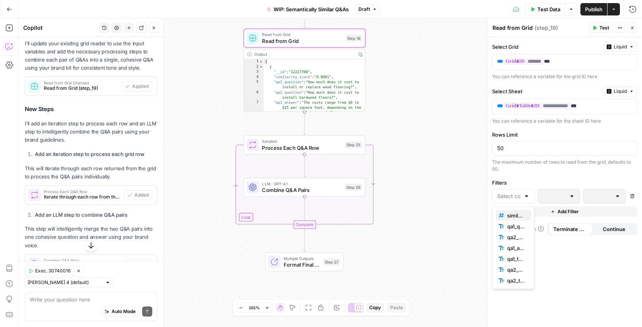
click at [514, 216] on span "similarity_score" at bounding box center [516, 216] width 18 height 8
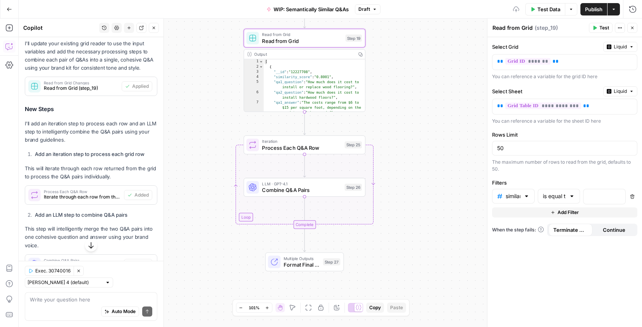
click at [566, 197] on div "is equal to" at bounding box center [559, 196] width 43 height 15
click at [558, 259] on span "is greater than" at bounding box center [557, 260] width 26 height 8
type input "is greater than"
click at [560, 196] on input "text" at bounding box center [554, 196] width 23 height 8
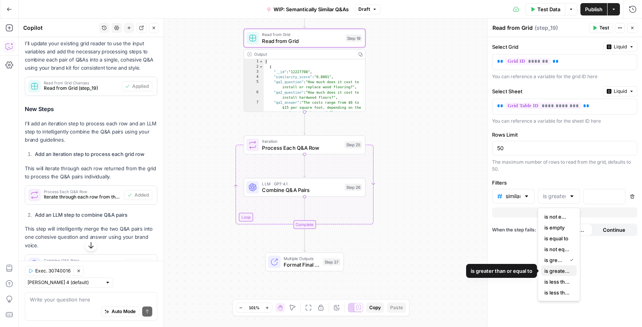
click at [562, 268] on span "is greater than or equal to" at bounding box center [557, 271] width 26 height 8
type input "is greater than or equal to"
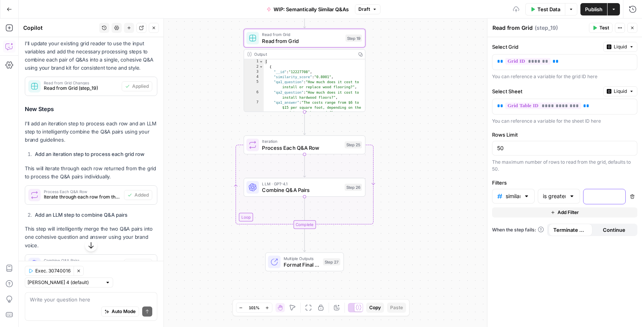
click at [592, 198] on p at bounding box center [598, 196] width 20 height 8
click at [561, 211] on span "Add Filter" at bounding box center [567, 212] width 21 height 7
click at [522, 213] on div at bounding box center [513, 215] width 43 height 15
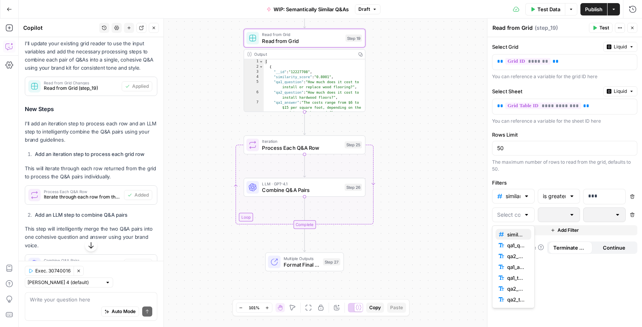
click at [513, 232] on span "similarity_score" at bounding box center [516, 235] width 18 height 8
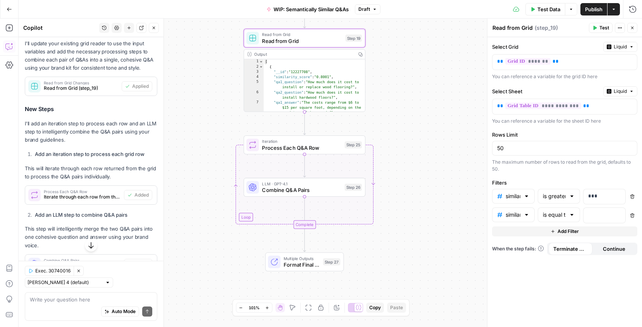
click at [539, 217] on div "is equal to" at bounding box center [559, 215] width 43 height 15
click at [550, 216] on input "text" at bounding box center [554, 215] width 23 height 8
click at [551, 300] on span "is less than" at bounding box center [557, 301] width 26 height 8
type input "is less than"
click at [572, 216] on div at bounding box center [572, 215] width 6 height 8
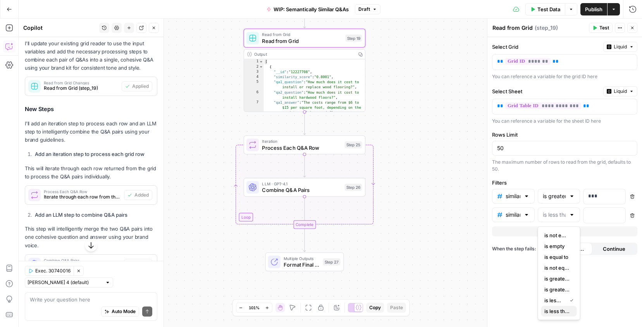
click at [553, 314] on span "is less than or equal to" at bounding box center [557, 312] width 26 height 8
type input "is less than or equal to"
click at [569, 217] on div at bounding box center [572, 215] width 6 height 8
click at [555, 312] on span "is less than or equal to" at bounding box center [553, 312] width 19 height 8
type input "is less than or equal to"
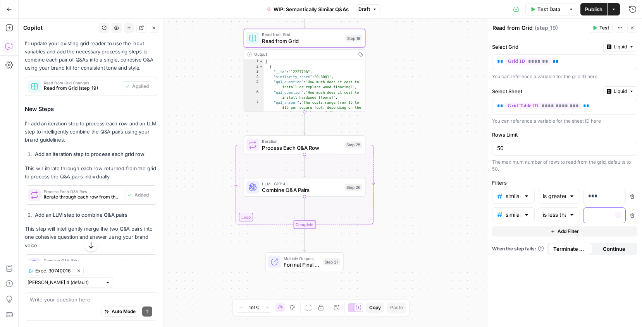
click at [608, 215] on div at bounding box center [597, 215] width 29 height 15
click at [527, 297] on div "**********" at bounding box center [564, 182] width 155 height 290
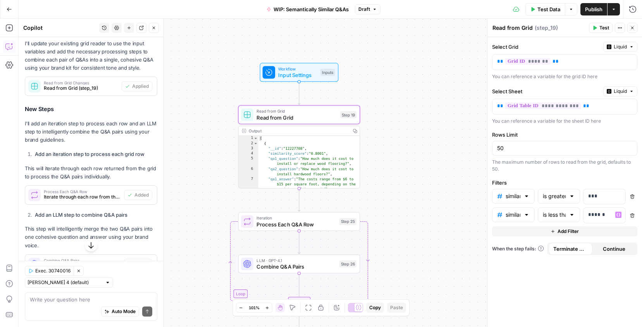
drag, startPoint x: 447, startPoint y: 76, endPoint x: 442, endPoint y: 151, distance: 75.7
click at [442, 151] on div "Workflow Input Settings Inputs Read from Grid Read from Grid Step 19 Output Cop…" at bounding box center [330, 173] width 623 height 309
click at [591, 9] on span "Publish" at bounding box center [593, 9] width 17 height 8
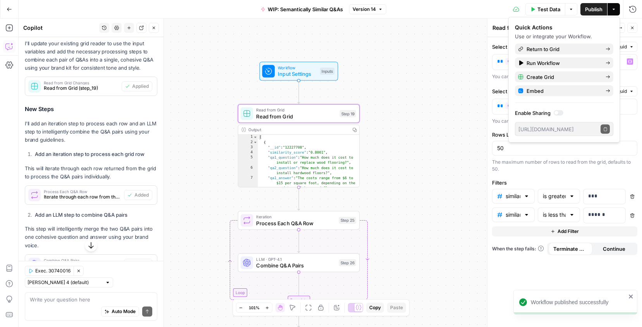
click at [470, 76] on div "Workflow Input Settings Inputs Read from Grid Read from Grid Step 19 Output Cop…" at bounding box center [330, 173] width 623 height 309
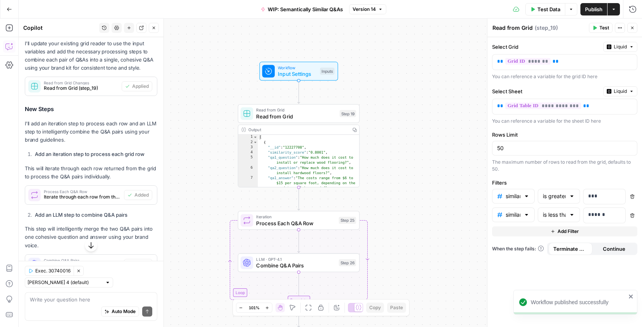
click at [544, 10] on span "Test Data" at bounding box center [548, 9] width 23 height 8
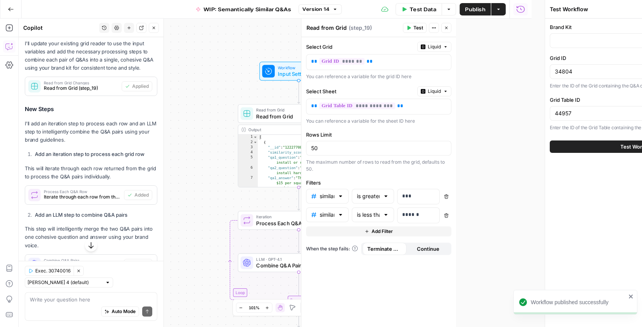
type input "[PERSON_NAME] - FAQs"
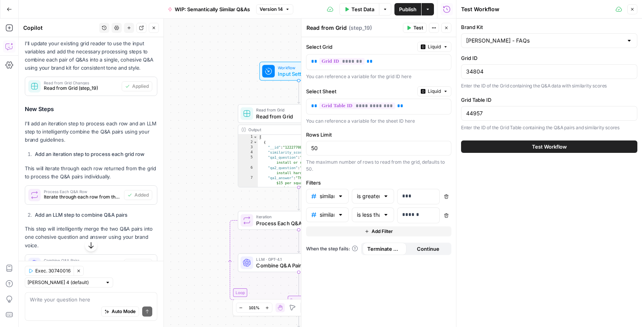
click at [512, 146] on button "Test Workflow" at bounding box center [549, 147] width 176 height 12
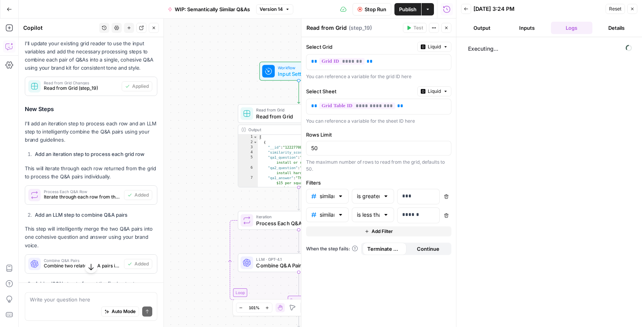
scroll to position [241, 0]
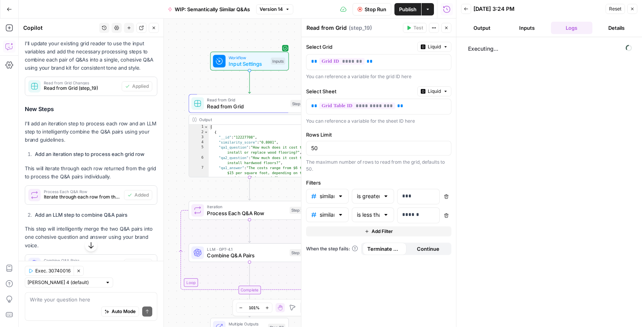
drag, startPoint x: 216, startPoint y: 196, endPoint x: 168, endPoint y: 185, distance: 49.9
click at [168, 185] on div "Workflow Input Settings Inputs Read from Grid Read from Grid Step 19 Output Cop…" at bounding box center [237, 173] width 437 height 309
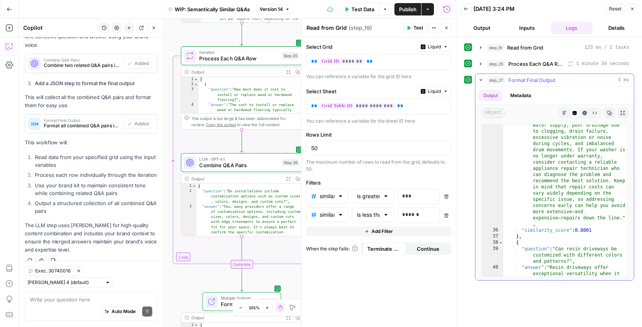
scroll to position [1366, 0]
click at [635, 10] on button "Close" at bounding box center [632, 9] width 10 height 10
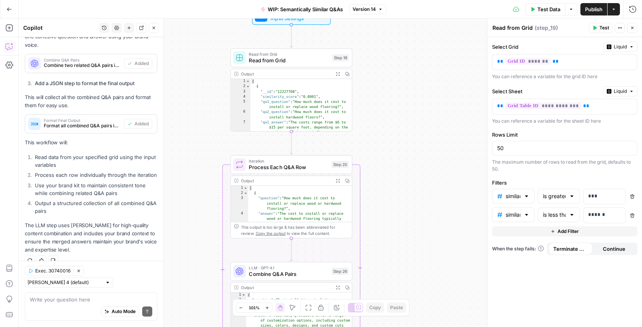
drag, startPoint x: 354, startPoint y: 115, endPoint x: 404, endPoint y: 224, distance: 119.6
click at [404, 224] on div "Workflow Input Settings Inputs Read from Grid Read from Grid Step 19 Output Exp…" at bounding box center [330, 173] width 623 height 309
click at [9, 9] on icon "button" at bounding box center [9, 9] width 5 height 5
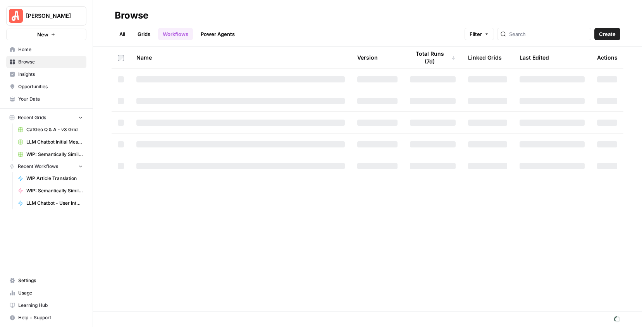
click at [65, 155] on span "WIP: Semantically Similar Q&As" at bounding box center [54, 154] width 57 height 7
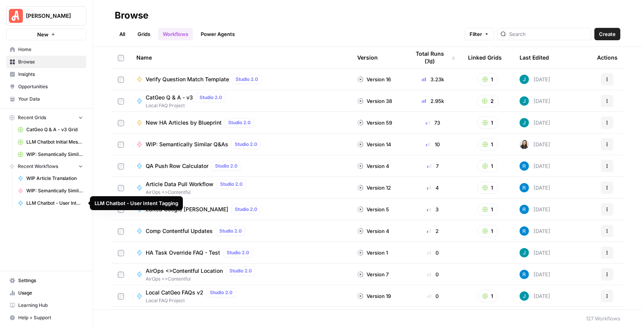
click at [55, 203] on span "LLM Chatbot - User Intent Tagging" at bounding box center [54, 203] width 57 height 7
click at [542, 35] on input "search" at bounding box center [548, 34] width 79 height 8
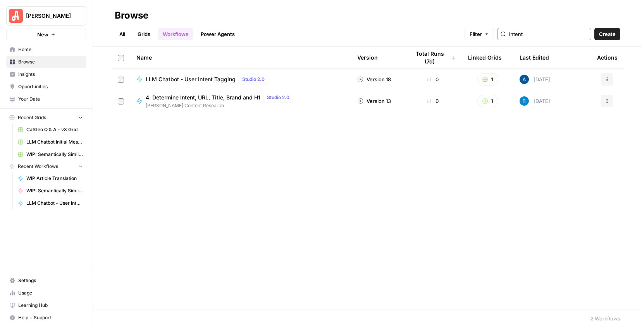
type input "intent"
click at [210, 79] on span "LLM Chatbot - User Intent Tagging" at bounding box center [191, 80] width 90 height 8
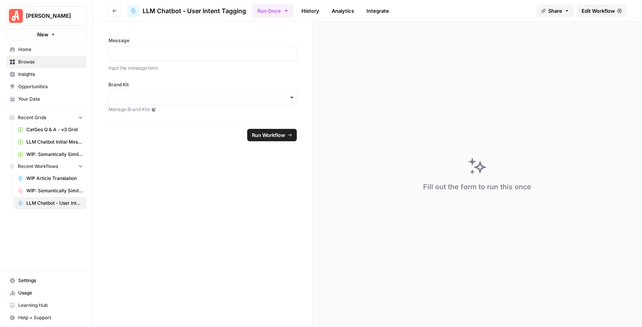
click at [610, 13] on span "Edit Workflow" at bounding box center [597, 11] width 33 height 8
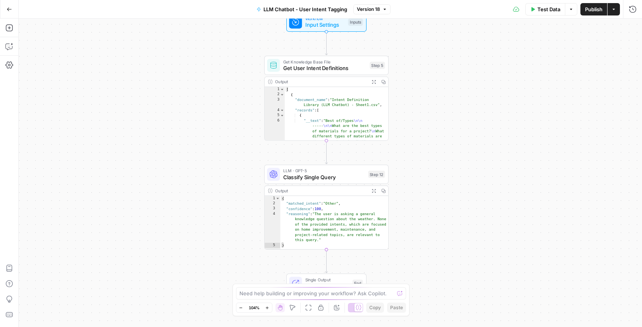
drag, startPoint x: 422, startPoint y: 82, endPoint x: 417, endPoint y: 62, distance: 20.6
click at [417, 62] on div "Workflow Input Settings Inputs Get Knowledge Base File Get User Intent Definiti…" at bounding box center [330, 173] width 623 height 309
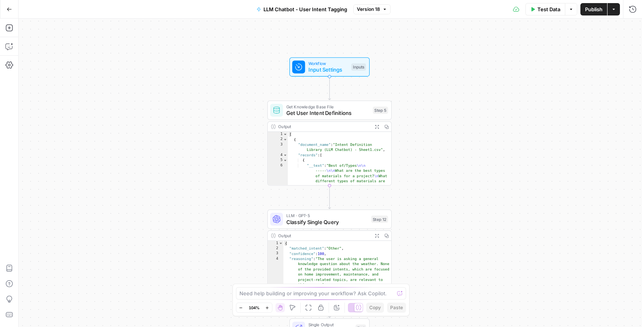
drag, startPoint x: 417, startPoint y: 75, endPoint x: 421, endPoint y: 121, distance: 46.2
click at [421, 122] on div "Workflow Input Settings Inputs Get Knowledge Base File Get User Intent Definiti…" at bounding box center [330, 173] width 623 height 309
click at [328, 69] on span "Input Settings" at bounding box center [328, 72] width 40 height 8
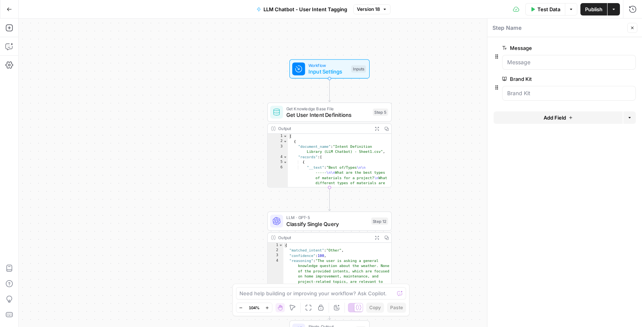
click at [631, 30] on icon "button" at bounding box center [632, 28] width 5 height 5
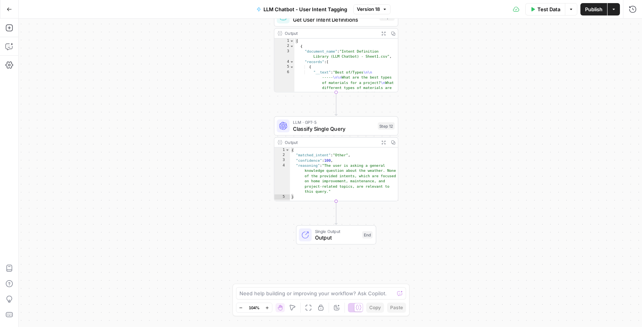
drag, startPoint x: 440, startPoint y: 168, endPoint x: 447, endPoint y: 72, distance: 95.5
click at [447, 72] on div "Workflow Input Settings Inputs Get Knowledge Base File Get User Intent Definiti…" at bounding box center [330, 173] width 623 height 309
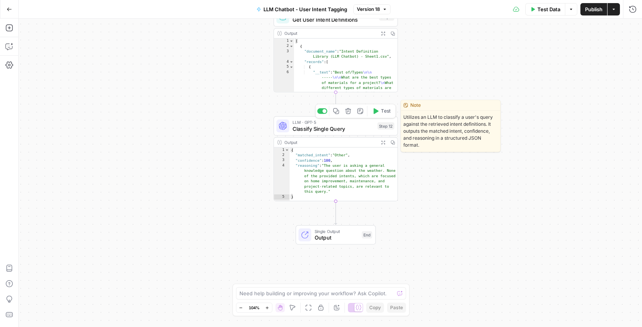
click at [328, 129] on span "Classify Single Query" at bounding box center [333, 129] width 82 height 8
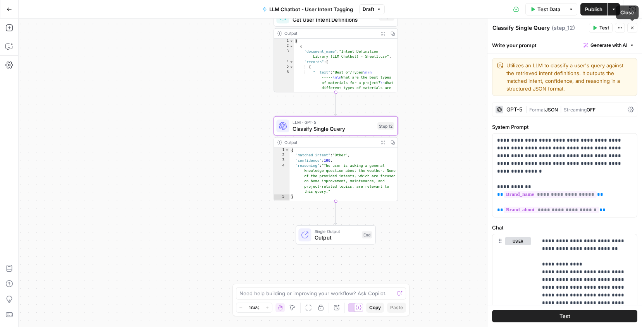
click at [634, 25] on button "Close" at bounding box center [632, 28] width 10 height 10
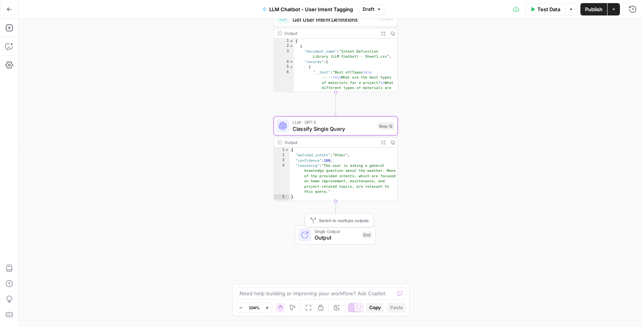
click at [345, 236] on span "Output" at bounding box center [336, 238] width 44 height 8
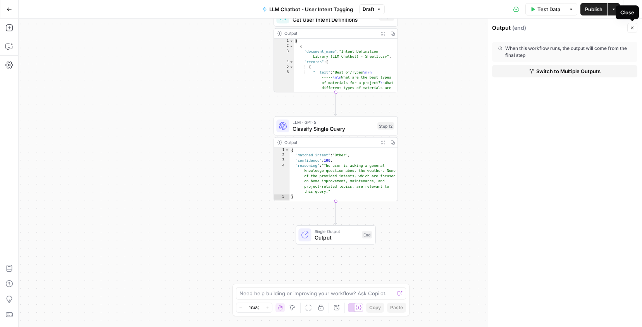
click at [633, 29] on icon "button" at bounding box center [632, 28] width 5 height 5
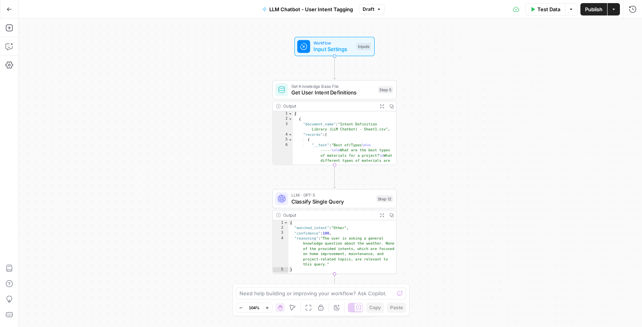
drag, startPoint x: 449, startPoint y: 137, endPoint x: 447, endPoint y: 209, distance: 71.7
click at [448, 209] on div "Workflow Input Settings Inputs Get Knowledge Base File Get User Intent Definiti…" at bounding box center [330, 173] width 623 height 309
click at [10, 10] on icon "button" at bounding box center [9, 9] width 5 height 5
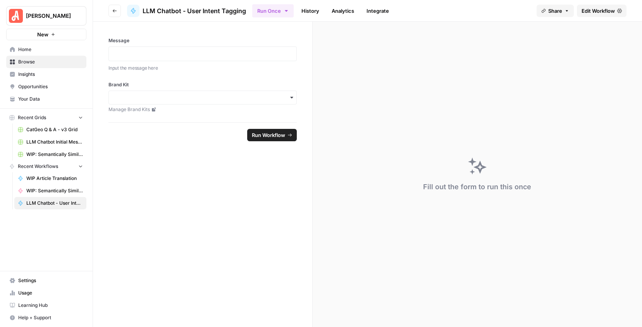
click at [589, 12] on span "Edit Workflow" at bounding box center [597, 11] width 33 height 8
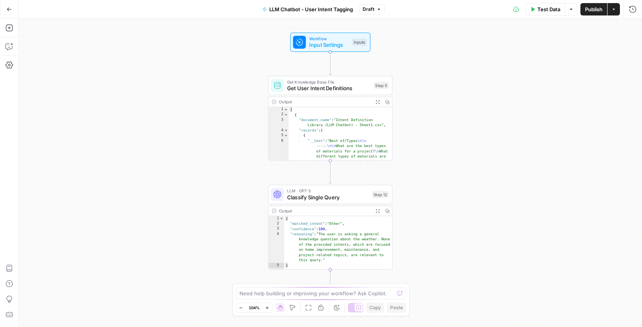
click at [340, 47] on span "Input Settings" at bounding box center [329, 45] width 40 height 8
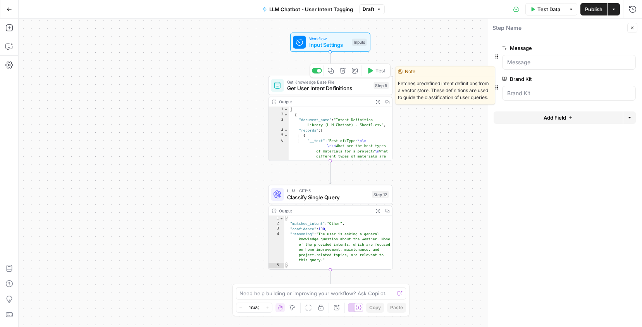
click at [321, 93] on div "Get Knowledge Base File Get User Intent Definitions Step 5 Copy step Delete ste…" at bounding box center [330, 85] width 124 height 19
type textarea "Get User Intent Definitions"
type input "Intent Definitions (LLM Chatbot)"
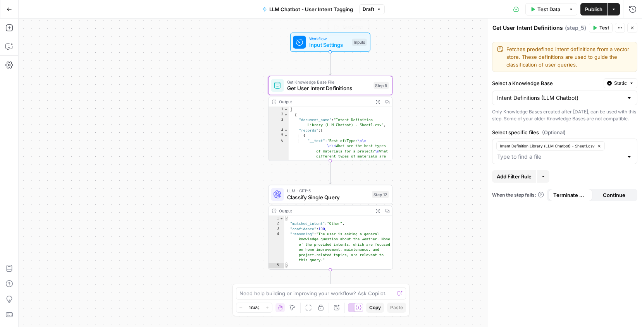
click at [330, 43] on span "Input Settings" at bounding box center [329, 45] width 40 height 8
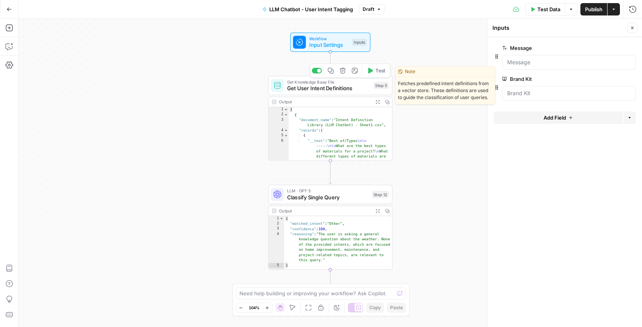
click at [317, 87] on span "Get User Intent Definitions" at bounding box center [328, 88] width 83 height 8
type textarea "Get User Intent Definitions"
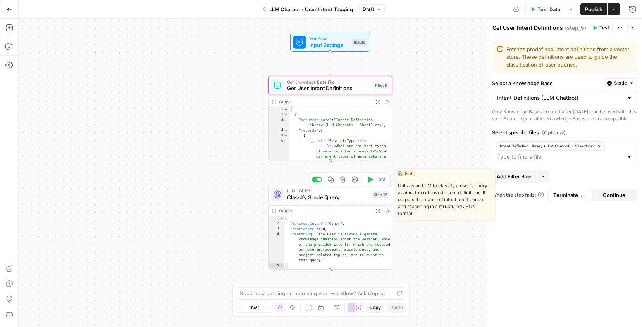
click at [311, 192] on span "LLM · GPT-5" at bounding box center [328, 191] width 82 height 7
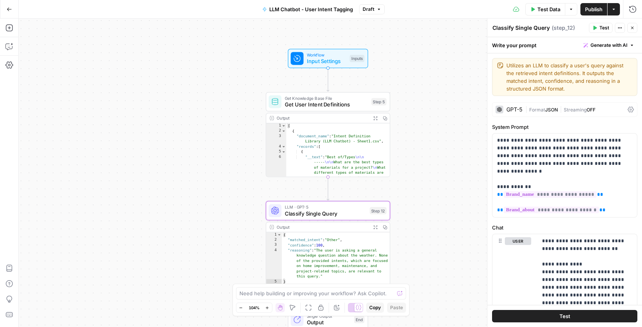
drag, startPoint x: 241, startPoint y: 200, endPoint x: 238, endPoint y: 216, distance: 16.4
click at [238, 216] on div "Workflow Input Settings Inputs Get Knowledge Base File Get User Intent Definiti…" at bounding box center [330, 173] width 623 height 309
click at [324, 64] on span "Input Settings" at bounding box center [327, 61] width 40 height 8
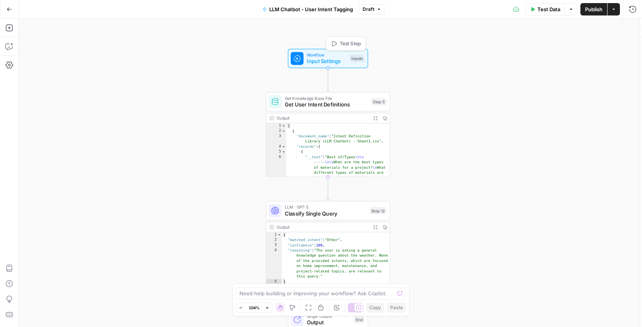
type textarea "Inputs"
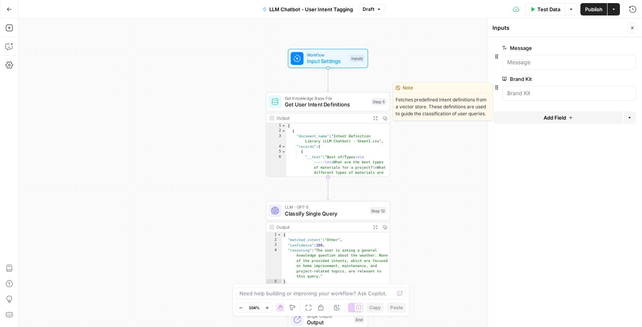
click at [336, 105] on span "Get User Intent Definitions" at bounding box center [326, 105] width 83 height 8
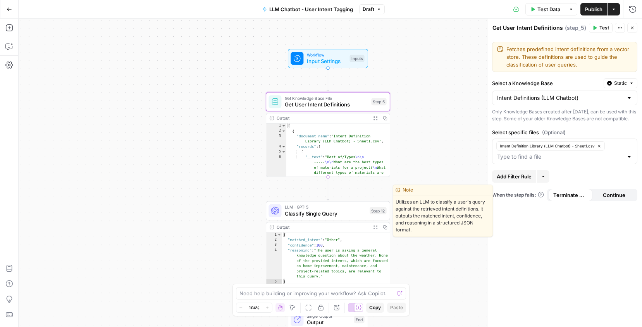
click at [323, 213] on span "Classify Single Query" at bounding box center [326, 214] width 82 height 8
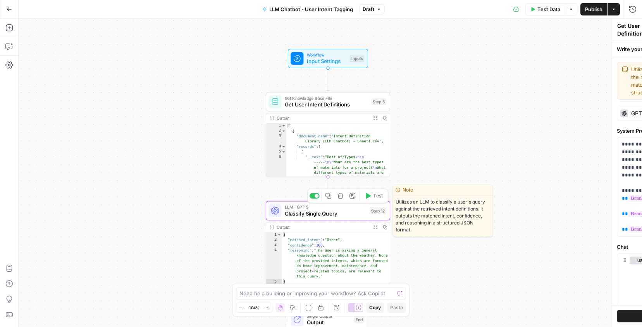
type textarea "Classify Single Query"
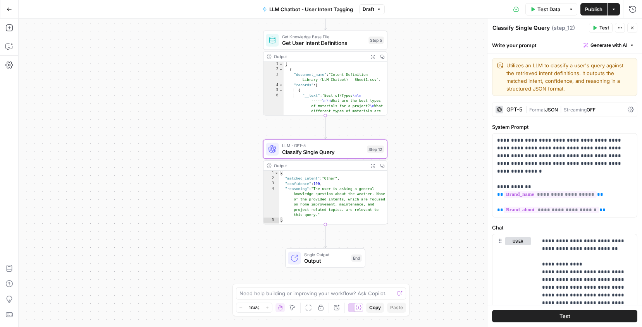
drag, startPoint x: 414, startPoint y: 223, endPoint x: 411, endPoint y: 164, distance: 59.3
click at [411, 164] on div "Workflow Input Settings Inputs Get Knowledge Base File Get User Intent Definiti…" at bounding box center [330, 173] width 623 height 309
click at [321, 185] on div "{ "matched_intent" : "Other" , "confidence" : 100 , "reasoning" : "The user is …" at bounding box center [333, 205] width 108 height 65
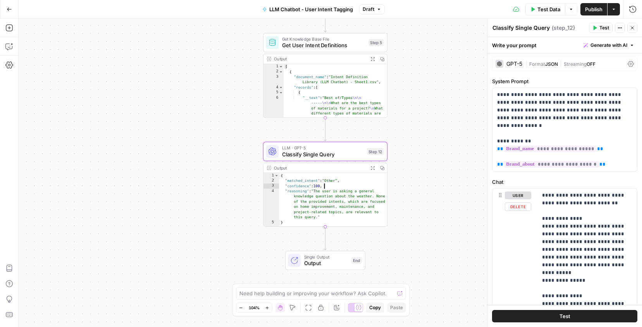
scroll to position [48, 0]
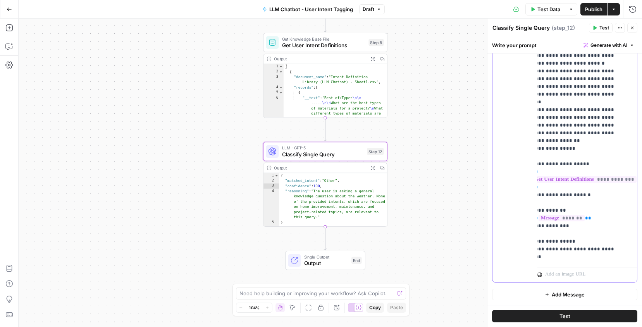
scroll to position [326, 0]
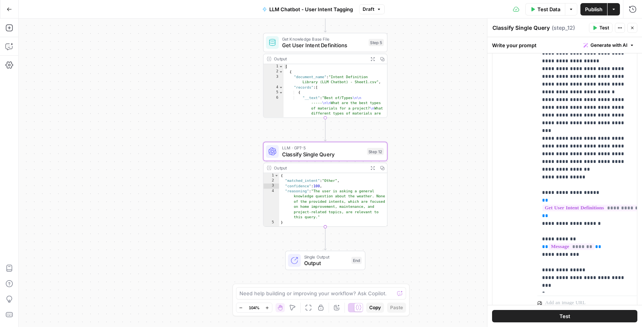
click at [321, 254] on span "Single Output" at bounding box center [326, 257] width 44 height 7
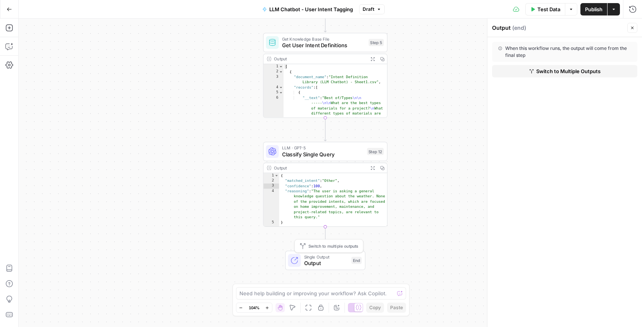
type textarea "**********"
click at [335, 201] on div "{ "matched_intent" : "Other" , "confidence" : 100 , "reasoning" : "The user is …" at bounding box center [333, 205] width 108 height 65
click at [442, 151] on div "**********" at bounding box center [330, 173] width 623 height 309
click at [412, 199] on div "**********" at bounding box center [330, 173] width 623 height 309
click at [348, 172] on div "Output Expand Output Copy" at bounding box center [325, 168] width 124 height 10
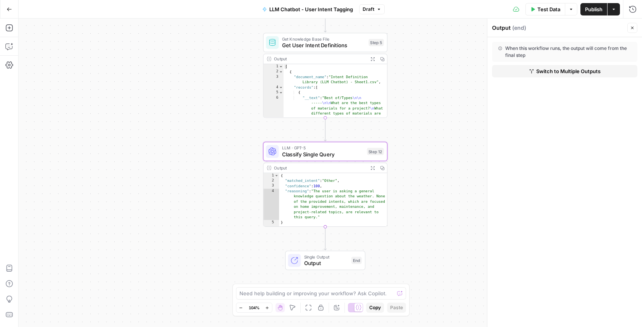
click at [347, 150] on span "Classify Single Query" at bounding box center [323, 154] width 82 height 8
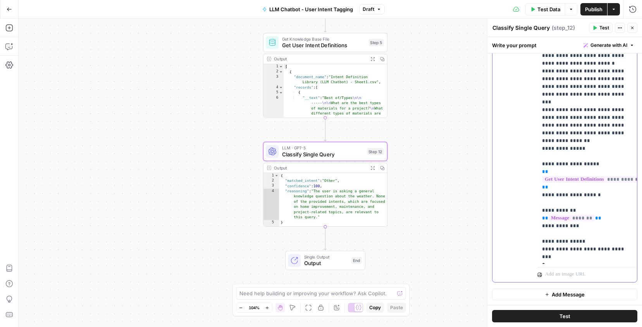
drag, startPoint x: 542, startPoint y: 187, endPoint x: 588, endPoint y: 256, distance: 82.1
copy p "**********"
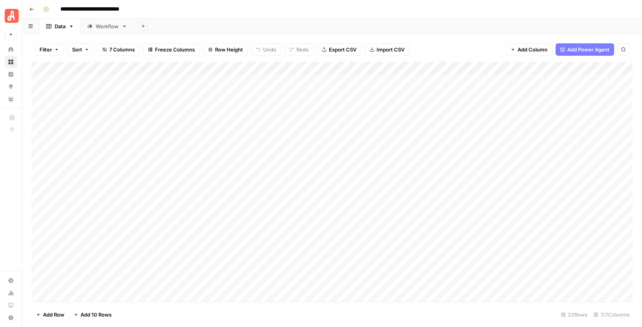
click at [148, 67] on div "Add Column" at bounding box center [331, 182] width 601 height 240
click at [148, 67] on div at bounding box center [184, 69] width 112 height 15
click at [148, 86] on input "qa1_question" at bounding box center [174, 87] width 79 height 8
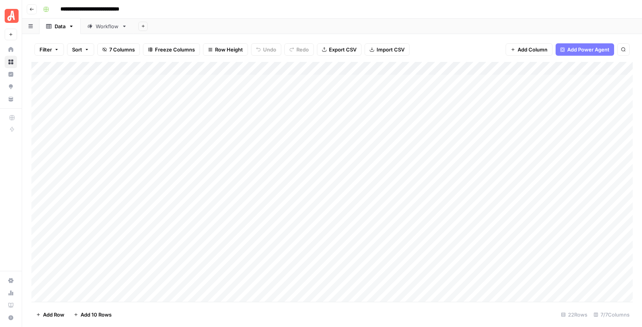
click at [380, 66] on div "Add Column" at bounding box center [331, 182] width 601 height 240
click at [380, 66] on div at bounding box center [407, 69] width 112 height 15
click at [371, 87] on input "qa1_answer" at bounding box center [397, 87] width 79 height 8
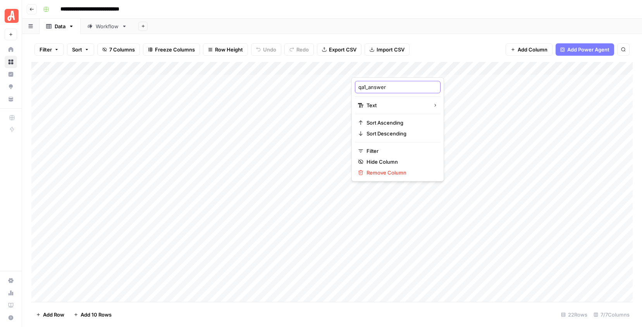
click at [371, 87] on input "qa1_answer" at bounding box center [397, 87] width 79 height 8
click at [371, 17] on header "**********" at bounding box center [332, 9] width 620 height 19
click at [200, 83] on div "Add Column" at bounding box center [331, 182] width 601 height 240
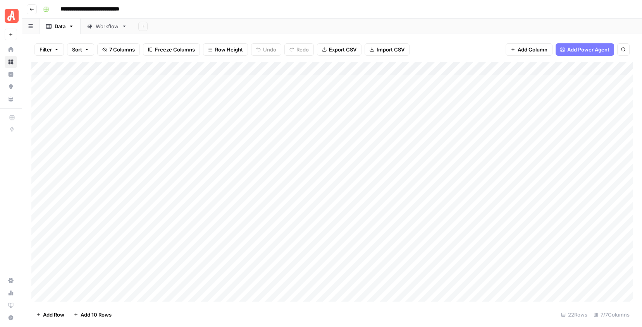
click at [287, 79] on div "Add Column" at bounding box center [331, 182] width 601 height 240
click at [384, 82] on div "Add Column" at bounding box center [331, 182] width 601 height 240
click at [493, 84] on div "Add Column" at bounding box center [331, 182] width 601 height 240
click at [527, 82] on div "Add Column" at bounding box center [331, 182] width 601 height 240
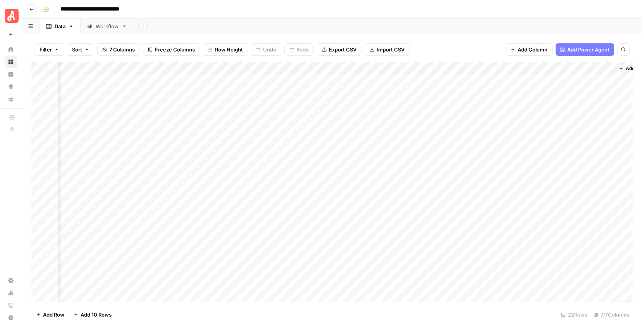
scroll to position [1, 208]
click at [127, 27] on icon at bounding box center [124, 26] width 5 height 5
click at [124, 24] on icon "button" at bounding box center [124, 26] width 5 height 5
click at [143, 66] on span "Delete Sheet" at bounding box center [156, 69] width 37 height 8
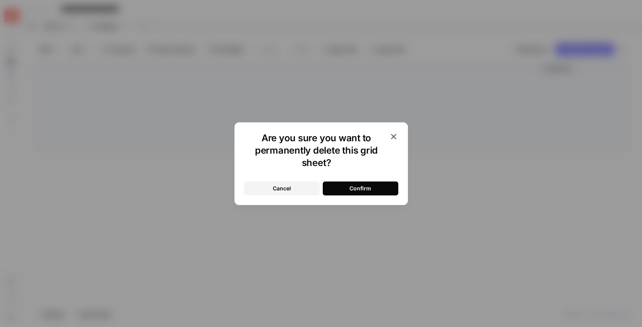
click at [352, 187] on div "Confirm" at bounding box center [360, 189] width 22 height 8
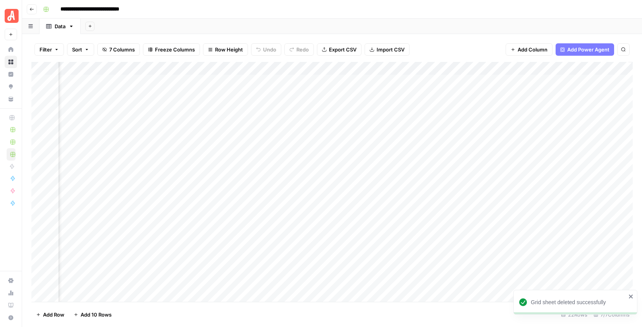
scroll to position [0, 208]
click at [603, 67] on span "Add Column" at bounding box center [614, 68] width 27 height 7
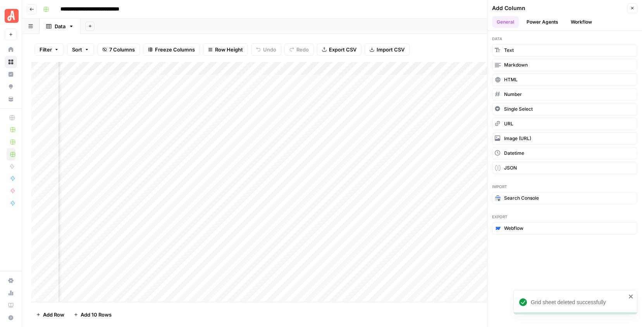
click at [584, 24] on button "Workflow" at bounding box center [581, 22] width 31 height 12
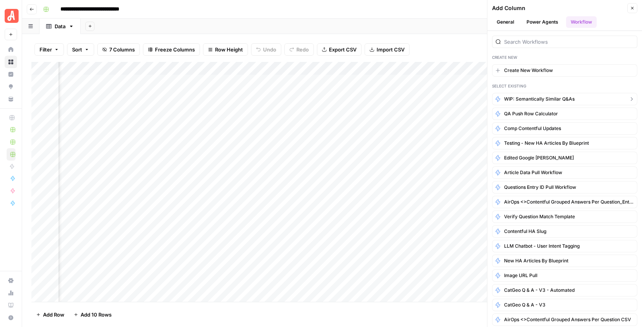
click at [538, 94] on button "WIP: Semantically Similar Q&As" at bounding box center [564, 99] width 145 height 12
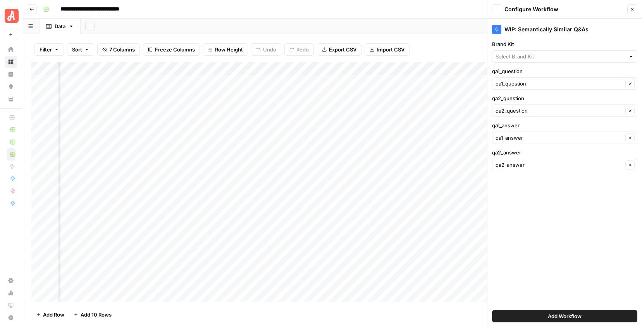
type input "[PERSON_NAME] - FAQs"
click at [537, 314] on button "Add Workflow" at bounding box center [564, 316] width 145 height 12
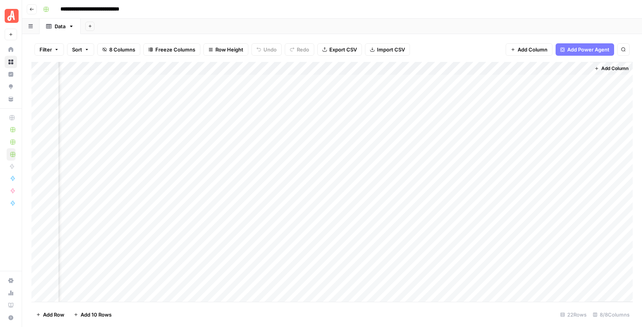
scroll to position [0, 321]
click at [531, 82] on div "Add Column" at bounding box center [331, 182] width 601 height 240
click at [552, 79] on div "Add Column" at bounding box center [331, 182] width 601 height 240
click at [544, 81] on div "Add Column" at bounding box center [331, 182] width 601 height 240
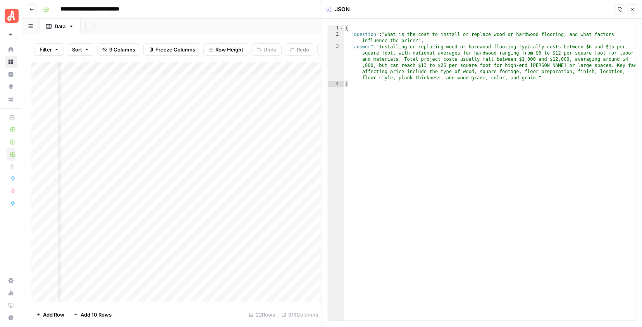
click at [632, 12] on button "Close" at bounding box center [632, 9] width 10 height 10
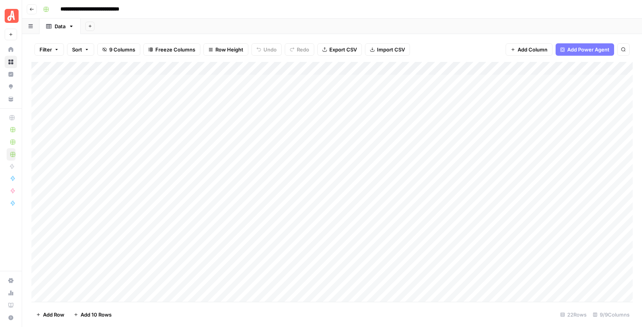
click at [269, 82] on div "Add Column" at bounding box center [331, 182] width 601 height 240
click at [372, 82] on div "Add Column" at bounding box center [331, 182] width 601 height 240
click at [503, 69] on div "Add Column" at bounding box center [331, 182] width 601 height 240
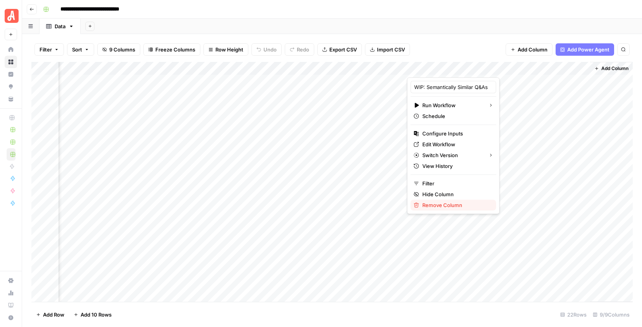
click at [440, 204] on span "Remove Column" at bounding box center [456, 205] width 68 height 8
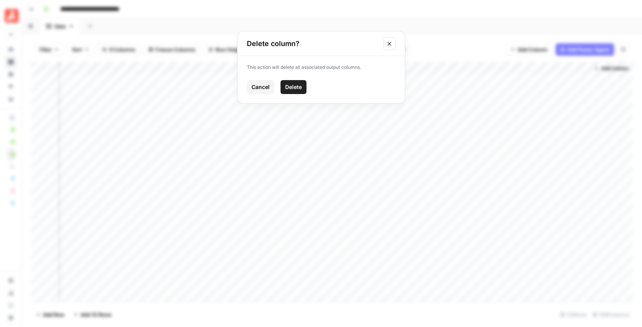
click at [290, 86] on span "Delete" at bounding box center [293, 87] width 17 height 8
click at [538, 52] on span "Add Column" at bounding box center [532, 50] width 30 height 8
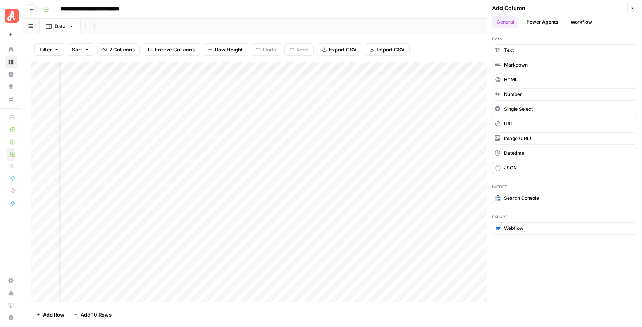
click at [576, 24] on button "Workflow" at bounding box center [581, 22] width 31 height 12
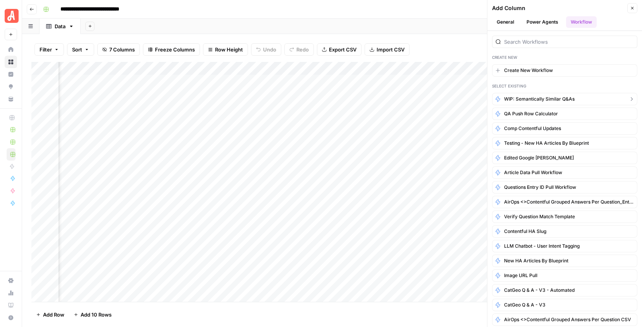
click at [534, 98] on span "WIP: Semantically Similar Q&As" at bounding box center [539, 99] width 70 height 7
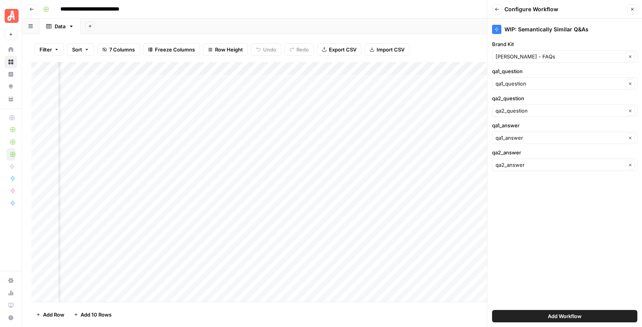
click at [561, 316] on span "Add Workflow" at bounding box center [565, 317] width 34 height 8
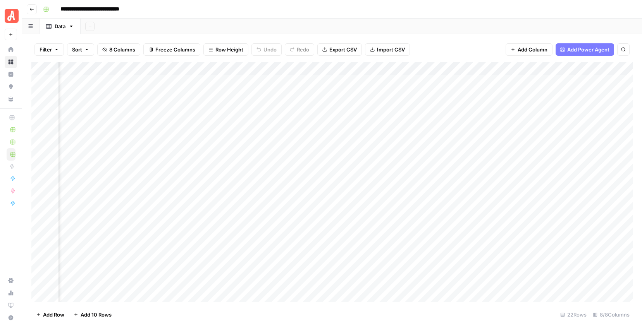
scroll to position [0, 321]
click at [530, 82] on div "Add Column" at bounding box center [331, 182] width 601 height 240
click at [544, 81] on div "Add Column" at bounding box center [331, 182] width 601 height 240
click at [557, 83] on div "Add Column" at bounding box center [331, 182] width 601 height 240
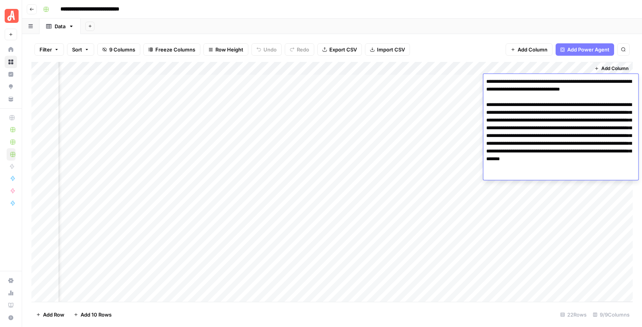
click at [541, 124] on textarea "**********" at bounding box center [560, 128] width 155 height 104
click at [480, 31] on div "Add Sheet" at bounding box center [361, 26] width 561 height 15
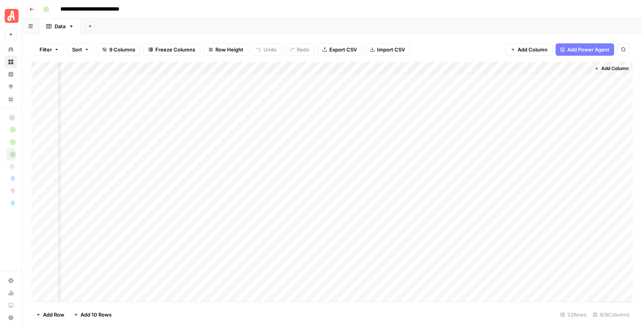
click at [583, 82] on div "Add Column" at bounding box center [331, 182] width 601 height 240
click at [460, 26] on div "Add Sheet" at bounding box center [361, 26] width 561 height 15
click at [462, 26] on div "Add Sheet" at bounding box center [361, 26] width 561 height 15
drag, startPoint x: 589, startPoint y: 68, endPoint x: 631, endPoint y: 68, distance: 41.8
click at [631, 68] on div "Add Column" at bounding box center [610, 182] width 43 height 240
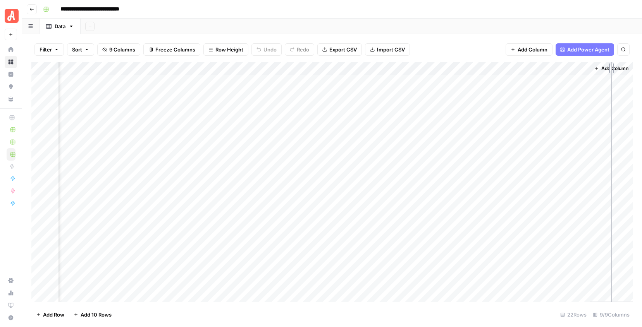
drag, startPoint x: 588, startPoint y: 69, endPoint x: 611, endPoint y: 74, distance: 23.8
click at [611, 74] on div "Add Column" at bounding box center [331, 182] width 601 height 240
click at [557, 84] on div "Add Column" at bounding box center [331, 182] width 601 height 240
click at [458, 27] on div "Add Sheet" at bounding box center [361, 26] width 561 height 15
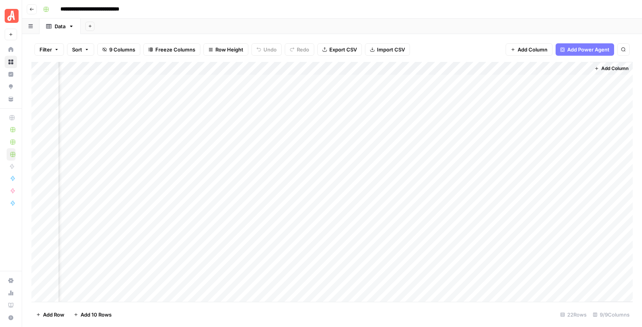
click at [478, 70] on div "Add Column" at bounding box center [331, 182] width 601 height 240
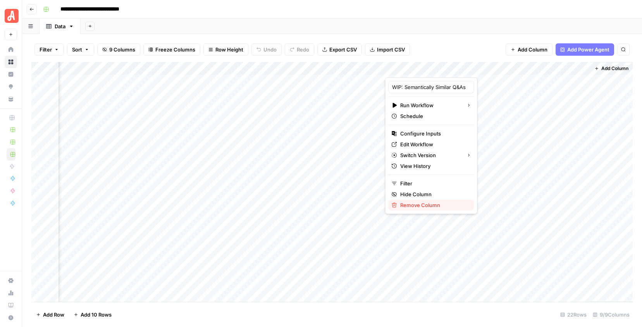
click at [413, 208] on span "Remove Column" at bounding box center [434, 205] width 68 height 8
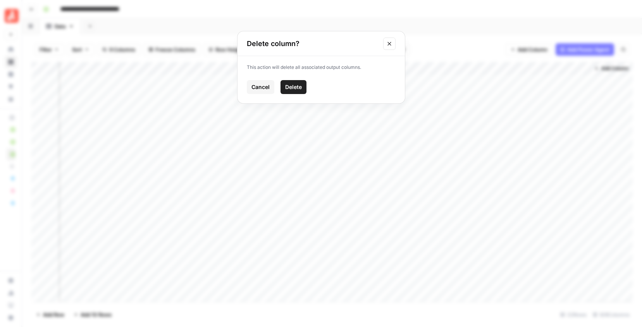
click at [297, 87] on span "Delete" at bounding box center [293, 87] width 17 height 8
click at [609, 70] on span "Add Column" at bounding box center [614, 68] width 27 height 7
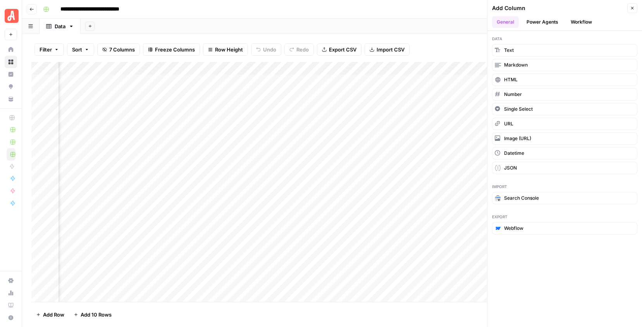
click at [577, 22] on button "Workflow" at bounding box center [581, 22] width 31 height 12
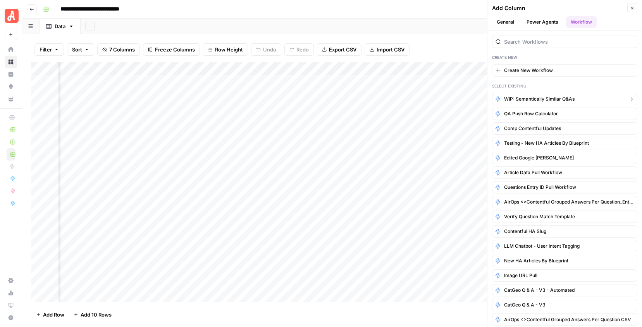
click at [537, 100] on span "WIP: Semantically Similar Q&As" at bounding box center [539, 99] width 70 height 7
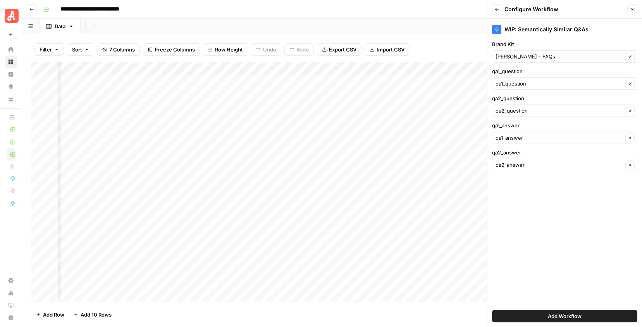
click at [544, 318] on button "Add Workflow" at bounding box center [564, 316] width 145 height 12
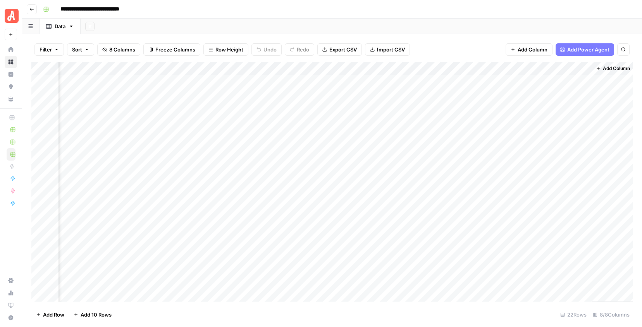
scroll to position [0, 321]
click at [532, 81] on div "Add Column" at bounding box center [331, 182] width 601 height 240
click at [551, 81] on div "Add Column" at bounding box center [331, 182] width 601 height 240
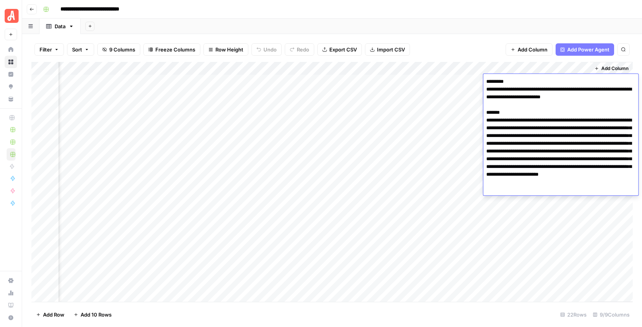
click at [479, 30] on div "Add Sheet" at bounding box center [361, 26] width 561 height 15
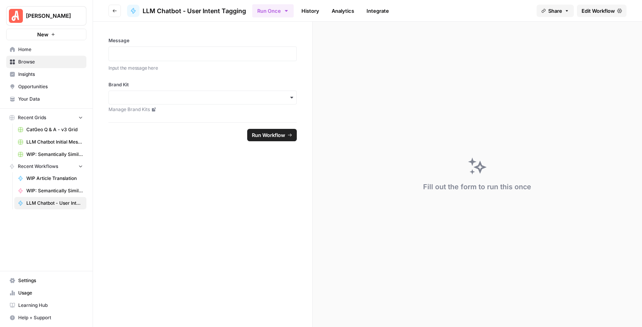
click at [601, 11] on span "Edit Workflow" at bounding box center [597, 11] width 33 height 8
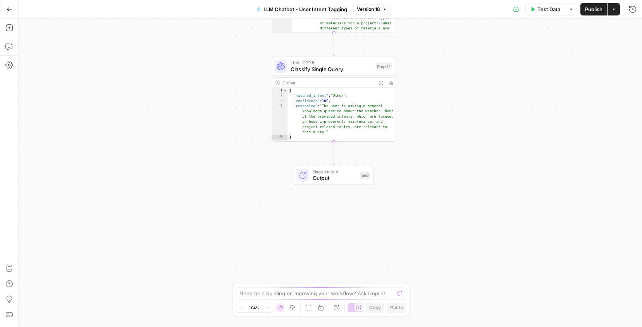
drag, startPoint x: 426, startPoint y: 160, endPoint x: 429, endPoint y: 32, distance: 128.2
click at [429, 32] on div "Workflow Input Settings Inputs Get Knowledge Base File Get User Intent Definiti…" at bounding box center [330, 173] width 623 height 309
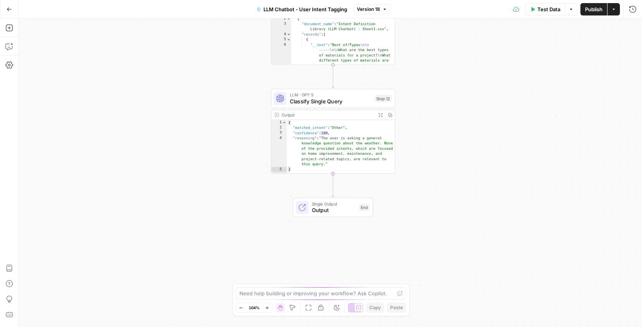
drag, startPoint x: 414, startPoint y: 115, endPoint x: 413, endPoint y: 148, distance: 32.2
click at [413, 148] on div "Workflow Input Settings Inputs Get Knowledge Base File Get User Intent Definiti…" at bounding box center [330, 173] width 623 height 309
click at [573, 13] on button "Options" at bounding box center [571, 9] width 12 height 12
click at [611, 13] on button "Actions" at bounding box center [613, 9] width 12 height 12
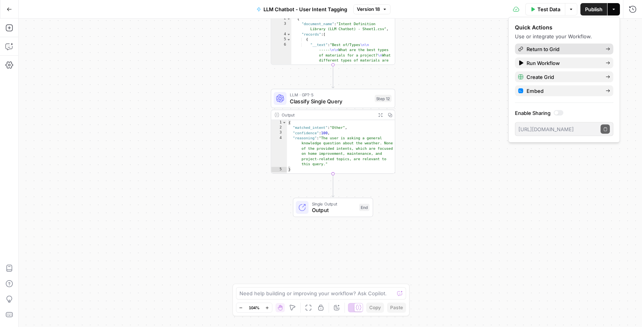
click at [540, 51] on span "Return to Grid" at bounding box center [562, 49] width 73 height 8
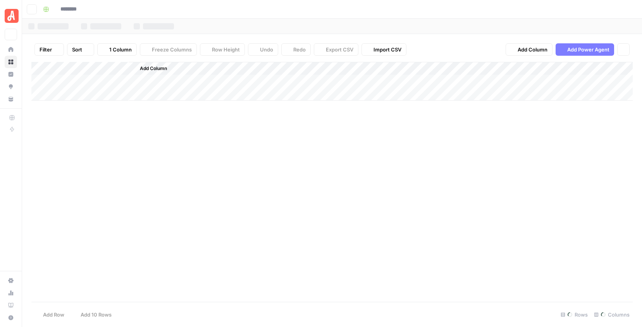
type input "**********"
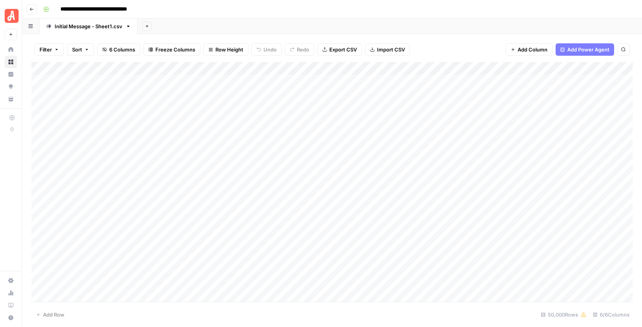
click at [229, 82] on div "Add Column" at bounding box center [331, 182] width 601 height 240
click at [322, 82] on div "Add Column" at bounding box center [331, 182] width 601 height 240
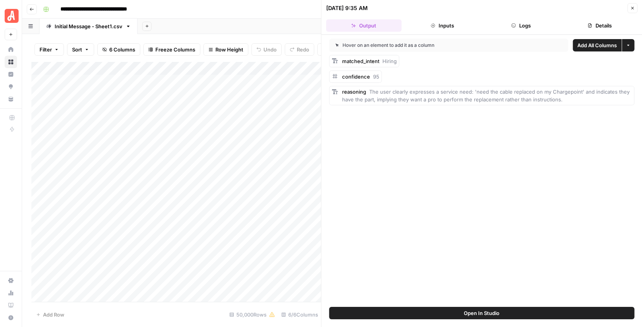
click at [634, 5] on button "Close" at bounding box center [632, 8] width 10 height 10
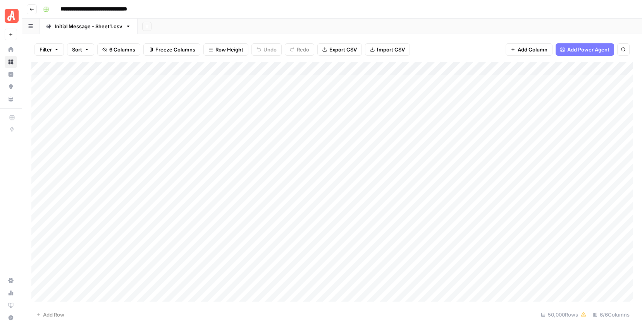
click at [475, 78] on div "Add Column" at bounding box center [331, 182] width 601 height 240
click at [583, 81] on div "Add Column" at bounding box center [331, 182] width 601 height 240
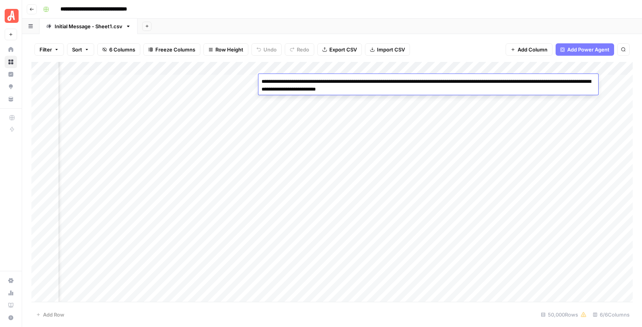
click at [494, 20] on div "Add Sheet" at bounding box center [389, 26] width 504 height 15
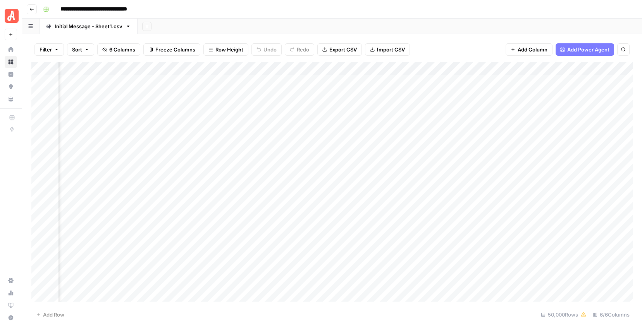
scroll to position [0, 134]
click at [34, 7] on button "Go back" at bounding box center [32, 9] width 10 height 10
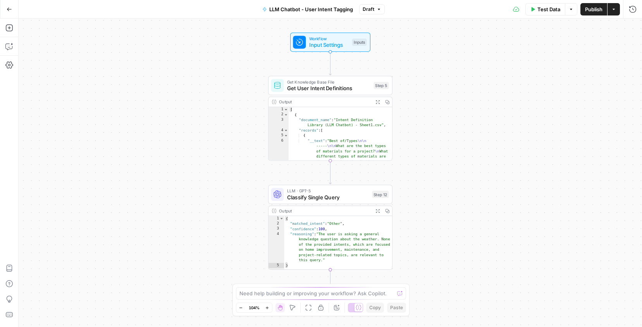
click at [7, 8] on icon "button" at bounding box center [9, 8] width 5 height 3
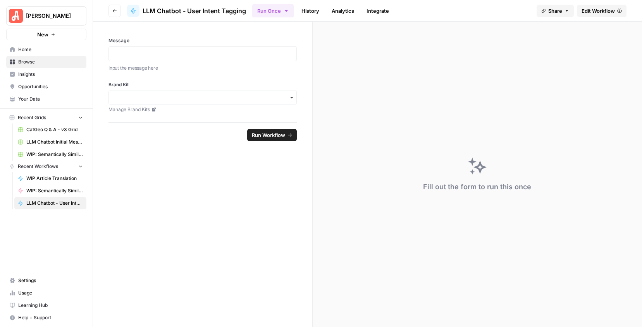
click at [36, 45] on link "Home" at bounding box center [46, 49] width 80 height 12
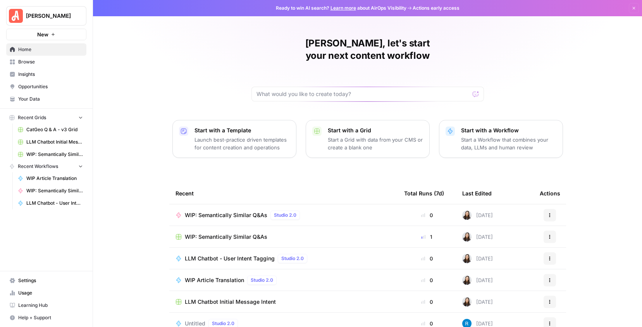
scroll to position [29, 0]
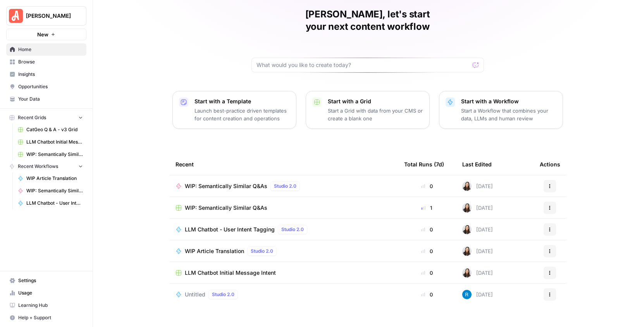
click at [32, 61] on span "Browse" at bounding box center [50, 61] width 65 height 7
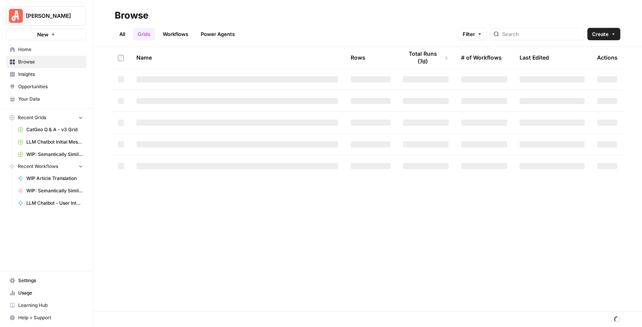
click at [182, 36] on link "Workflows" at bounding box center [175, 34] width 35 height 12
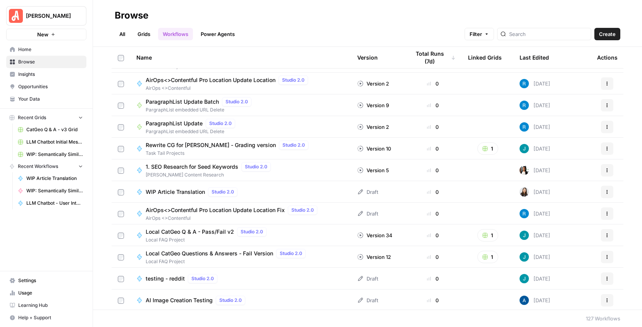
scroll to position [266, 0]
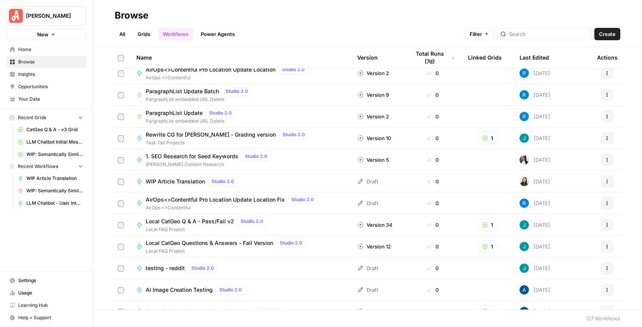
click at [147, 38] on link "Grids" at bounding box center [144, 34] width 22 height 12
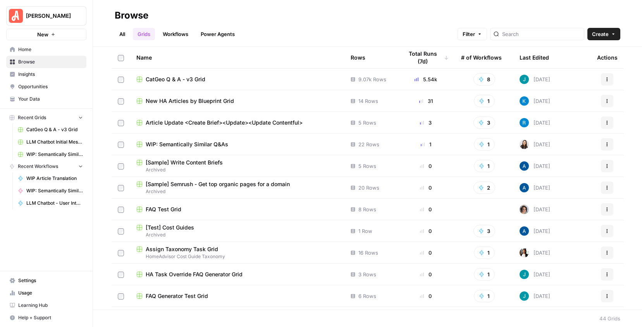
click at [194, 68] on div "Name" at bounding box center [237, 57] width 202 height 21
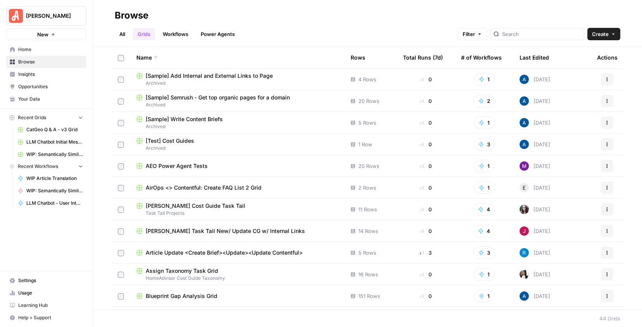
click at [180, 58] on div "Name" at bounding box center [237, 57] width 202 height 21
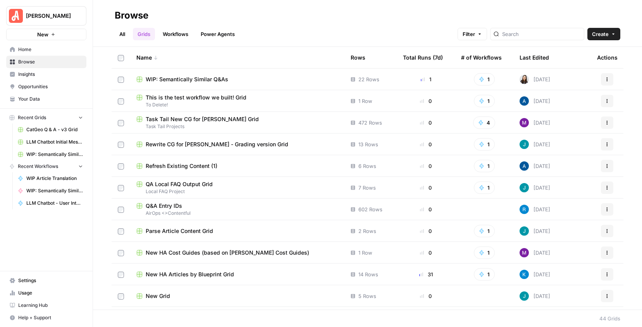
click at [433, 57] on div "Total Runs (7d)" at bounding box center [423, 57] width 40 height 21
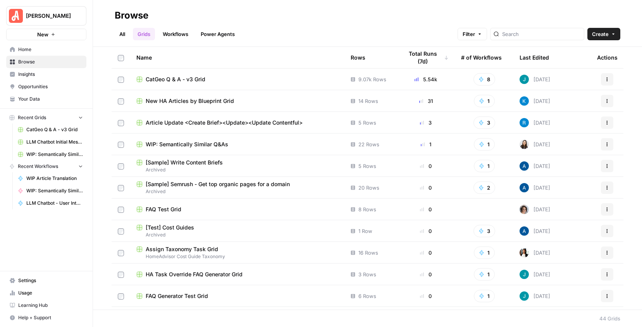
click at [534, 56] on div "Last Edited" at bounding box center [533, 57] width 29 height 21
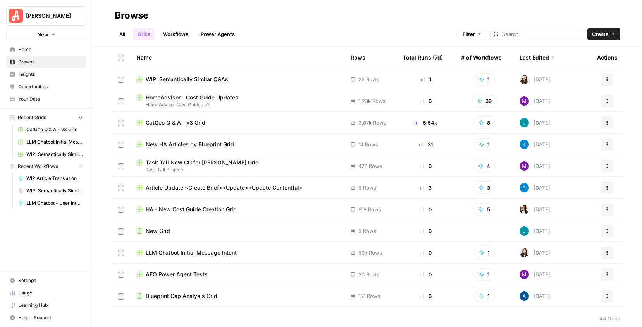
click at [435, 58] on div "Total Runs (7d)" at bounding box center [423, 57] width 40 height 21
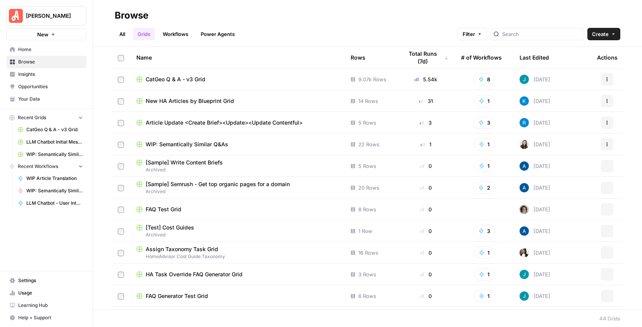
click at [483, 59] on div "# of Workflows" at bounding box center [481, 57] width 41 height 21
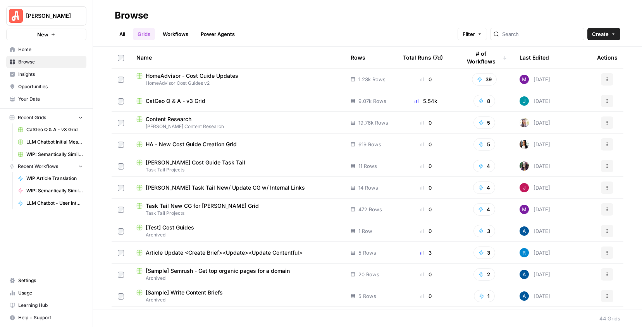
click at [227, 74] on span "HomeAdvisor - Cost Guide Updates" at bounding box center [192, 76] width 93 height 8
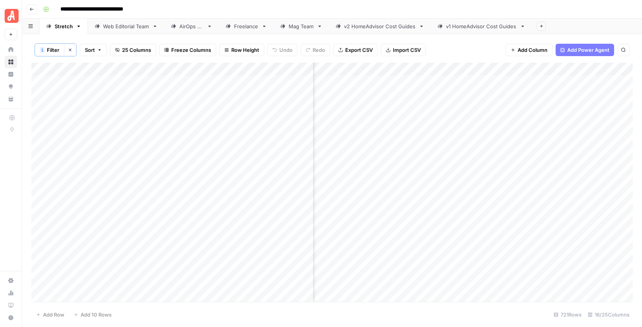
scroll to position [0, 223]
click at [447, 82] on div "Add Column" at bounding box center [331, 182] width 601 height 239
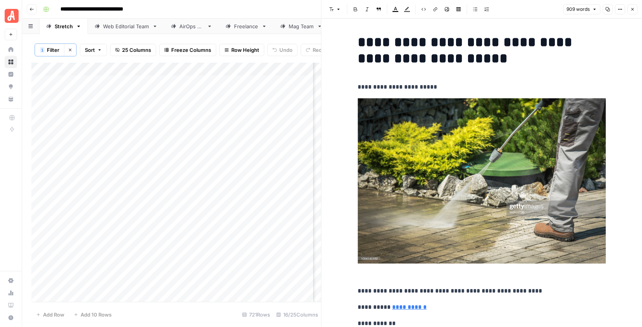
click at [631, 9] on icon "button" at bounding box center [632, 9] width 5 height 5
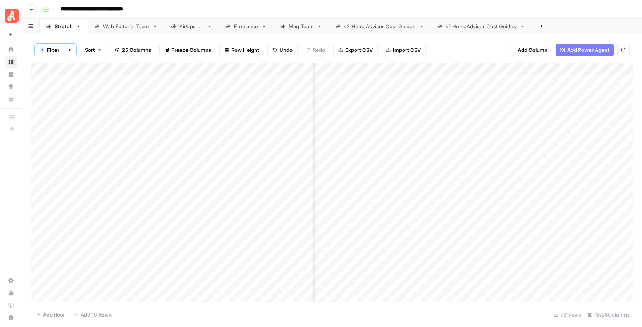
click at [361, 70] on div "Add Column" at bounding box center [331, 182] width 601 height 239
click at [482, 8] on div "**********" at bounding box center [337, 9] width 594 height 12
click at [32, 8] on icon "button" at bounding box center [31, 9] width 5 height 5
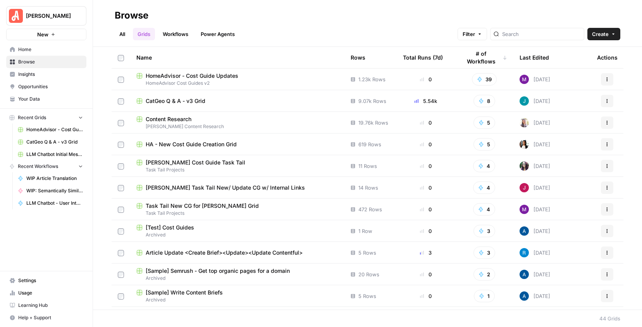
click at [549, 55] on th "Last Edited" at bounding box center [551, 57] width 77 height 21
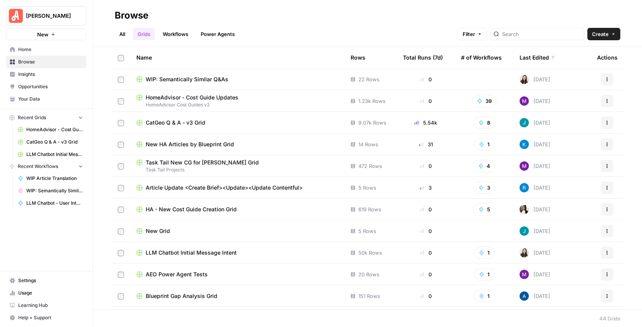
click at [215, 80] on span "WIP: Semantically Similar Q&As" at bounding box center [187, 80] width 82 height 8
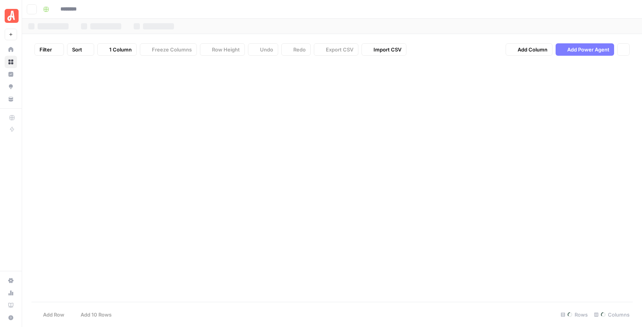
type input "**********"
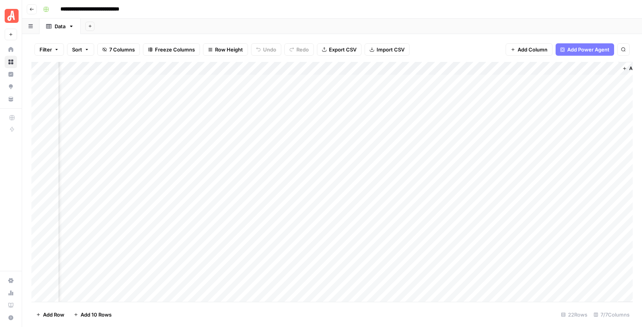
scroll to position [0, 208]
click at [619, 66] on span "Add Column" at bounding box center [614, 68] width 27 height 7
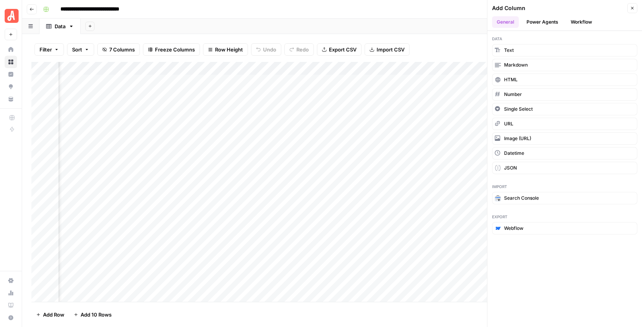
click at [576, 25] on button "Workflow" at bounding box center [581, 22] width 31 height 12
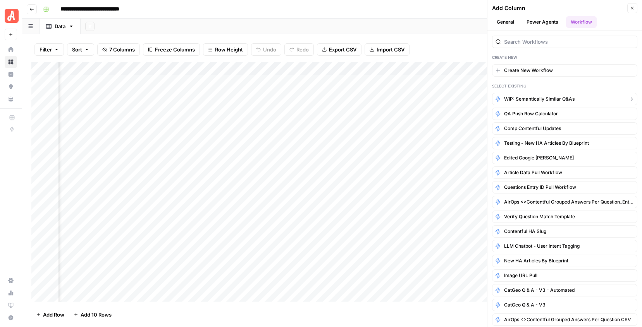
click at [540, 100] on span "WIP: Semantically Similar Q&As" at bounding box center [539, 99] width 70 height 7
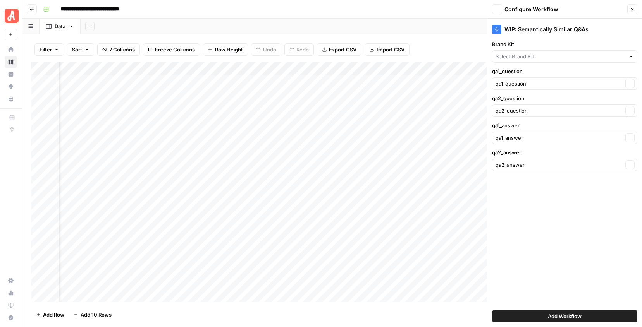
type input "[PERSON_NAME] - FAQs"
click at [555, 317] on span "Add Workflow" at bounding box center [565, 317] width 34 height 8
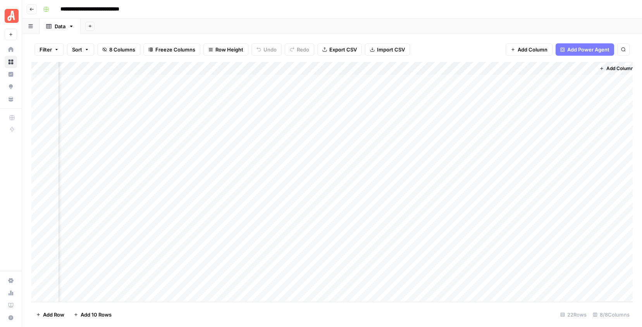
scroll to position [0, 321]
click at [533, 81] on div "Add Column" at bounding box center [331, 182] width 601 height 240
click at [488, 82] on div "Add Column" at bounding box center [331, 182] width 601 height 240
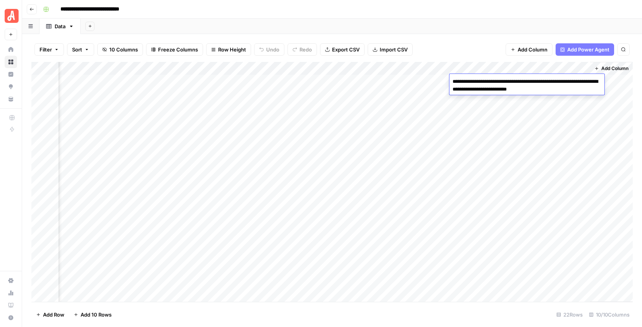
click at [488, 82] on textarea "**********" at bounding box center [526, 85] width 155 height 19
click at [468, 40] on div "Filter Sort 10 Columns Freeze Columns Row Height Undo Redo Export CSV Import CS…" at bounding box center [331, 49] width 601 height 25
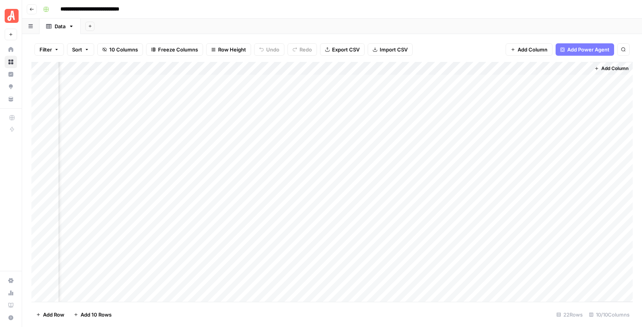
click at [491, 79] on div "Add Column" at bounding box center [331, 182] width 601 height 240
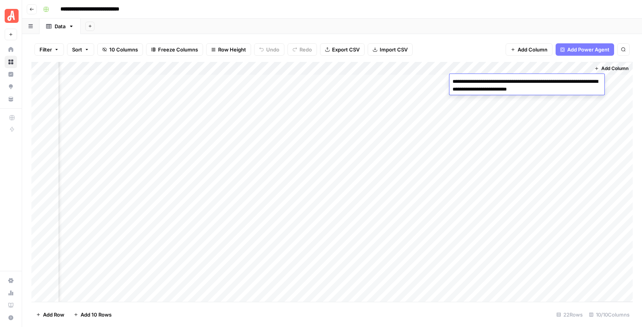
click at [560, 88] on textarea "**********" at bounding box center [526, 85] width 155 height 19
type textarea "**********"
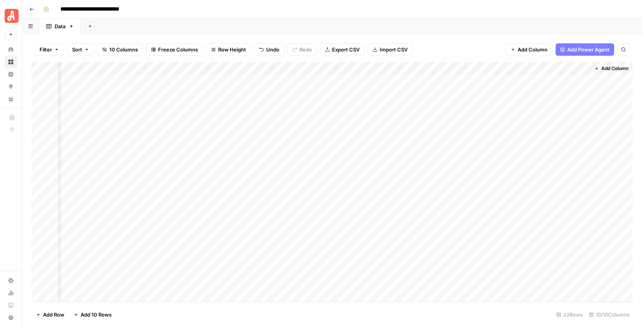
click at [479, 81] on div "Add Column" at bounding box center [331, 182] width 601 height 240
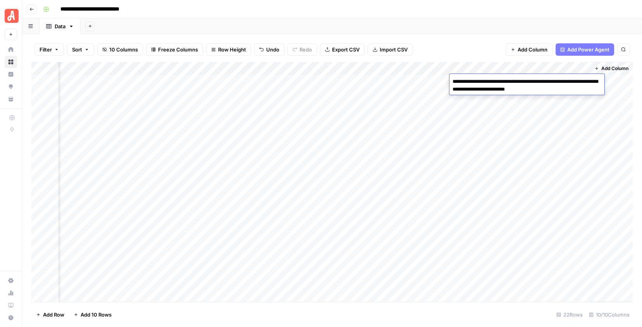
type textarea "**********"
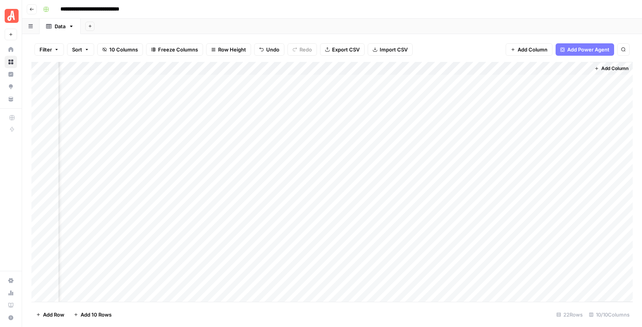
click at [559, 83] on div "Add Column" at bounding box center [331, 182] width 601 height 240
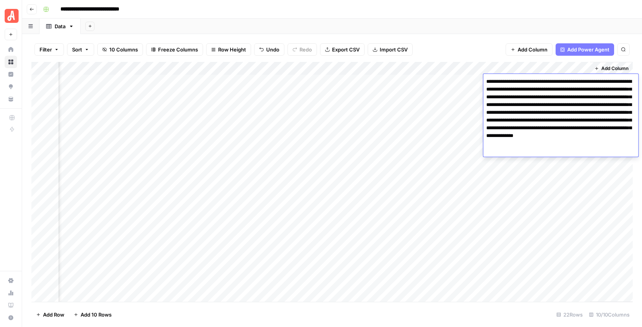
click at [457, 27] on div "Add Sheet" at bounding box center [361, 26] width 561 height 15
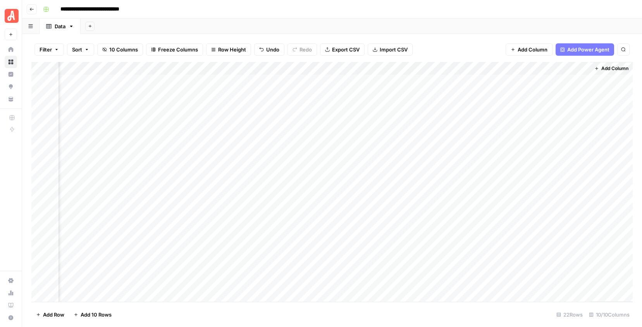
click at [392, 94] on div "Add Column" at bounding box center [331, 182] width 601 height 240
click at [270, 94] on div "Add Column" at bounding box center [331, 182] width 601 height 240
click at [217, 97] on div "Add Column" at bounding box center [331, 182] width 601 height 240
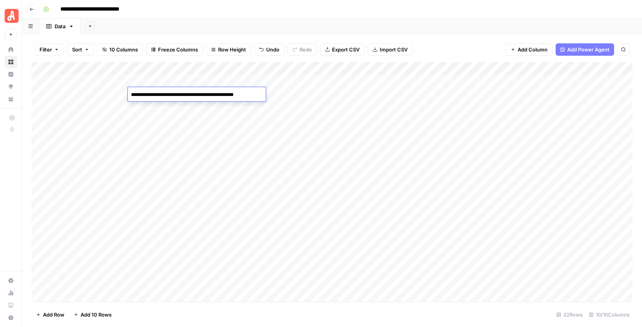
click at [305, 97] on div "Add Column" at bounding box center [331, 182] width 601 height 240
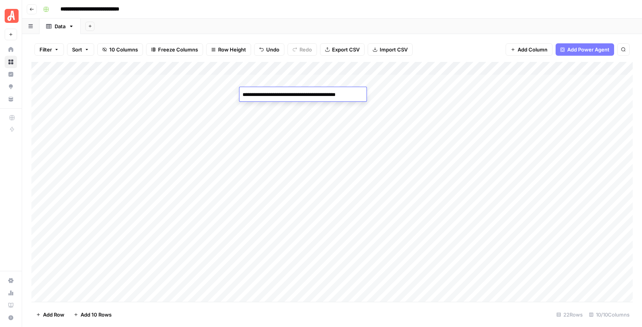
click at [422, 27] on div "Add Sheet" at bounding box center [361, 26] width 561 height 15
click at [422, 124] on div "Add Column" at bounding box center [331, 182] width 601 height 240
click at [468, 95] on div "Add Column" at bounding box center [331, 182] width 601 height 240
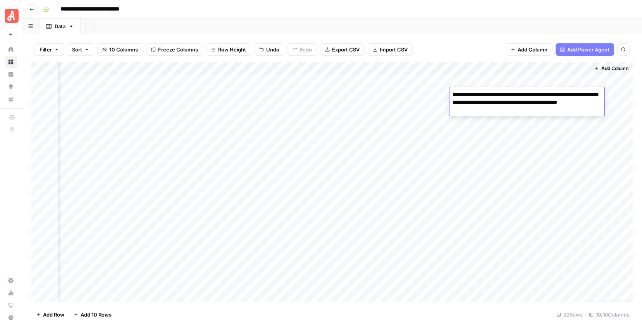
click at [459, 40] on div "Filter Sort 10 Columns Freeze Columns Row Height Undo Redo Export CSV Import CS…" at bounding box center [331, 49] width 601 height 25
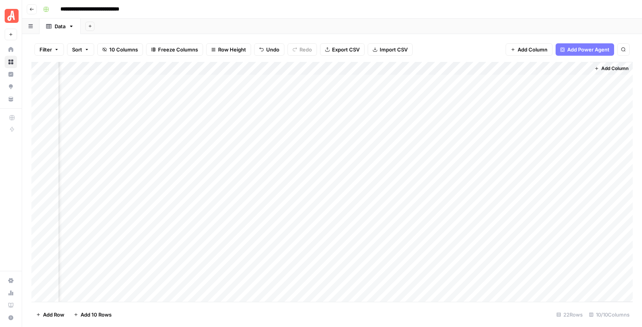
click at [535, 100] on div "Add Column" at bounding box center [331, 182] width 601 height 240
click at [470, 94] on div "Add Column" at bounding box center [331, 182] width 601 height 240
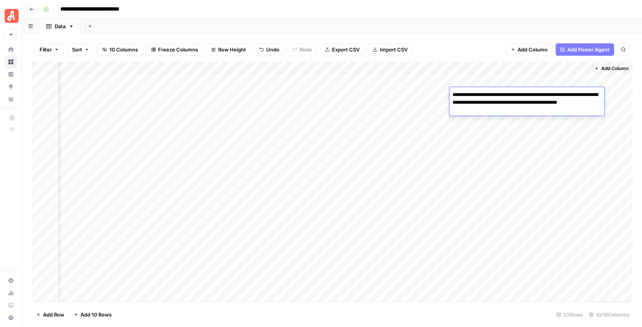
click at [455, 45] on div "Filter Sort 10 Columns Freeze Columns Row Height Undo Redo Export CSV Import CS…" at bounding box center [331, 49] width 601 height 25
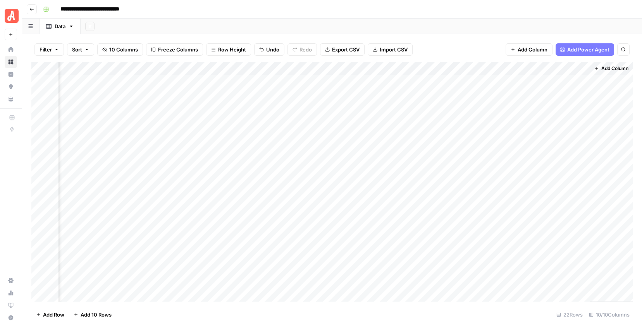
click at [484, 26] on div "Add Sheet" at bounding box center [361, 26] width 561 height 15
click at [393, 108] on div "Add Column" at bounding box center [331, 182] width 601 height 240
click at [470, 107] on div "Add Column" at bounding box center [331, 182] width 601 height 240
click at [461, 27] on div "Add Sheet" at bounding box center [361, 26] width 561 height 15
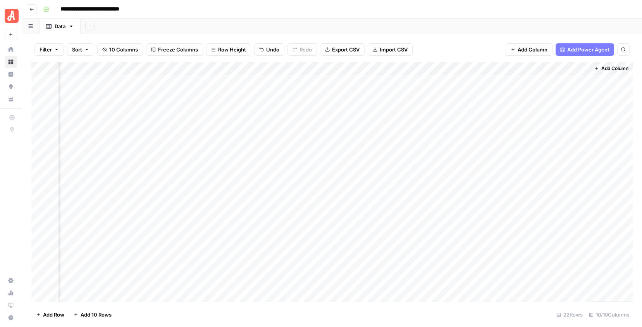
click at [539, 105] on div "Add Column" at bounding box center [331, 182] width 601 height 240
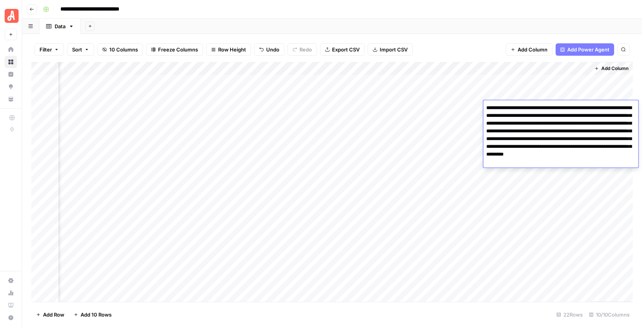
click at [469, 29] on div "Add Sheet" at bounding box center [361, 26] width 561 height 15
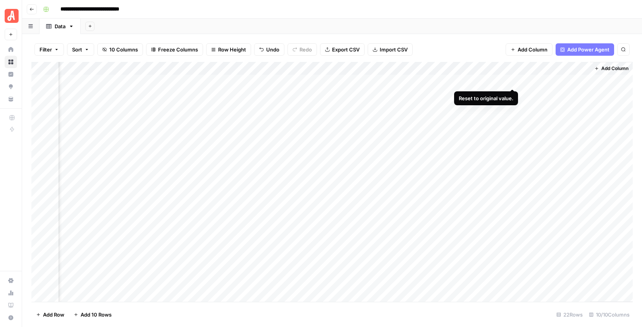
click at [513, 81] on div "Add Column" at bounding box center [331, 182] width 601 height 240
click at [459, 40] on div "Filter Sort 10 Columns Freeze Columns Row Height Undo Redo Export CSV Import CS…" at bounding box center [331, 49] width 601 height 25
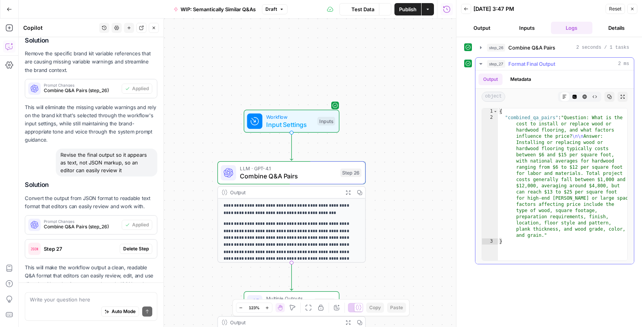
scroll to position [1405, 0]
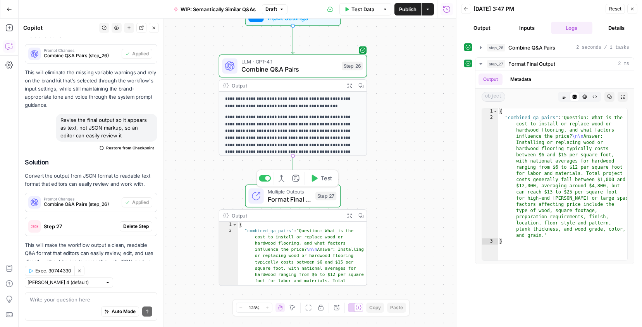
click at [309, 195] on span "Format Final Output" at bounding box center [290, 200] width 44 height 10
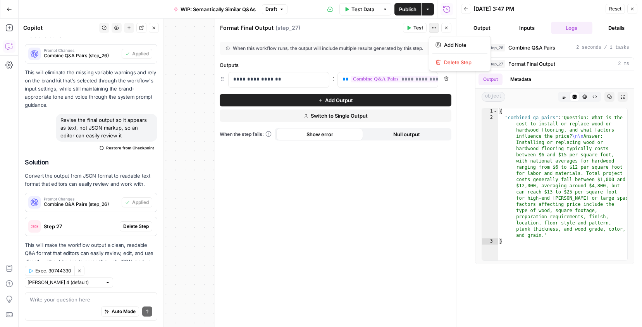
click at [434, 28] on icon "button" at bounding box center [433, 28] width 5 height 5
click at [444, 65] on span "Delete Step" at bounding box center [462, 62] width 37 height 8
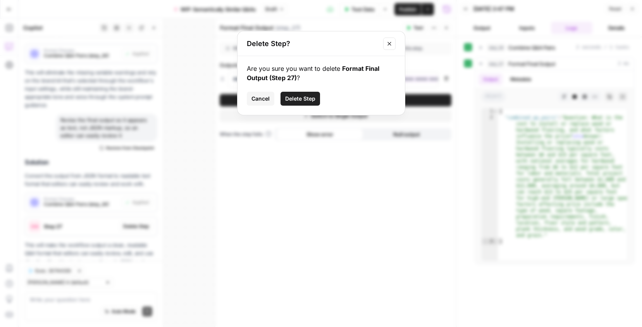
click at [312, 93] on button "Delete Step" at bounding box center [300, 99] width 40 height 14
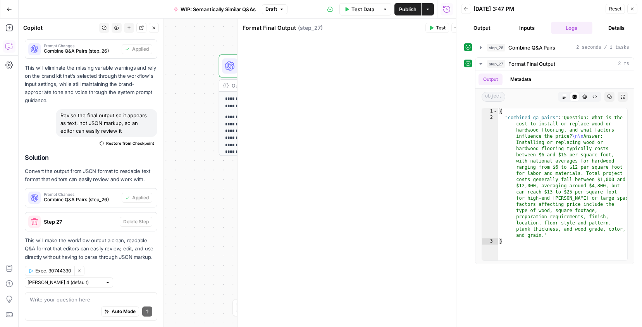
scroll to position [1400, 0]
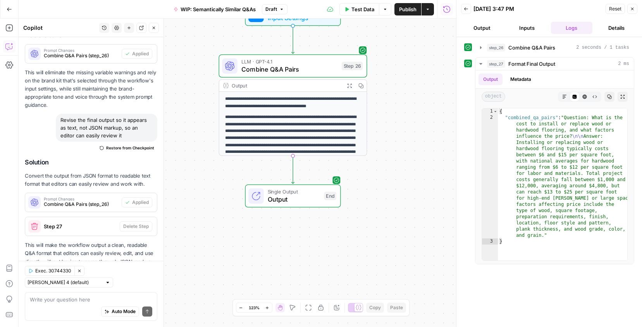
click at [634, 9] on button "Close" at bounding box center [632, 9] width 10 height 10
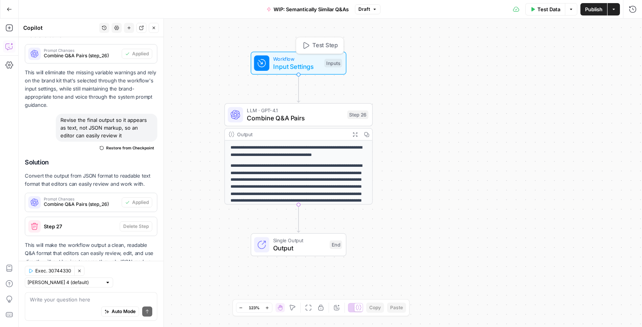
click at [323, 42] on span "Test Step" at bounding box center [324, 45] width 25 height 9
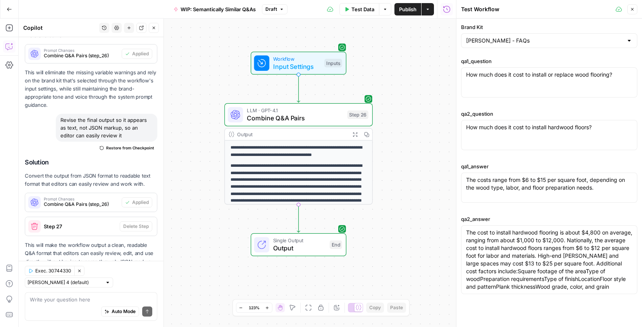
click at [367, 12] on span "Test Data" at bounding box center [362, 9] width 23 height 8
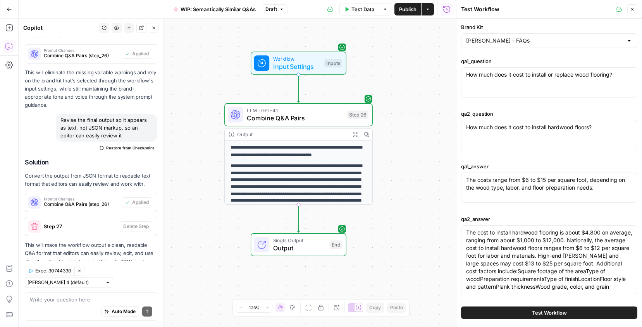
click at [540, 315] on span "Test Workflow" at bounding box center [549, 313] width 35 height 8
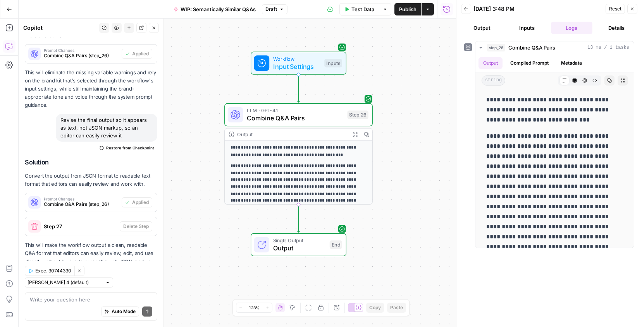
click at [405, 10] on span "Publish" at bounding box center [407, 9] width 17 height 8
click at [633, 12] on button "Close" at bounding box center [632, 9] width 10 height 10
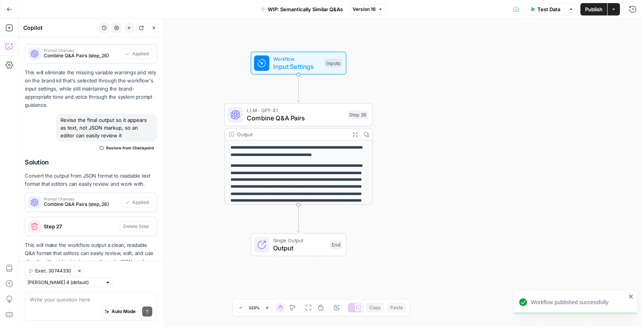
click at [425, 100] on div "**********" at bounding box center [330, 173] width 623 height 309
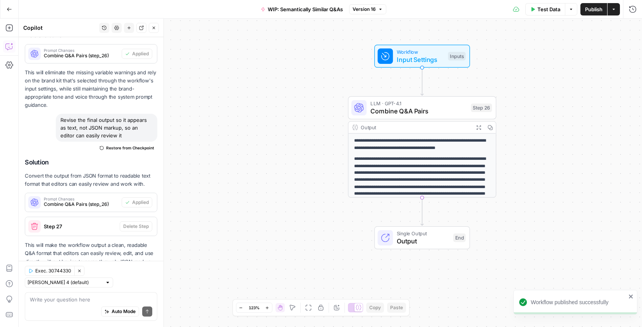
drag, startPoint x: 425, startPoint y: 100, endPoint x: 548, endPoint y: 92, distance: 123.4
click at [548, 92] on div "**********" at bounding box center [330, 173] width 623 height 309
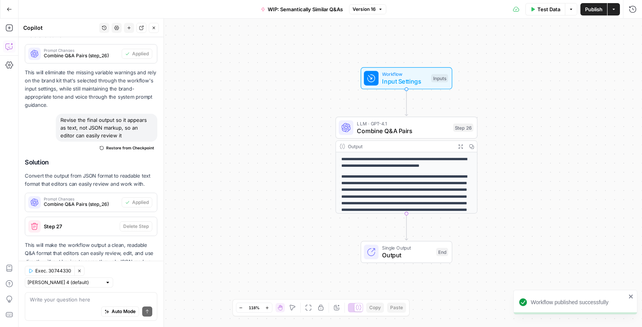
click at [410, 132] on span "Combine Q&A Pairs" at bounding box center [403, 130] width 93 height 9
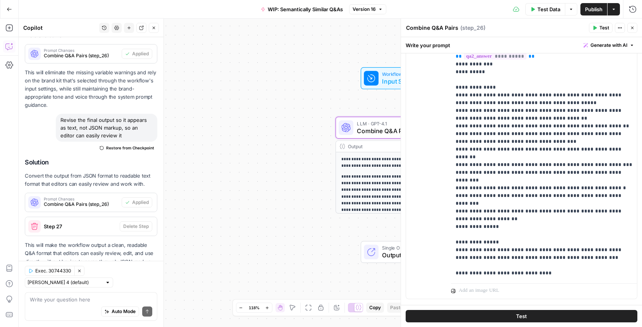
scroll to position [179, 0]
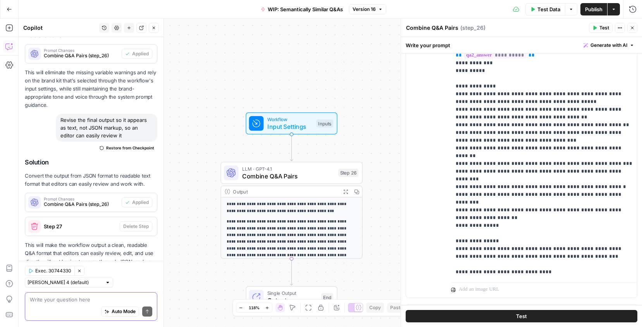
click at [78, 299] on textarea at bounding box center [91, 300] width 122 height 8
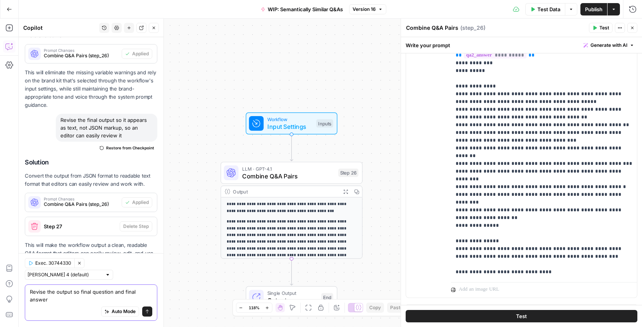
scroll to position [1408, 0]
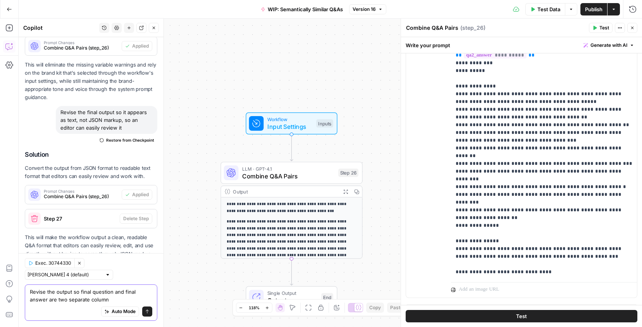
type textarea "Revise the output so final question and final answer are two separate columns"
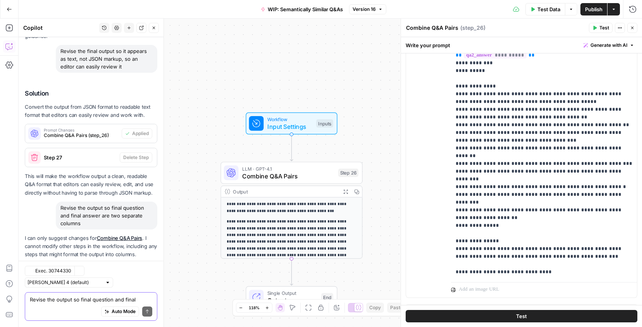
scroll to position [1566, 0]
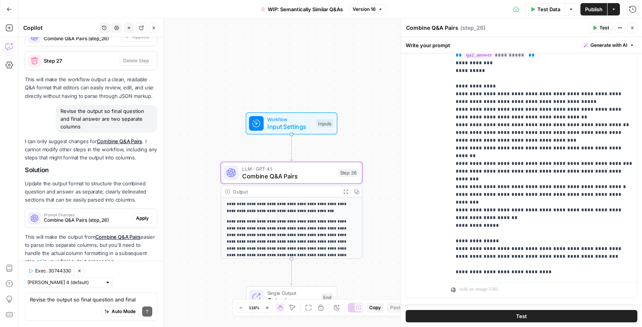
click at [147, 209] on div "Prompt Changes Combine Q&A Pairs (step_26) Apply" at bounding box center [91, 218] width 132 height 19
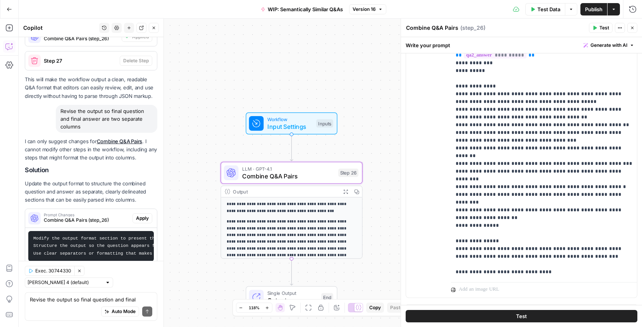
click at [143, 215] on span "Apply" at bounding box center [142, 218] width 13 height 7
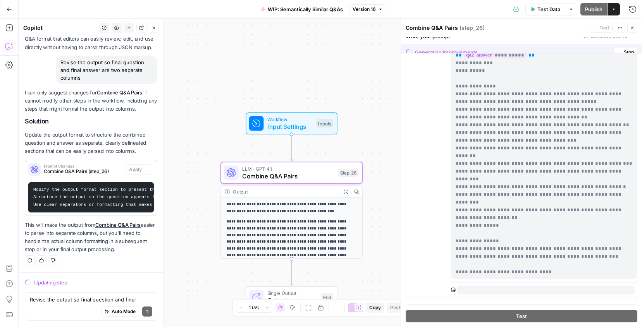
scroll to position [1528, 0]
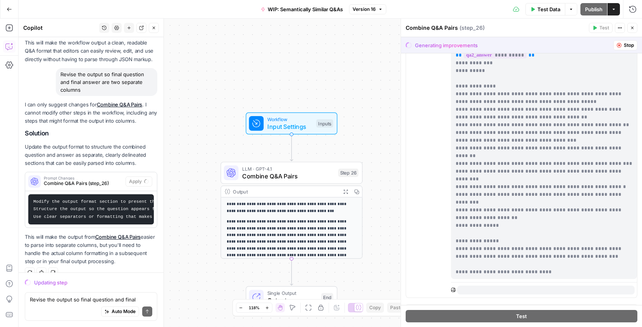
click at [117, 239] on p "This will make the output from Combine Q&A Pairs easier to parse into separate …" at bounding box center [91, 249] width 132 height 33
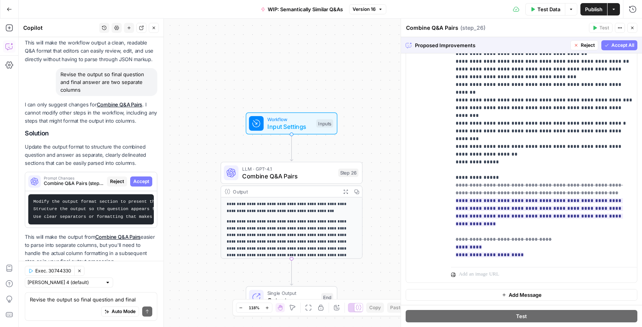
scroll to position [86, 0]
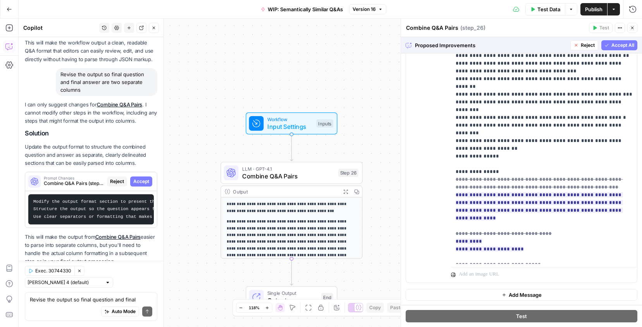
click at [619, 46] on span "Accept All" at bounding box center [622, 45] width 23 height 7
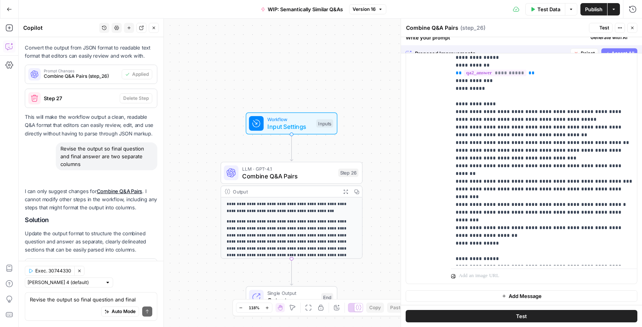
scroll to position [0, 0]
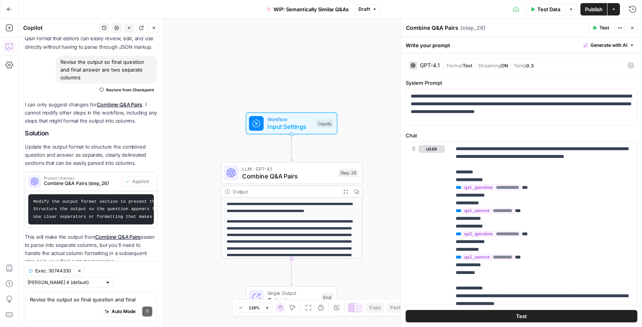
click at [82, 304] on div "Auto Mode Send" at bounding box center [91, 312] width 122 height 17
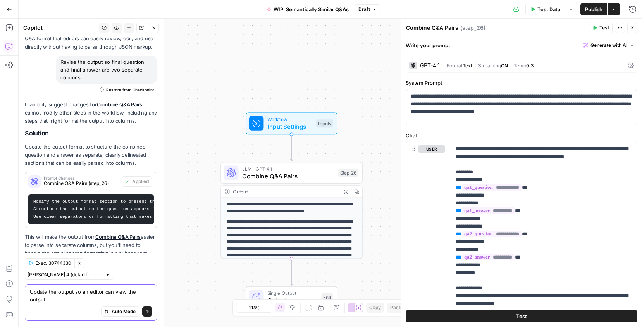
click at [100, 301] on textarea "Update the output so an editor can view the output" at bounding box center [91, 295] width 122 height 15
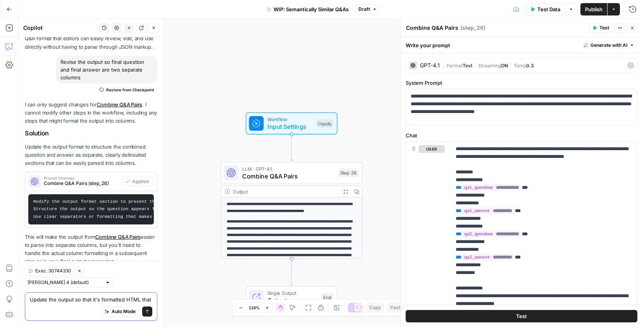
scroll to position [1623, 0]
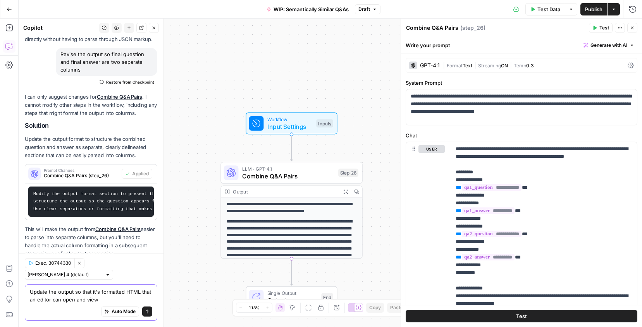
type textarea "Update the output so that it's formatted HTML that an editor can open and view"
click at [146, 310] on icon "submit" at bounding box center [147, 311] width 5 height 5
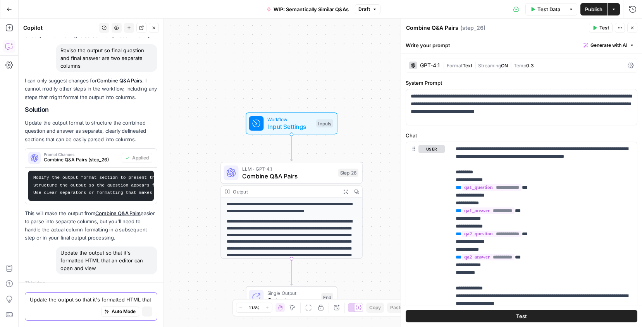
scroll to position [1548, 0]
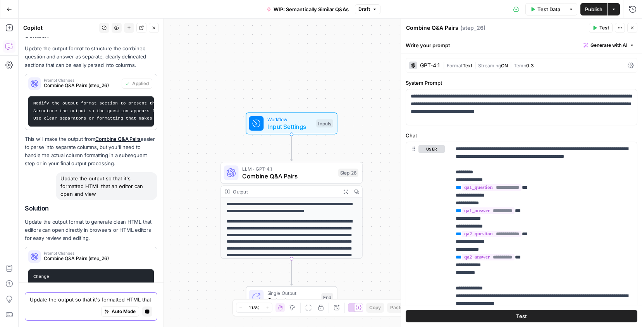
click at [633, 28] on icon "button" at bounding box center [632, 28] width 5 height 5
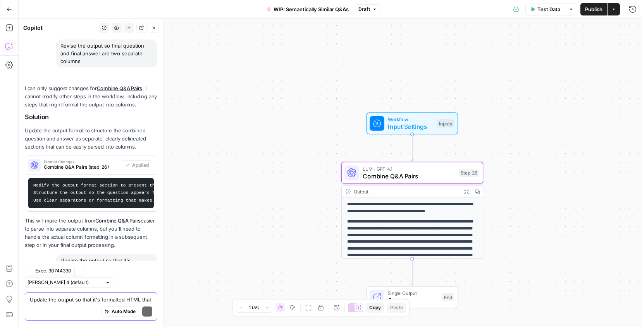
scroll to position [1744, 0]
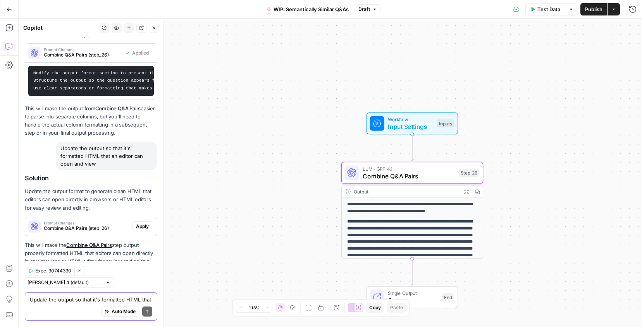
click at [146, 223] on span "Apply" at bounding box center [142, 226] width 13 height 7
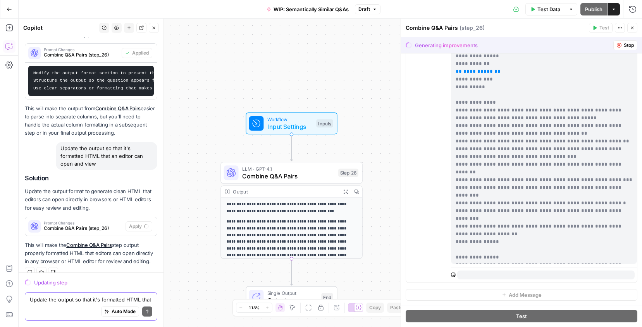
scroll to position [44, 0]
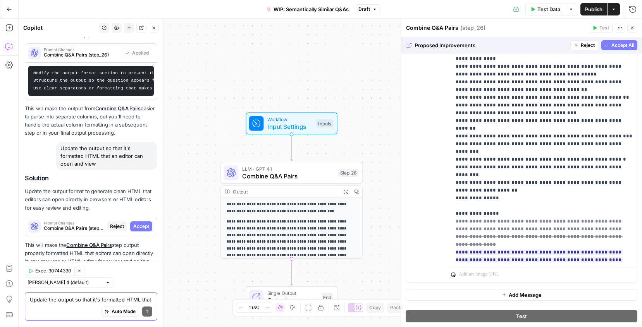
click at [626, 46] on span "Accept All" at bounding box center [622, 45] width 23 height 7
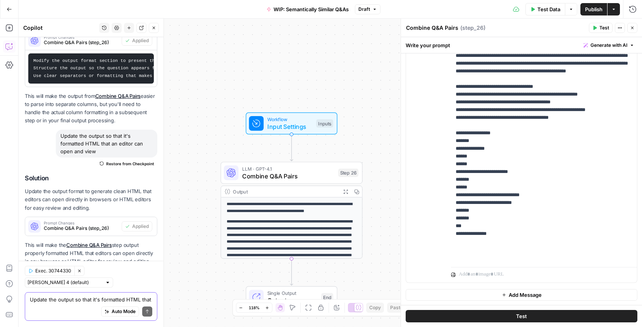
scroll to position [0, 0]
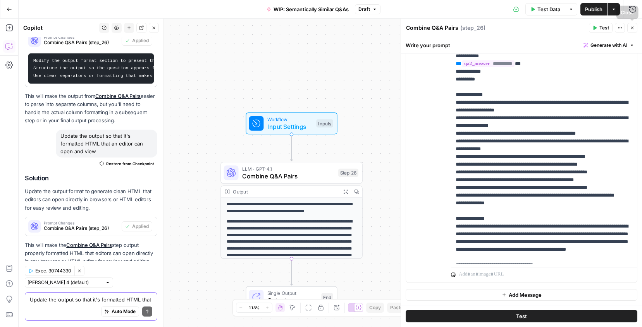
click at [631, 29] on icon "button" at bounding box center [632, 28] width 5 height 5
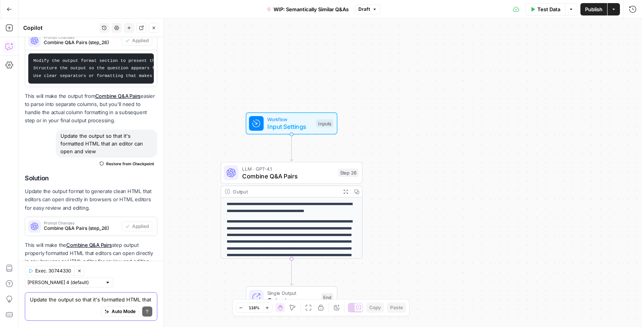
click at [377, 79] on div "**********" at bounding box center [330, 173] width 623 height 309
click at [633, 13] on button "Run History" at bounding box center [632, 9] width 12 height 12
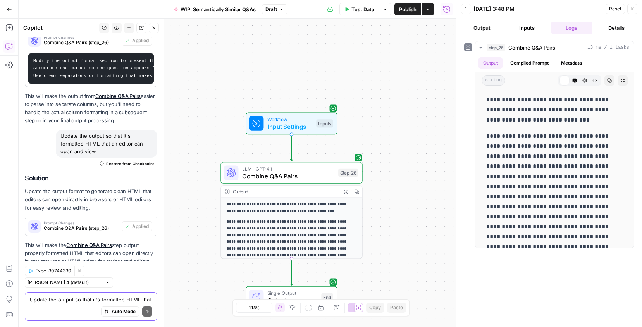
click at [634, 7] on icon "button" at bounding box center [632, 9] width 5 height 5
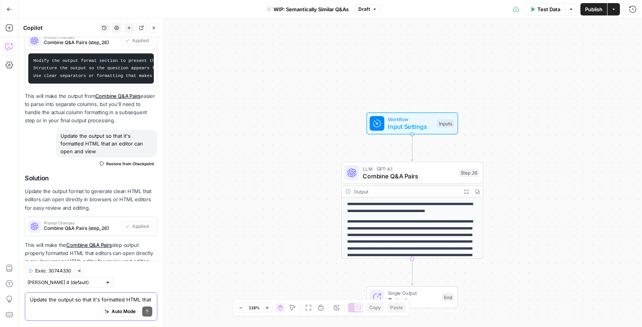
click at [124, 161] on span "Restore from Checkpoint" at bounding box center [130, 164] width 48 height 6
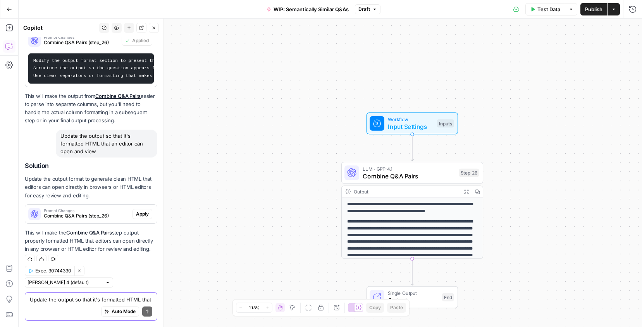
scroll to position [1744, 0]
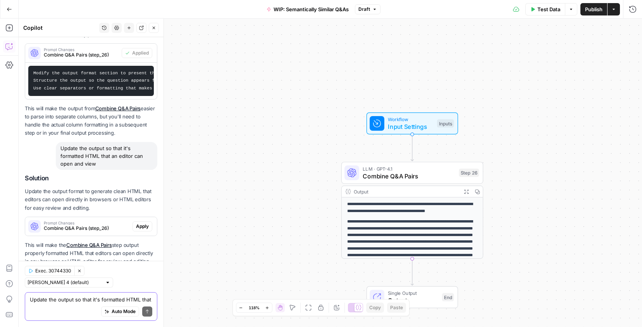
click at [311, 129] on div "**********" at bounding box center [330, 173] width 623 height 309
click at [582, 14] on button "Publish" at bounding box center [593, 9] width 27 height 12
click at [373, 216] on div "**********" at bounding box center [412, 240] width 141 height 85
click at [407, 172] on span "Combine Q&A Pairs" at bounding box center [409, 176] width 93 height 9
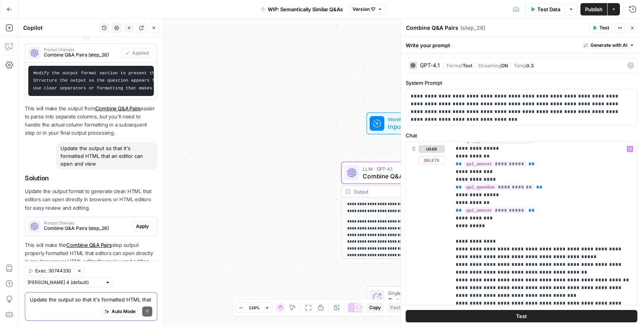
scroll to position [194, 0]
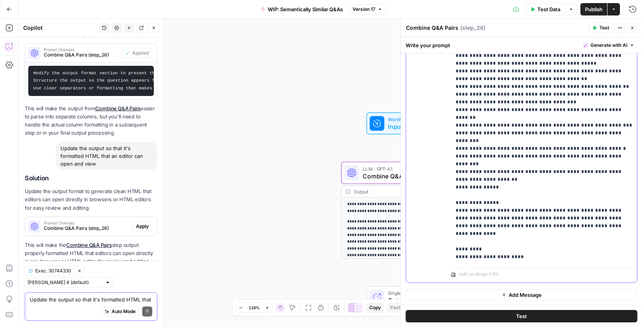
drag, startPoint x: 454, startPoint y: 187, endPoint x: 519, endPoint y: 256, distance: 94.2
click at [519, 256] on div "**********" at bounding box center [544, 106] width 186 height 316
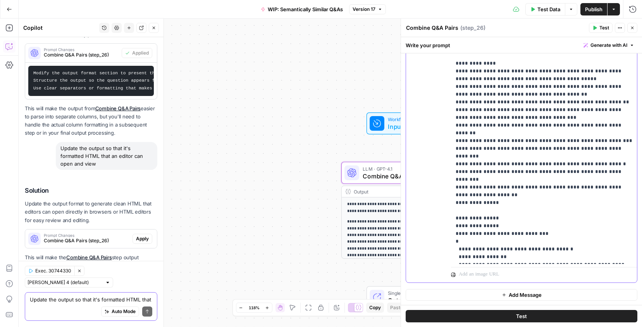
scroll to position [1756, 0]
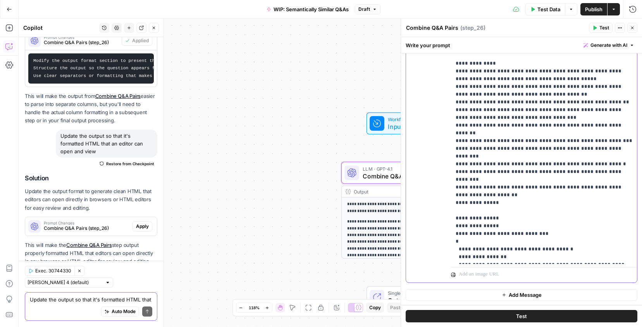
drag, startPoint x: 502, startPoint y: 203, endPoint x: 445, endPoint y: 203, distance: 56.9
click at [445, 204] on div "**********" at bounding box center [521, 115] width 231 height 334
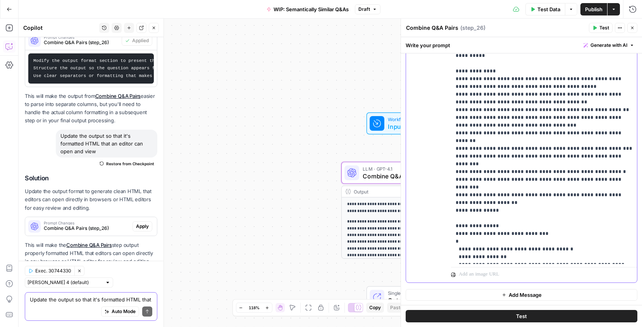
drag, startPoint x: 498, startPoint y: 226, endPoint x: 462, endPoint y: 225, distance: 35.6
click at [462, 225] on p "**********" at bounding box center [543, 90] width 177 height 341
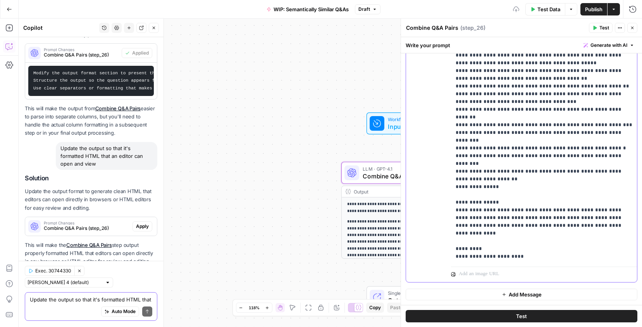
scroll to position [194, 0]
click at [455, 195] on div "**********" at bounding box center [544, 106] width 186 height 316
click at [454, 184] on div "**********" at bounding box center [544, 106] width 186 height 316
click at [505, 174] on p "**********" at bounding box center [543, 79] width 177 height 364
click at [502, 182] on p "**********" at bounding box center [543, 79] width 177 height 364
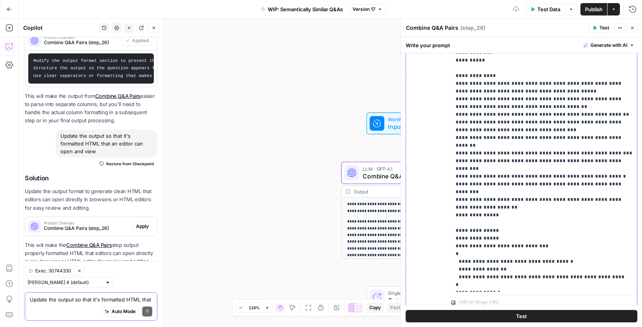
scroll to position [222, 0]
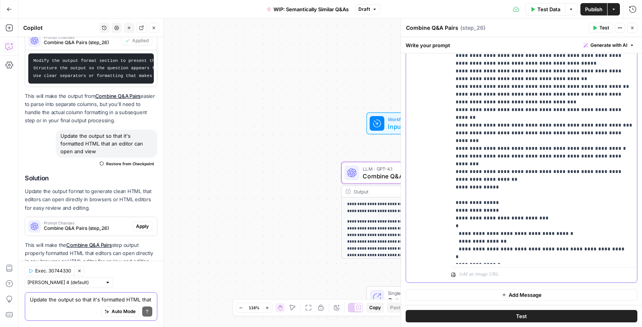
drag, startPoint x: 472, startPoint y: 186, endPoint x: 431, endPoint y: 186, distance: 41.1
click at [431, 186] on div "**********" at bounding box center [521, 115] width 231 height 334
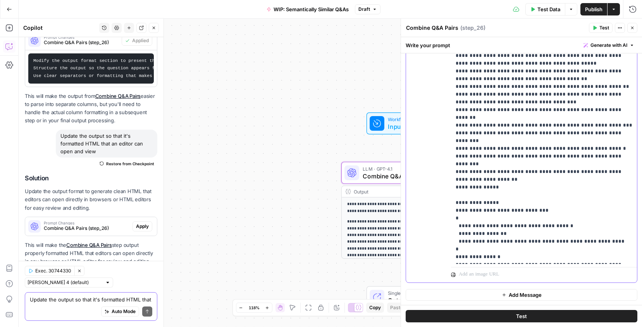
drag, startPoint x: 497, startPoint y: 203, endPoint x: 461, endPoint y: 203, distance: 35.6
click at [461, 203] on p "**********" at bounding box center [543, 106] width 177 height 418
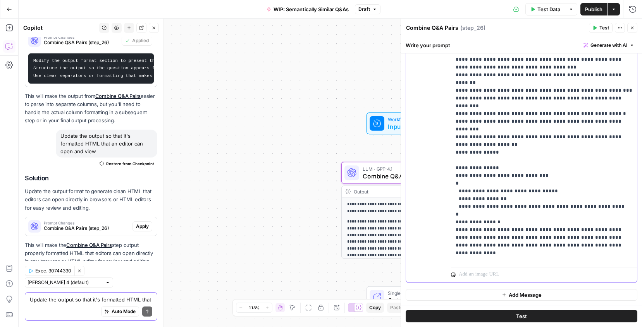
scroll to position [97, 0]
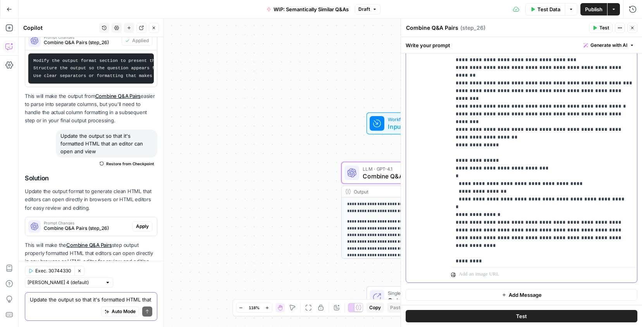
drag, startPoint x: 570, startPoint y: 160, endPoint x: 515, endPoint y: 158, distance: 55.8
click at [515, 158] on p "**********" at bounding box center [543, 64] width 177 height 418
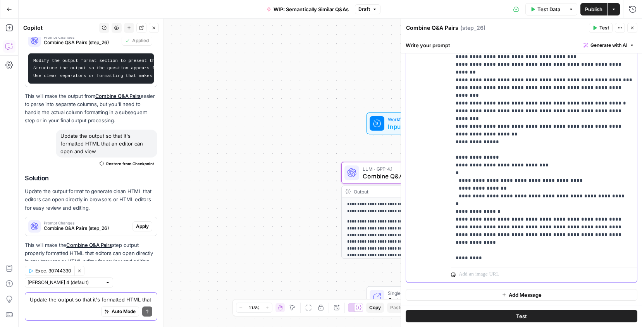
scroll to position [103, 0]
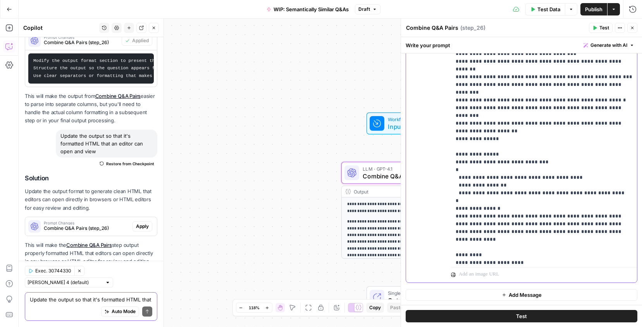
click at [565, 158] on p "**********" at bounding box center [543, 58] width 177 height 418
drag, startPoint x: 567, startPoint y: 154, endPoint x: 515, endPoint y: 154, distance: 51.9
click at [515, 154] on p "**********" at bounding box center [543, 58] width 177 height 418
drag, startPoint x: 459, startPoint y: 154, endPoint x: 548, endPoint y: 153, distance: 89.1
click at [548, 153] on p "**********" at bounding box center [543, 58] width 177 height 418
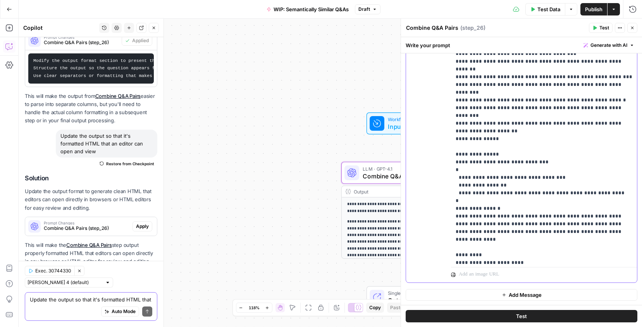
copy p "**********"
drag, startPoint x: 599, startPoint y: 168, endPoint x: 456, endPoint y: 164, distance: 142.6
click at [456, 164] on p "**********" at bounding box center [543, 58] width 177 height 418
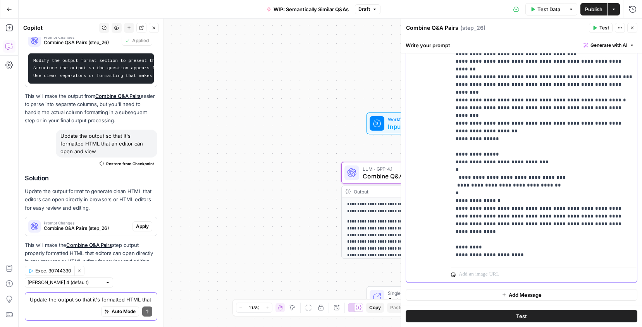
scroll to position [101, 0]
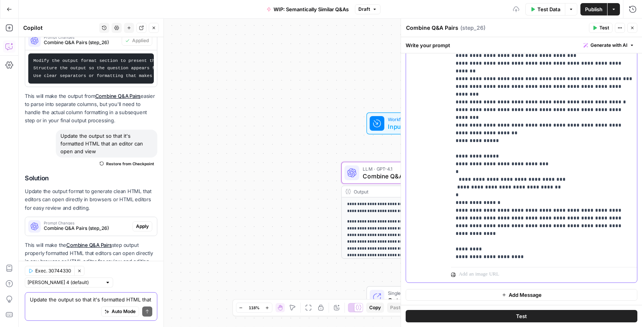
click at [455, 161] on p "**********" at bounding box center [543, 56] width 177 height 411
click at [499, 161] on p "**********" at bounding box center [543, 56] width 177 height 411
click at [537, 167] on p "**********" at bounding box center [543, 56] width 177 height 411
click at [521, 158] on p "**********" at bounding box center [543, 56] width 177 height 411
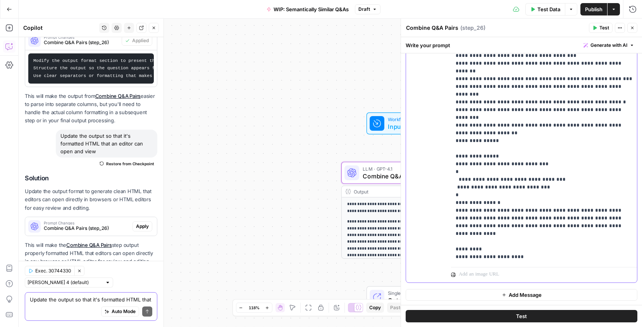
click at [521, 158] on p "**********" at bounding box center [543, 56] width 177 height 411
click at [560, 156] on p "**********" at bounding box center [543, 56] width 177 height 411
click at [517, 164] on p "**********" at bounding box center [543, 56] width 177 height 411
click at [552, 163] on p "**********" at bounding box center [543, 56] width 177 height 411
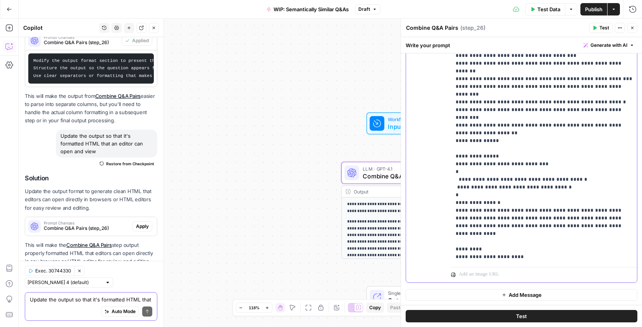
drag, startPoint x: 454, startPoint y: 188, endPoint x: 515, endPoint y: 257, distance: 92.5
click at [515, 258] on div "**********" at bounding box center [544, 106] width 186 height 316
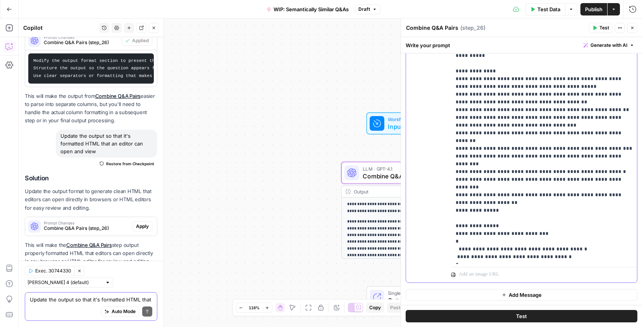
scroll to position [24, 0]
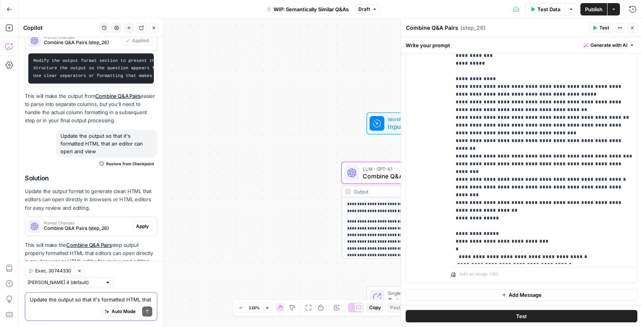
click at [513, 314] on button "Test" at bounding box center [521, 316] width 232 height 12
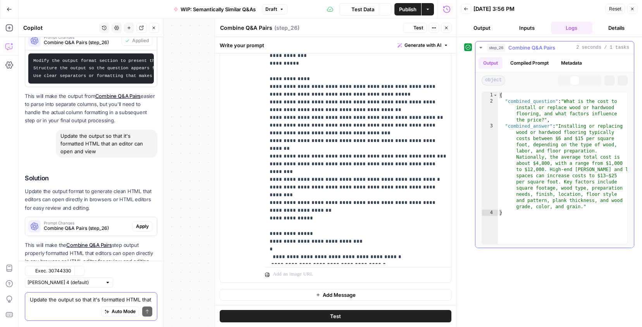
scroll to position [1756, 0]
click at [633, 11] on button "Close" at bounding box center [632, 9] width 10 height 10
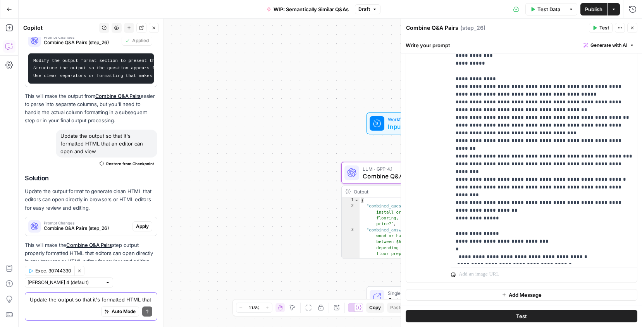
click at [596, 9] on span "Publish" at bounding box center [593, 9] width 17 height 8
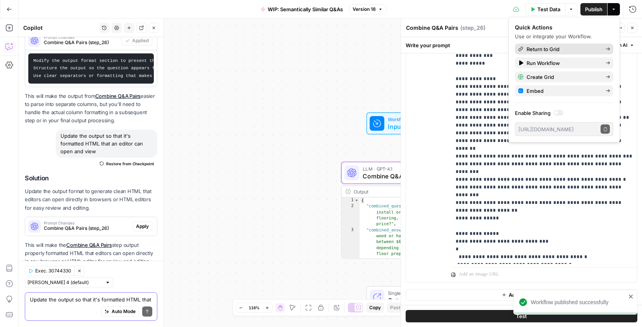
click at [548, 48] on span "Return to Grid" at bounding box center [562, 49] width 73 height 8
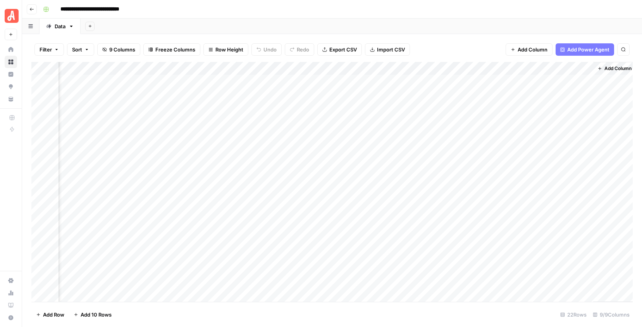
scroll to position [0, 390]
click at [503, 67] on div "Add Column" at bounding box center [331, 182] width 601 height 240
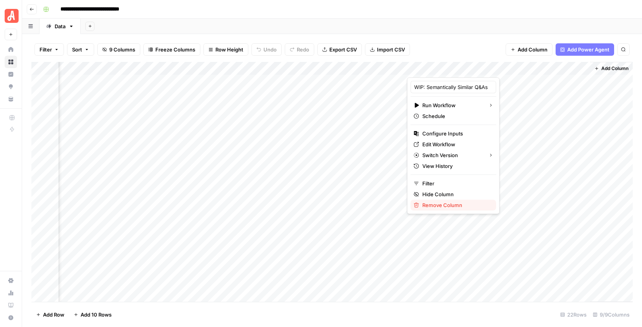
click at [435, 204] on span "Remove Column" at bounding box center [456, 205] width 68 height 8
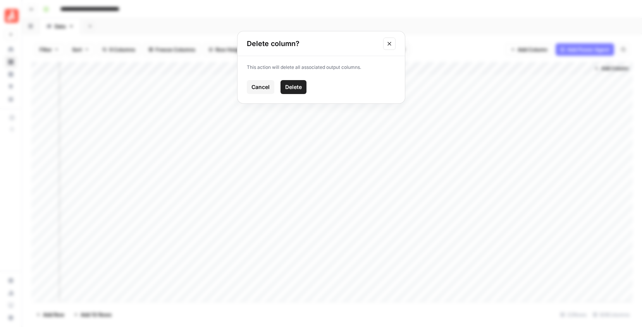
click at [289, 91] on button "Delete" at bounding box center [293, 87] width 26 height 14
click at [617, 67] on span "Add Column" at bounding box center [614, 68] width 27 height 7
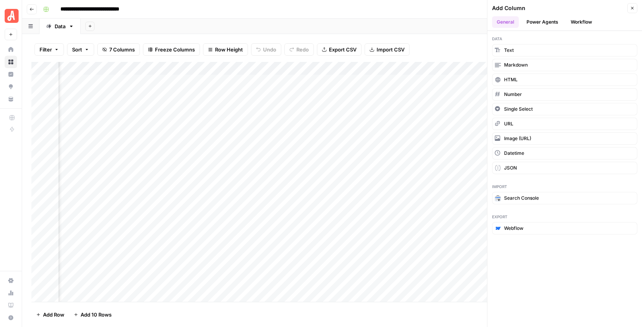
click at [581, 23] on button "Workflow" at bounding box center [581, 22] width 31 height 12
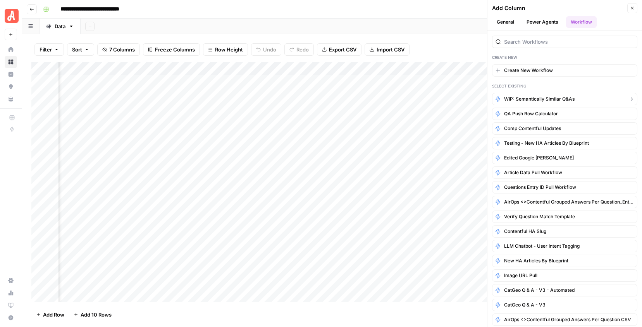
click at [549, 95] on button "WIP: Semantically Similar Q&As" at bounding box center [564, 99] width 145 height 12
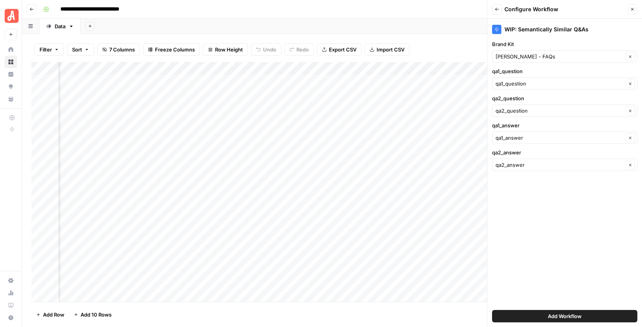
click at [545, 318] on button "Add Workflow" at bounding box center [564, 316] width 145 height 12
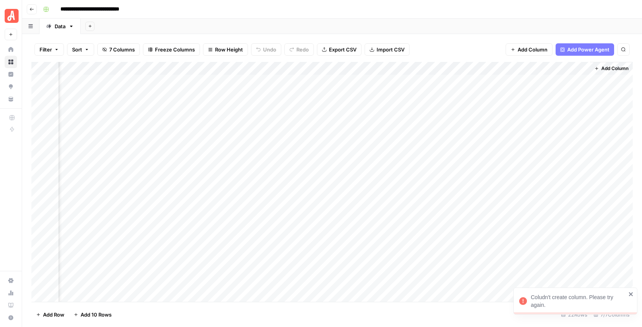
click at [237, 25] on div "Add Sheet" at bounding box center [361, 26] width 561 height 15
click at [176, 29] on div "Add Sheet" at bounding box center [361, 26] width 561 height 15
click at [31, 9] on icon "button" at bounding box center [31, 9] width 5 height 5
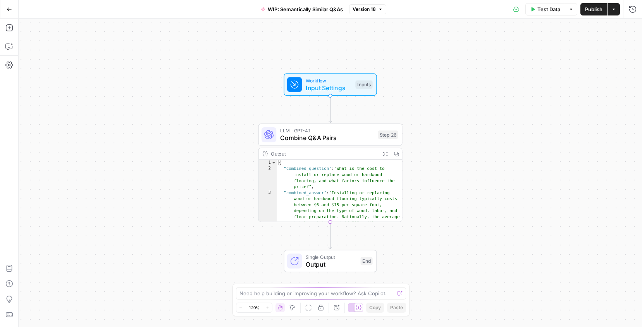
click at [184, 98] on div "Workflow Input Settings Inputs LLM · GPT-4.1 Combine Q&A Pairs Step 26 Output E…" at bounding box center [330, 173] width 623 height 309
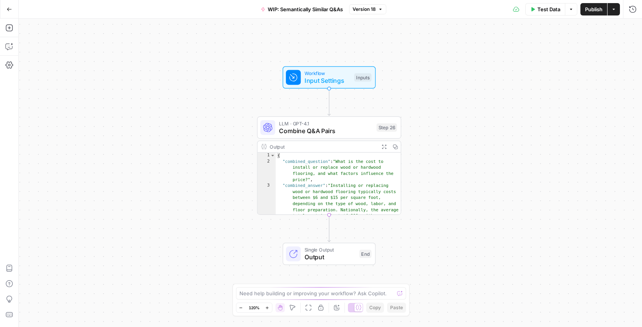
click at [592, 10] on span "Publish" at bounding box center [593, 9] width 17 height 8
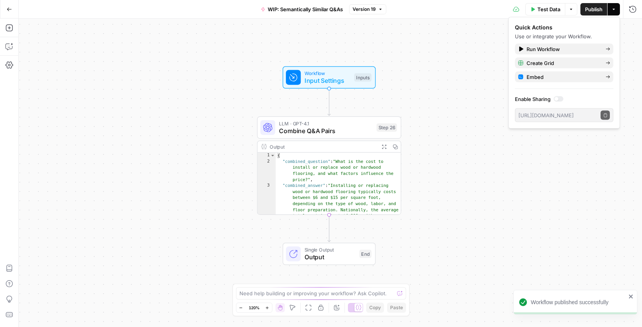
click at [493, 153] on div "Workflow Input Settings Inputs LLM · GPT-4.1 Combine Q&A Pairs Step 26 Output E…" at bounding box center [330, 173] width 623 height 309
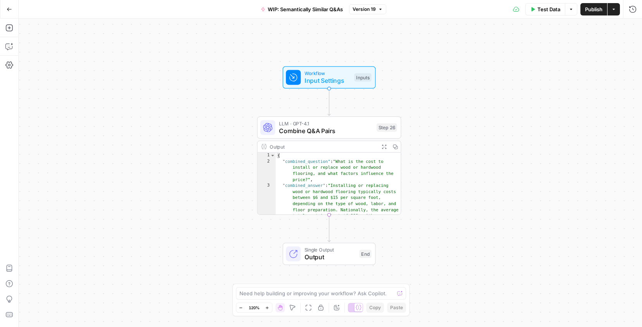
click at [313, 147] on div "Output" at bounding box center [323, 146] width 106 height 7
type textarea "**********"
click at [317, 174] on div "{ "combined_question" : "What is the cost to install or replace wood or hardwoo…" at bounding box center [338, 226] width 125 height 147
click at [320, 124] on span "LLM · GPT-4.1" at bounding box center [326, 123] width 94 height 7
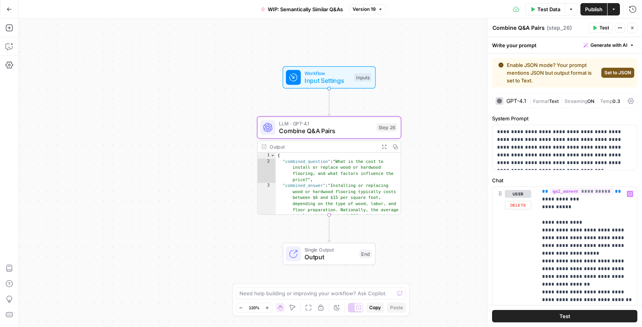
scroll to position [138, 0]
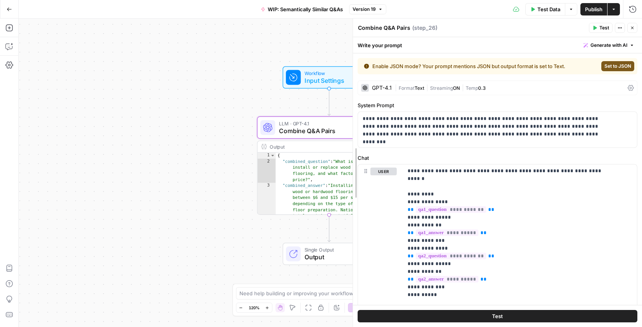
drag, startPoint x: 488, startPoint y: 229, endPoint x: 338, endPoint y: 233, distance: 149.2
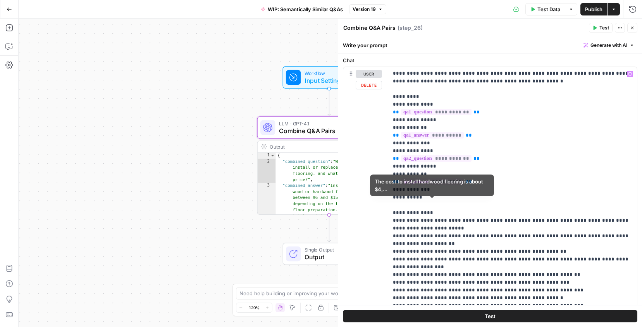
scroll to position [216, 0]
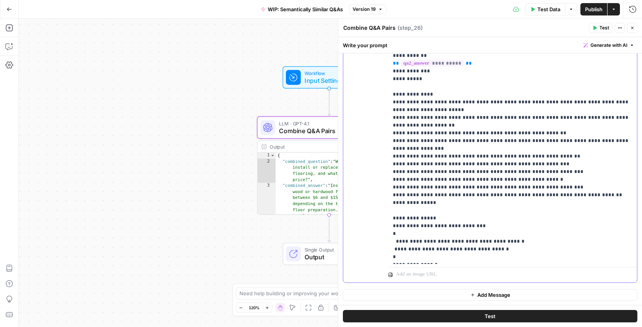
click at [397, 134] on p "**********" at bounding box center [512, 106] width 239 height 310
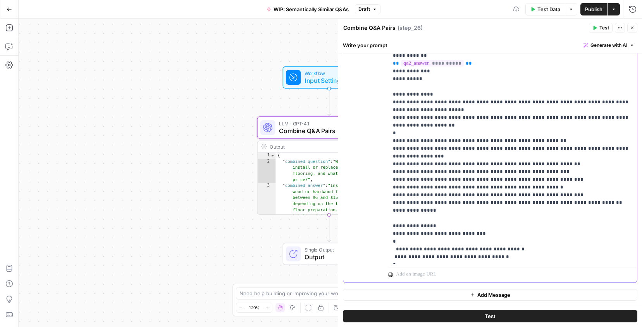
click at [418, 131] on p "**********" at bounding box center [512, 110] width 239 height 318
click at [593, 8] on span "Publish" at bounding box center [593, 9] width 17 height 8
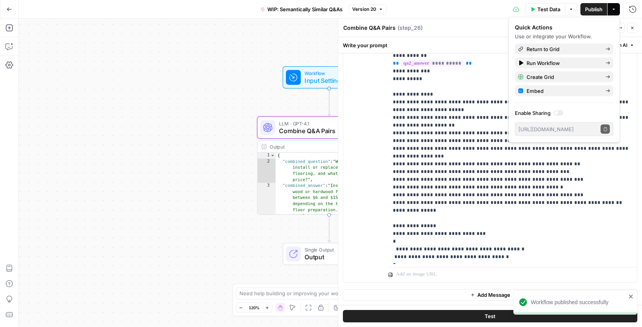
click at [632, 28] on icon "button" at bounding box center [632, 28] width 5 height 5
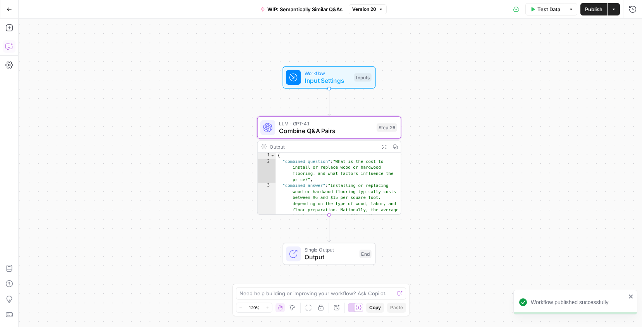
click at [9, 48] on icon "button" at bounding box center [9, 47] width 8 height 8
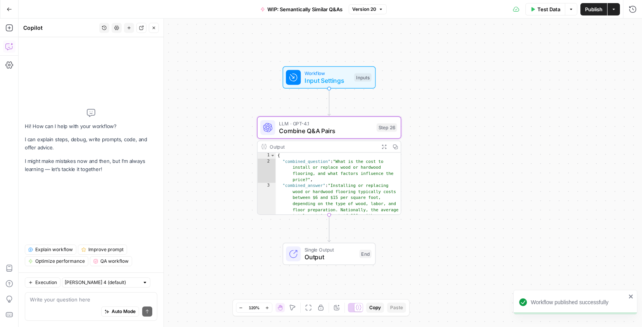
click at [77, 306] on div "Auto Mode Send" at bounding box center [91, 312] width 122 height 17
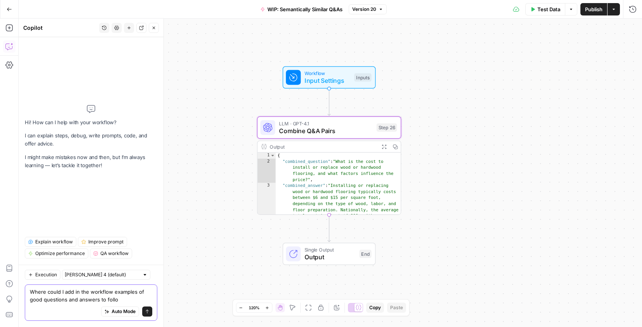
type textarea "Where could I add in the workflow examples of good questions and answers to fol…"
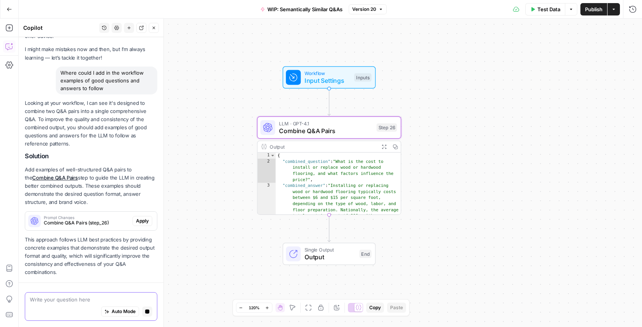
scroll to position [55, 0]
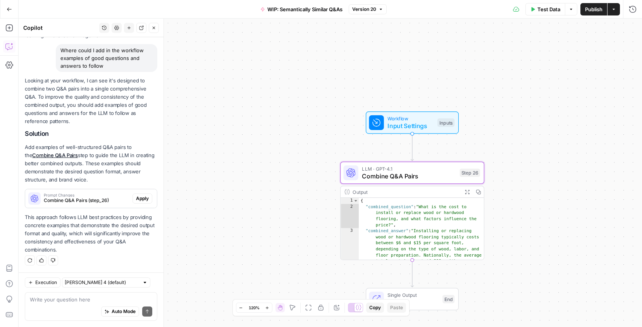
click at [66, 198] on span "Combine Q&A Pairs (step_26)" at bounding box center [87, 200] width 86 height 7
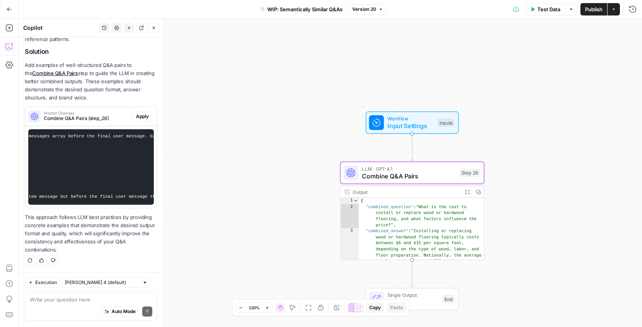
scroll to position [0, 180]
click at [93, 196] on code "Add 2-3 static examples of high-quality combined Q&A pairs in the messages arra…" at bounding box center [237, 166] width 768 height 65
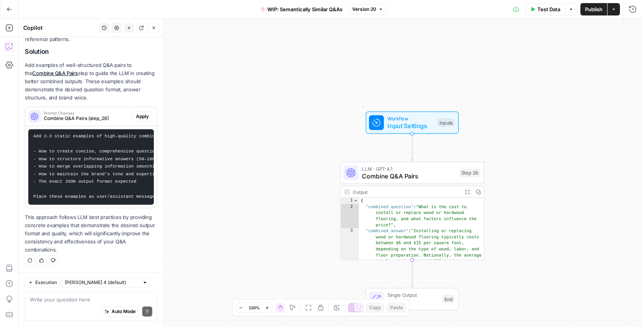
click at [266, 117] on div "**********" at bounding box center [330, 173] width 623 height 309
